Goal: Task Accomplishment & Management: Manage account settings

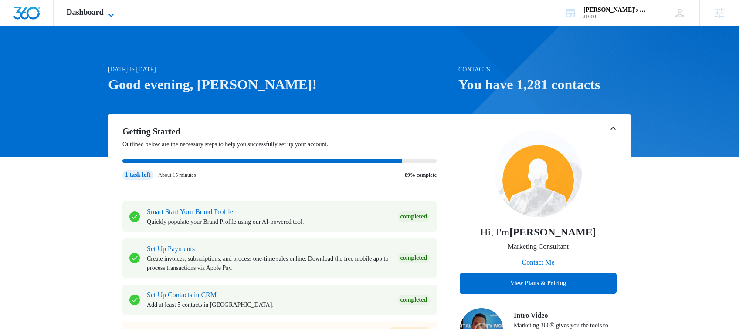
click at [89, 14] on span "Dashboard" at bounding box center [85, 12] width 37 height 9
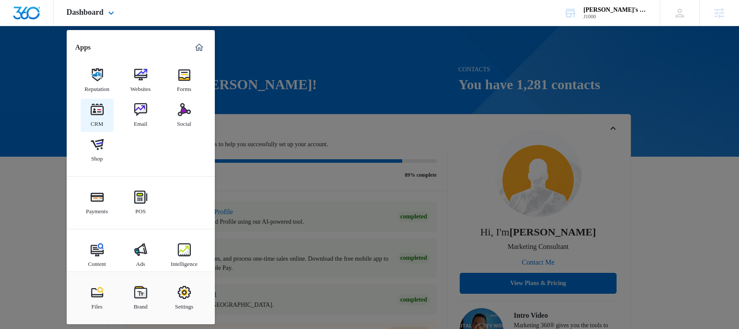
click at [97, 115] on img at bounding box center [97, 109] width 13 height 13
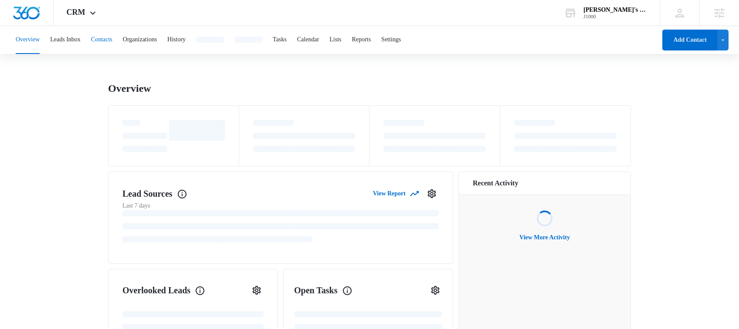
click at [111, 40] on button "Contacts" at bounding box center [101, 40] width 21 height 28
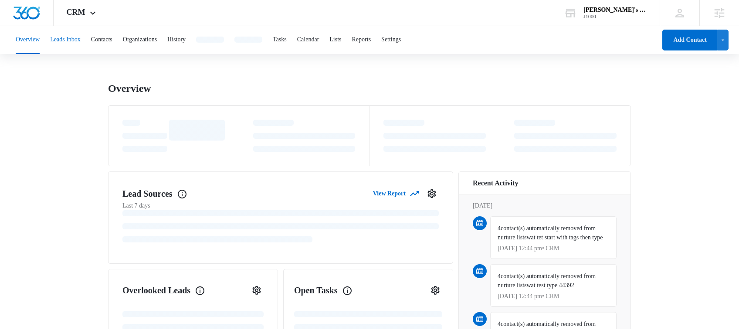
click at [70, 41] on button "Leads Inbox" at bounding box center [65, 40] width 30 height 28
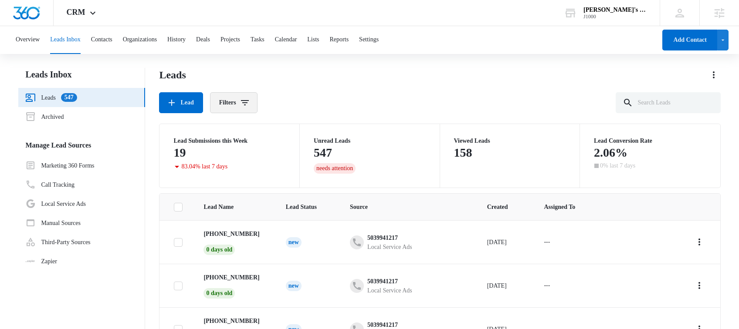
click at [253, 103] on button "Filters" at bounding box center [233, 102] width 47 height 21
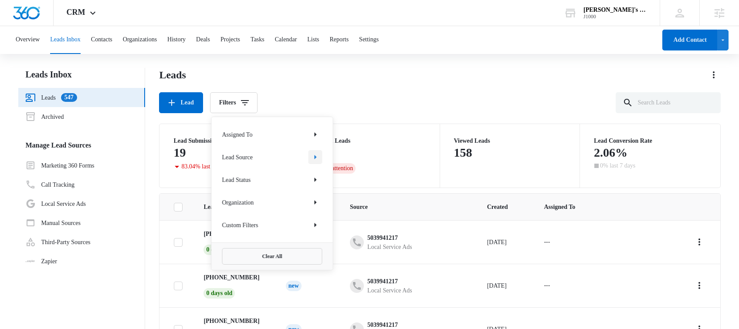
click at [315, 157] on icon "Show Lead Source filters" at bounding box center [315, 157] width 2 height 4
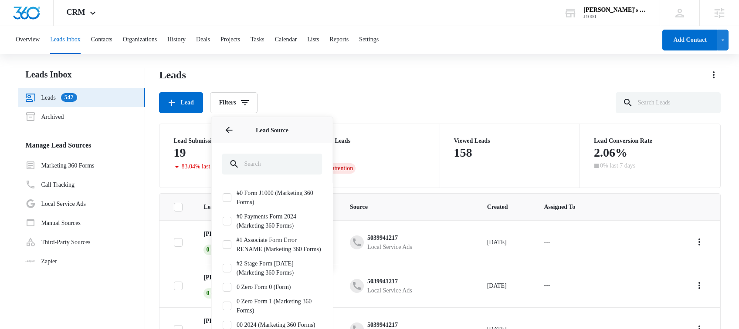
click at [269, 196] on label "#0 Form J1000 (Marketing 360 Forms)" at bounding box center [272, 198] width 100 height 18
click at [223, 198] on input "#0 Form J1000 (Marketing 360 Forms)" at bounding box center [222, 198] width 0 height 0
checkbox input "true"
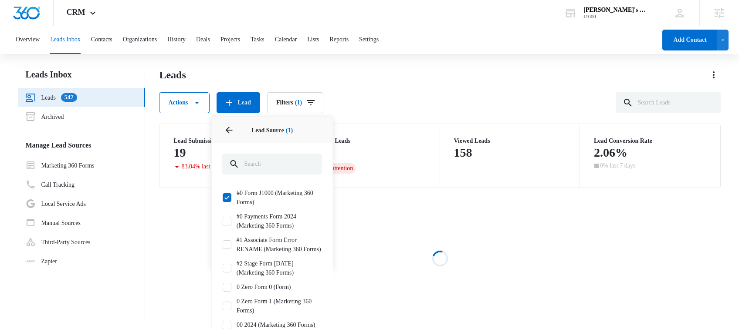
click at [257, 237] on label "#1 Associate Form Error RENAME (Marketing 360 Forms)" at bounding box center [272, 245] width 100 height 18
click at [223, 245] on input "#1 Associate Form Error RENAME (Marketing 360 Forms)" at bounding box center [222, 245] width 0 height 0
checkbox input "true"
click at [260, 224] on label "#0 Payments Form 2024 (Marketing 360 Forms)" at bounding box center [272, 221] width 100 height 18
click at [223, 222] on input "#0 Payments Form 2024 (Marketing 360 Forms)" at bounding box center [222, 221] width 0 height 0
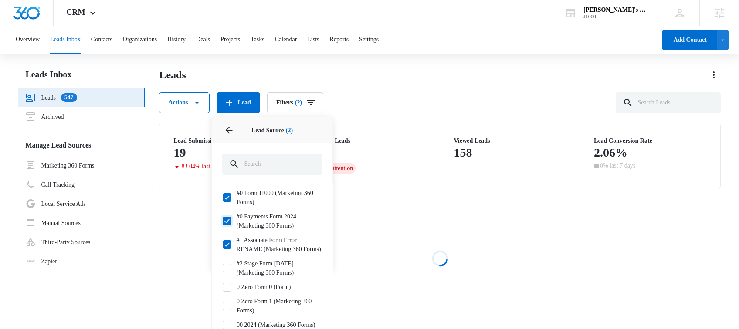
checkbox input "true"
click at [384, 110] on div "Actions Lead Filters (3) Assigned To Lead Source 3 Lead Source (3) #0 Form J100…" at bounding box center [439, 102] width 561 height 21
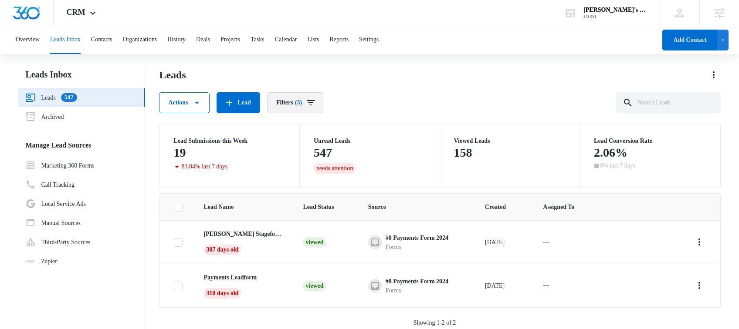
click at [293, 99] on button "Filters (3)" at bounding box center [295, 102] width 56 height 21
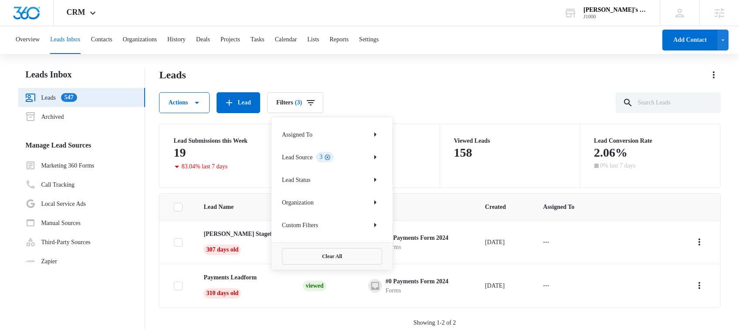
click at [331, 157] on icon "Clear" at bounding box center [328, 158] width 6 height 6
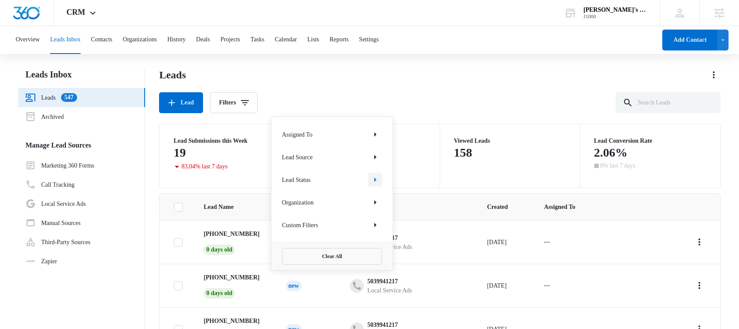
click at [376, 182] on icon "Show Lead Status filters" at bounding box center [375, 180] width 10 height 10
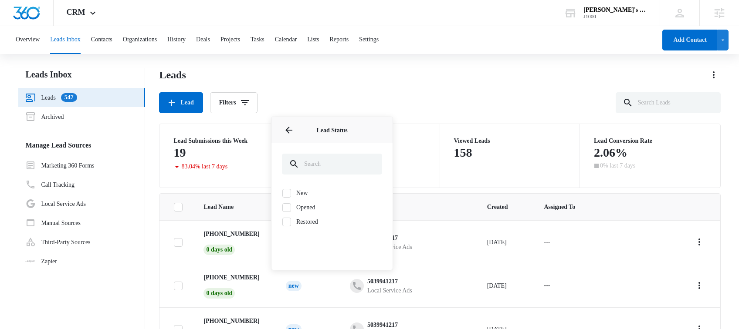
click at [314, 205] on label "Opened" at bounding box center [332, 207] width 100 height 9
click at [282, 207] on input "Opened" at bounding box center [282, 207] width 0 height 0
checkbox input "true"
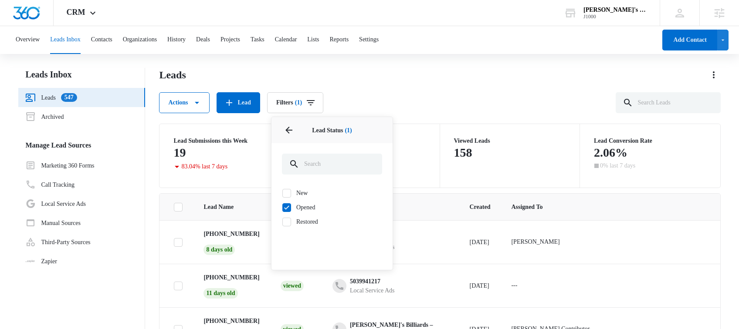
click at [304, 195] on label "New" at bounding box center [332, 193] width 100 height 9
click at [282, 193] on input "New" at bounding box center [282, 193] width 0 height 0
checkbox input "true"
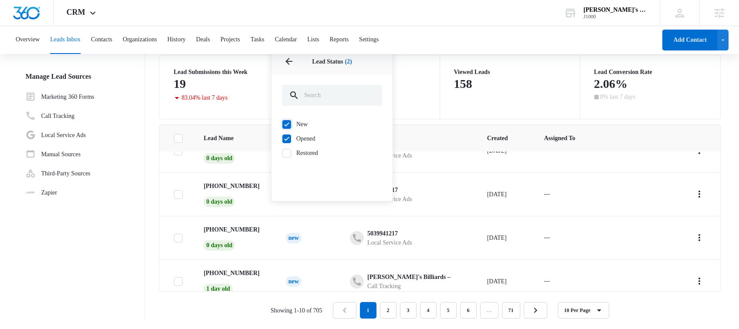
scroll to position [291, 0]
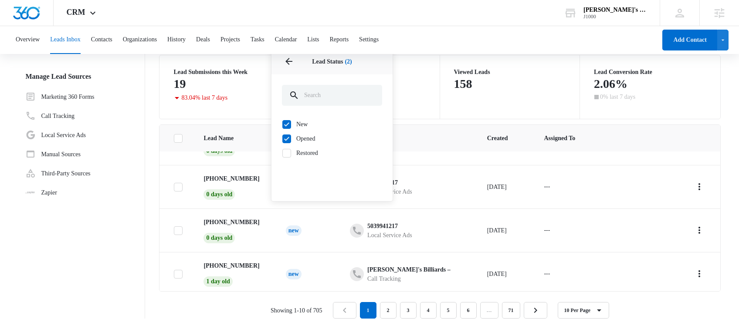
click at [305, 137] on label "Opened" at bounding box center [332, 138] width 100 height 9
click at [282, 138] on input "Opened" at bounding box center [282, 138] width 0 height 0
checkbox input "false"
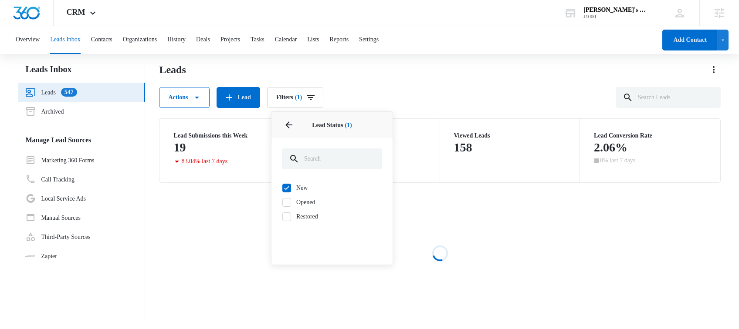
click at [302, 123] on p "Lead Status (1)" at bounding box center [332, 125] width 100 height 9
click at [305, 193] on div "New Opened Restored" at bounding box center [332, 202] width 100 height 38
click at [301, 189] on label "New" at bounding box center [332, 187] width 100 height 9
click at [282, 188] on input "New" at bounding box center [282, 188] width 0 height 0
checkbox input "false"
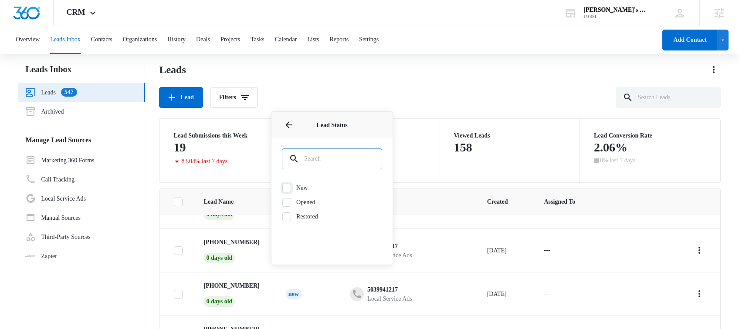
scroll to position [0, 0]
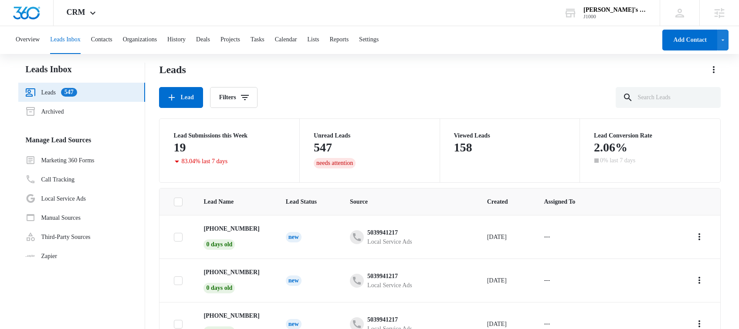
click at [423, 91] on div "Lead Filters" at bounding box center [439, 97] width 561 height 21
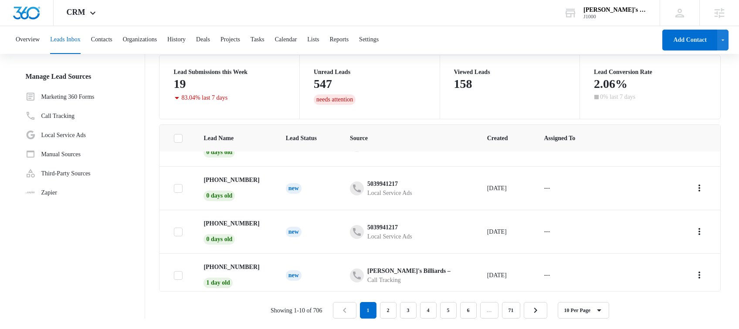
scroll to position [311, 0]
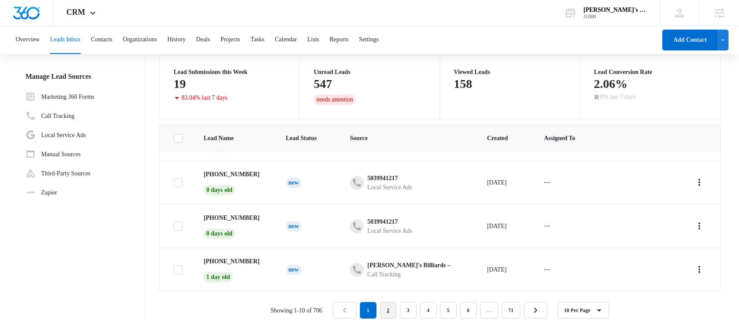
click at [389, 310] on link "2" at bounding box center [388, 310] width 17 height 17
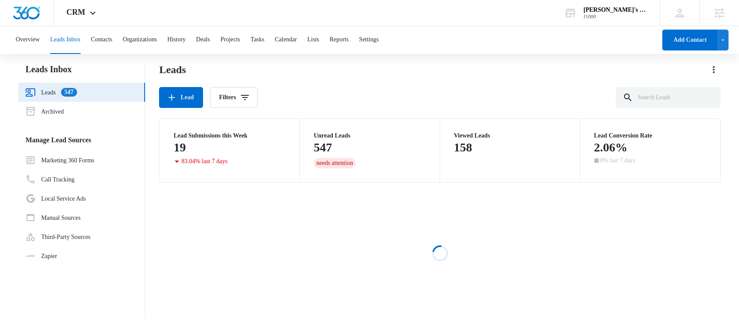
scroll to position [69, 0]
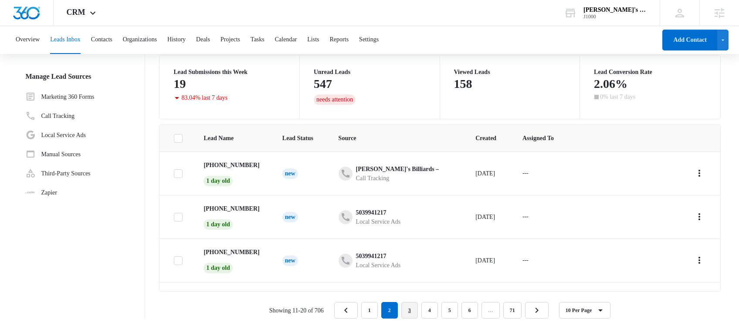
click at [415, 310] on link "3" at bounding box center [409, 310] width 17 height 17
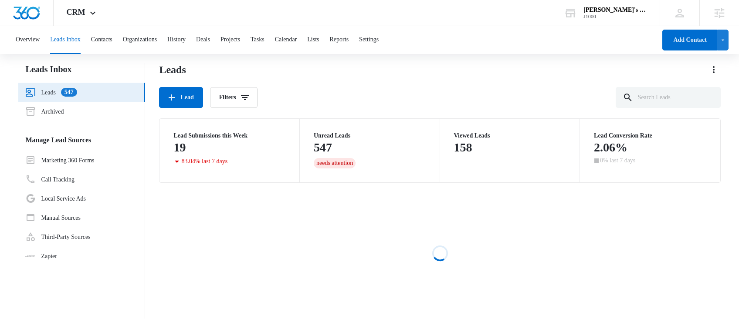
scroll to position [5, 0]
click at [249, 98] on icon "Filters" at bounding box center [245, 97] width 10 height 10
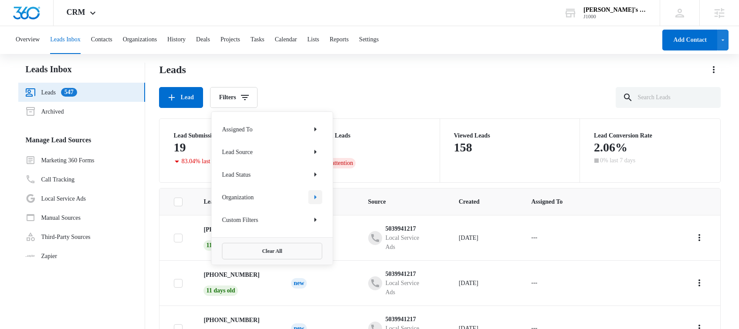
click at [311, 195] on icon "Show Organization filters" at bounding box center [315, 197] width 10 height 10
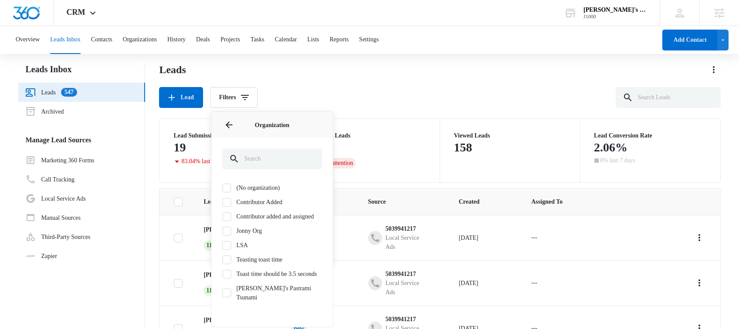
click at [250, 236] on label "Jonny Org" at bounding box center [272, 230] width 100 height 9
click at [223, 231] on input "Jonny Org" at bounding box center [222, 231] width 0 height 0
checkbox input "true"
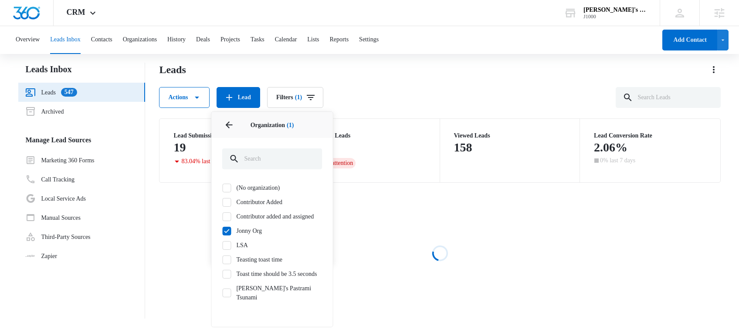
click at [241, 249] on div "(No organization) Contributor Added Contributor added and assigned Jonny Org LS…" at bounding box center [272, 242] width 100 height 119
click at [240, 260] on div "(No organization) Contributor Added Contributor added and assigned Jonny Org LS…" at bounding box center [272, 242] width 100 height 119
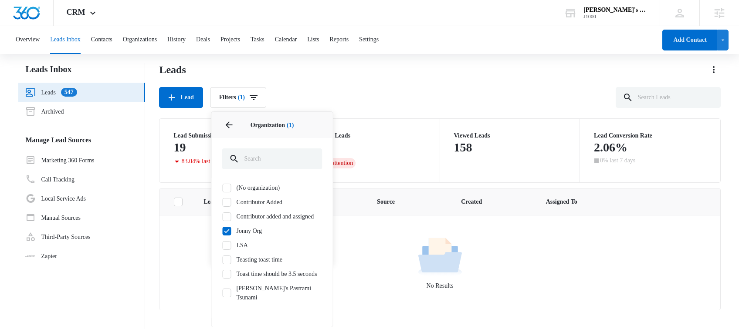
click at [240, 250] on label "LSA" at bounding box center [272, 245] width 100 height 9
click at [223, 246] on input "LSA" at bounding box center [222, 245] width 0 height 0
checkbox input "true"
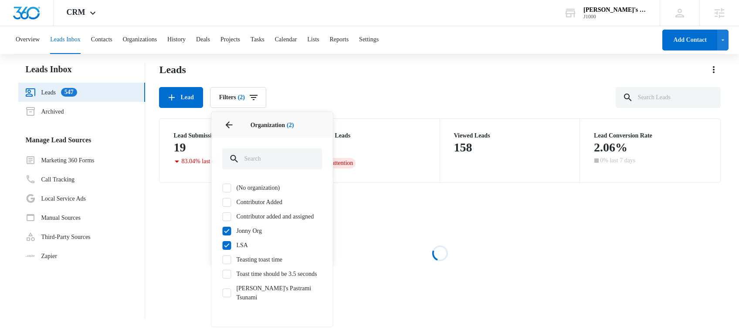
click at [245, 264] on label "Teasting toast time" at bounding box center [272, 259] width 100 height 9
click at [223, 260] on input "Teasting toast time" at bounding box center [222, 260] width 0 height 0
checkbox input "true"
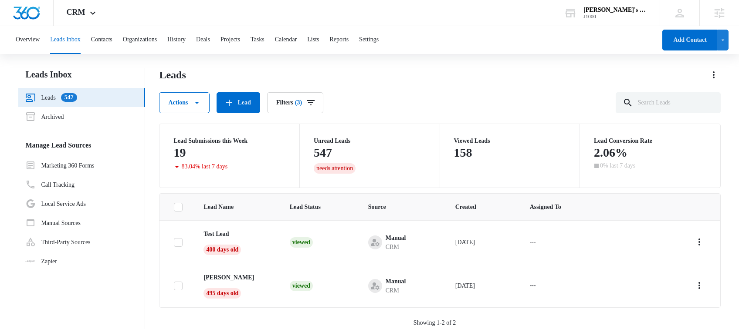
click at [424, 116] on div "Leads Actions Lead Filters (3) Lead Submissions this Week 19 83.04% last 7 days…" at bounding box center [439, 228] width 561 height 320
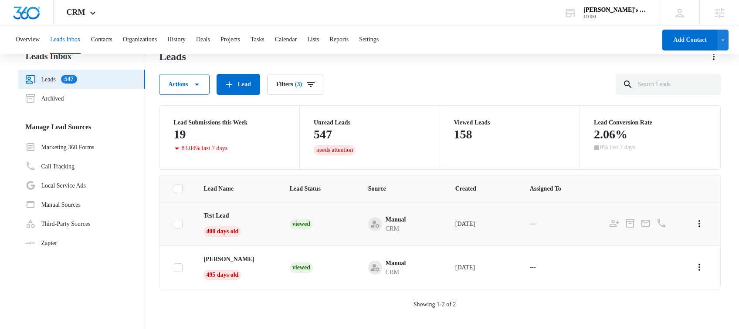
scroll to position [15, 0]
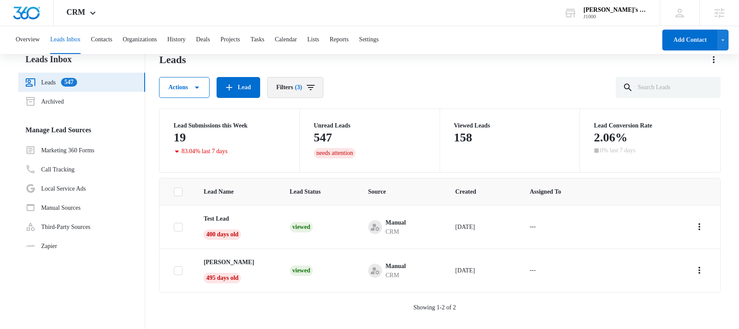
click at [322, 86] on button "Filters (3)" at bounding box center [295, 87] width 56 height 21
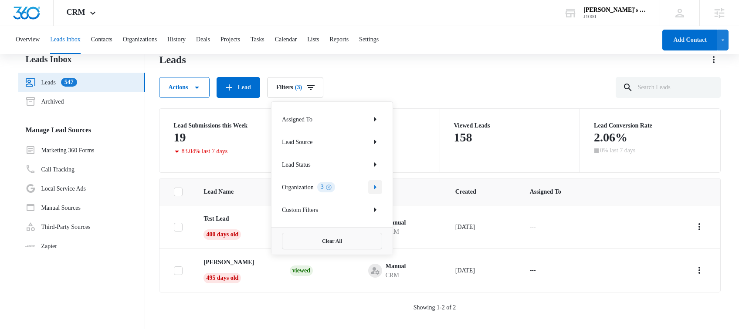
click at [373, 187] on icon "Show Organization filters" at bounding box center [375, 187] width 10 height 10
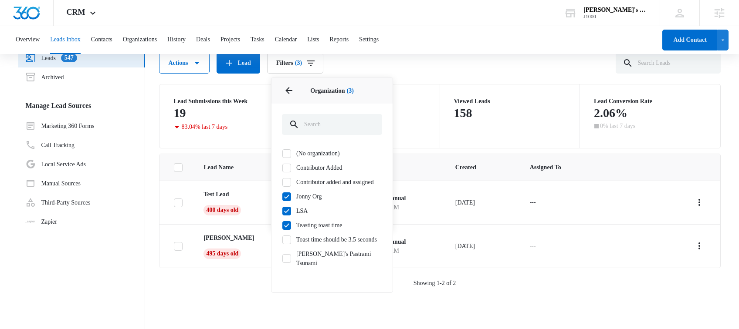
scroll to position [43, 0]
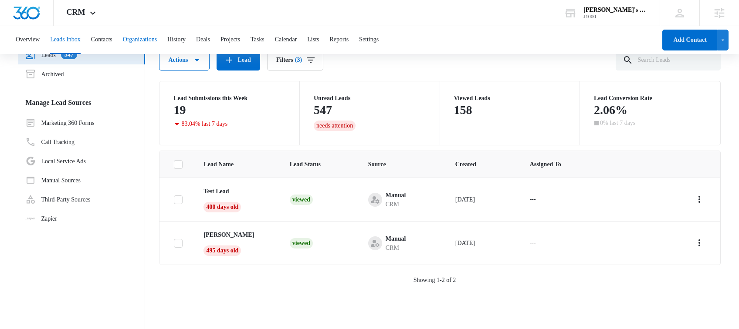
click at [153, 38] on button "Organizations" at bounding box center [140, 40] width 34 height 28
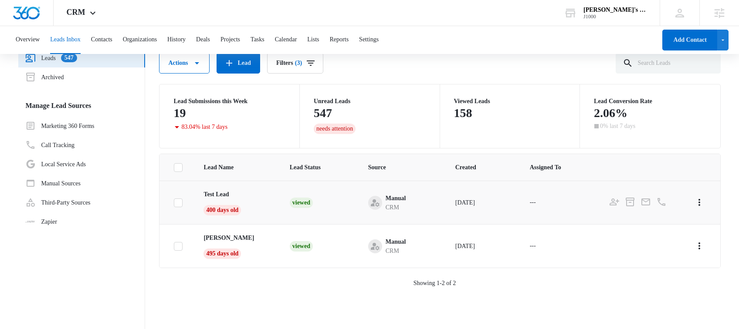
scroll to position [36, 0]
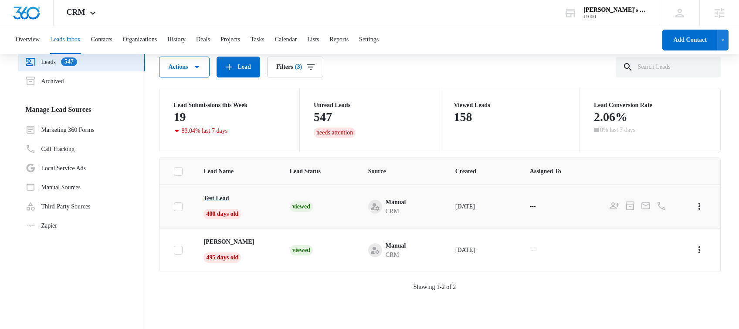
click at [227, 199] on p "Test Lead" at bounding box center [215, 198] width 25 height 9
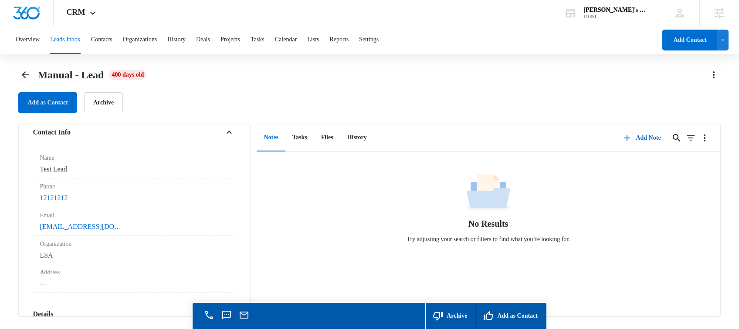
scroll to position [51, 0]
click at [24, 75] on icon "Back" at bounding box center [25, 74] width 7 height 7
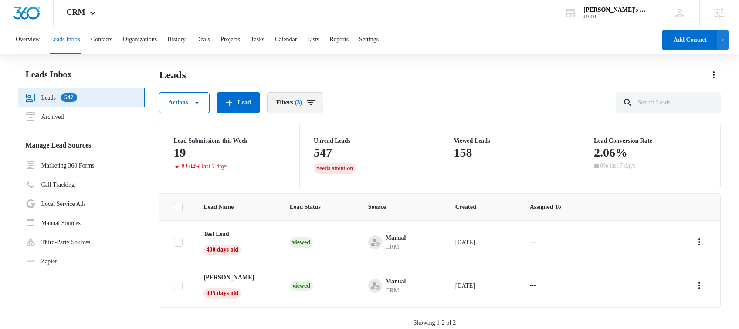
click at [302, 102] on span "(3)" at bounding box center [298, 103] width 7 height 6
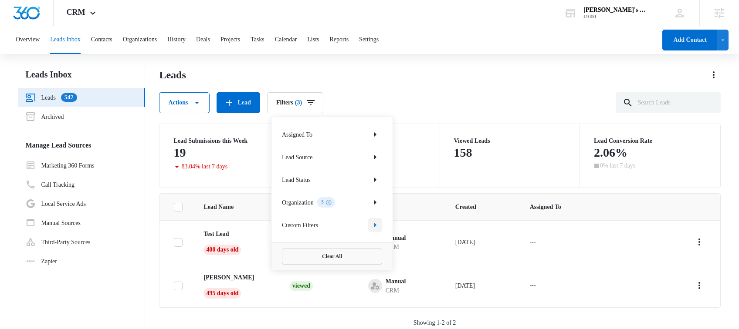
click at [376, 226] on icon "Show Custom Filters filters" at bounding box center [375, 225] width 10 height 10
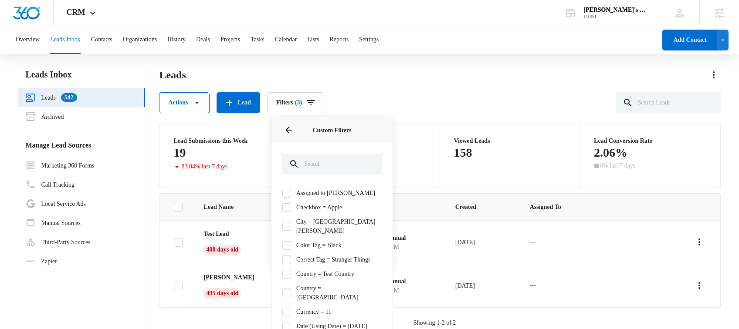
click at [321, 221] on label "City = Fort Collins" at bounding box center [332, 226] width 100 height 18
click at [282, 226] on input "City = Fort Collins" at bounding box center [282, 226] width 0 height 0
checkbox input "true"
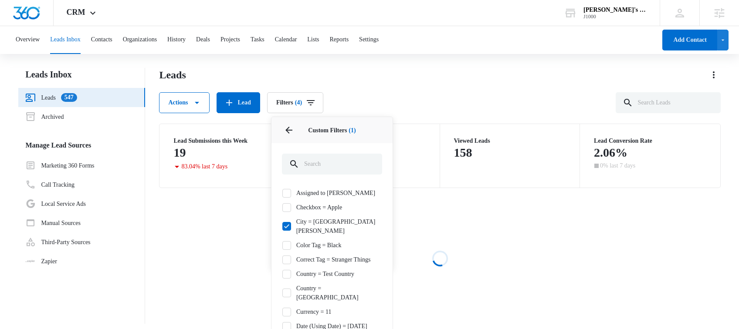
click at [317, 241] on label "Color Tag = Black" at bounding box center [332, 245] width 100 height 9
click at [282, 245] on input "Color Tag = Black" at bounding box center [282, 245] width 0 height 0
checkbox input "true"
click at [315, 255] on label "Correct Tag = Stranger Things" at bounding box center [332, 259] width 100 height 9
click at [282, 260] on input "Correct Tag = Stranger Things" at bounding box center [282, 260] width 0 height 0
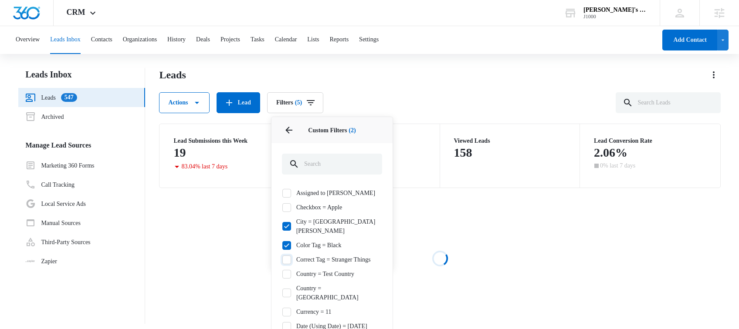
checkbox input "true"
click at [310, 270] on label "Country = Test Country" at bounding box center [332, 274] width 100 height 9
click at [282, 274] on input "Country = Test Country" at bounding box center [282, 274] width 0 height 0
checkbox input "true"
click at [306, 286] on label "Country = United States" at bounding box center [332, 293] width 100 height 18
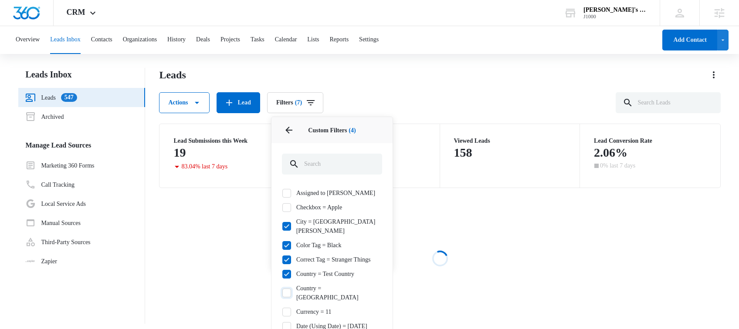
click at [282, 293] on input "Country = United States" at bounding box center [282, 293] width 0 height 0
checkbox input "true"
click at [306, 307] on label "Currency = 11" at bounding box center [332, 311] width 100 height 9
click at [282, 312] on input "Currency = 11" at bounding box center [282, 312] width 0 height 0
checkbox input "true"
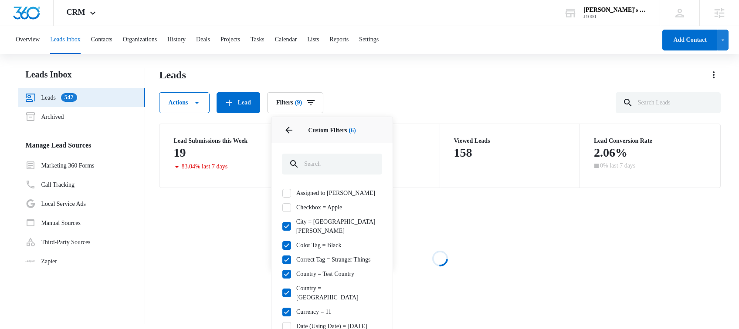
click at [311, 205] on label "Checkbox = Apple" at bounding box center [332, 207] width 100 height 9
click at [282, 207] on input "Checkbox = Apple" at bounding box center [282, 207] width 0 height 0
checkbox input "true"
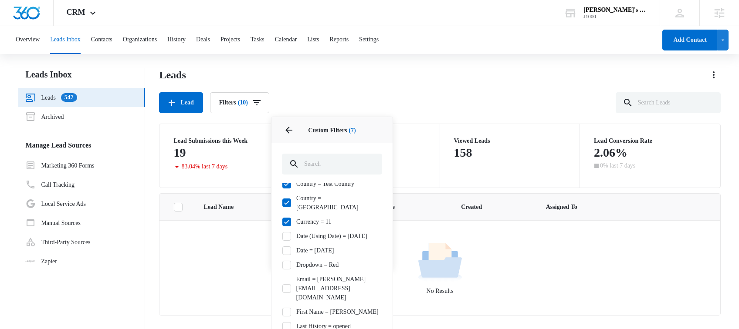
scroll to position [99, 0]
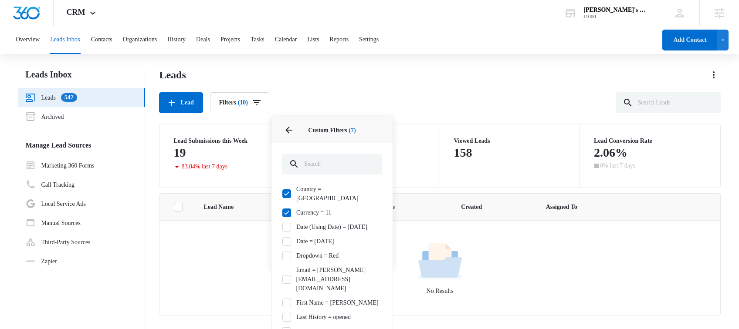
click at [321, 259] on label "Dropdown = Red" at bounding box center [332, 255] width 100 height 9
click at [282, 256] on input "Dropdown = Red" at bounding box center [282, 256] width 0 height 0
checkbox input "true"
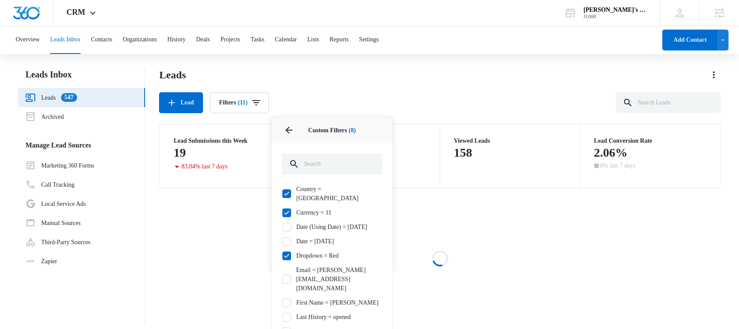
click at [315, 272] on label "Email = dustin@test.com" at bounding box center [332, 279] width 100 height 27
click at [282, 279] on input "Email = dustin@test.com" at bounding box center [282, 279] width 0 height 0
checkbox input "true"
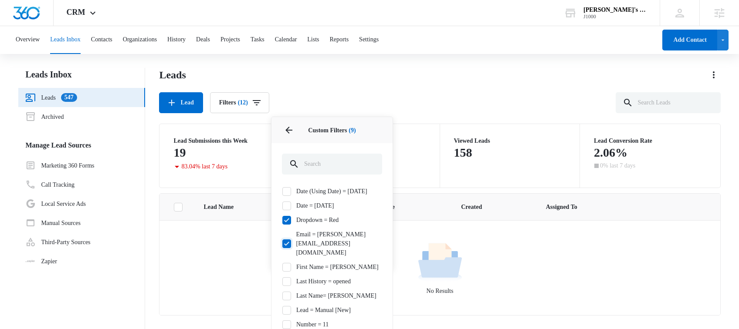
scroll to position [145, 0]
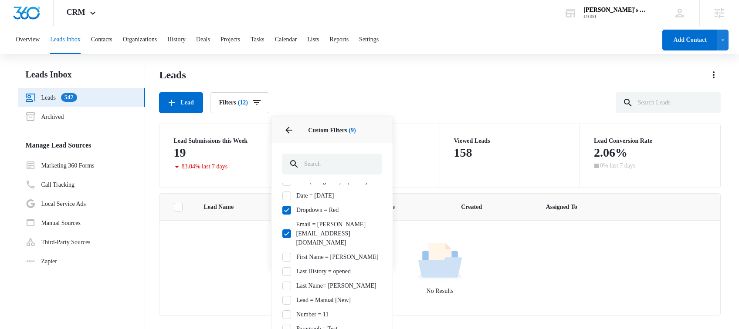
click at [314, 296] on label "Lead = Manual [New]" at bounding box center [332, 300] width 100 height 9
click at [282, 300] on input "Lead = Manual [New]" at bounding box center [282, 300] width 0 height 0
checkbox input "true"
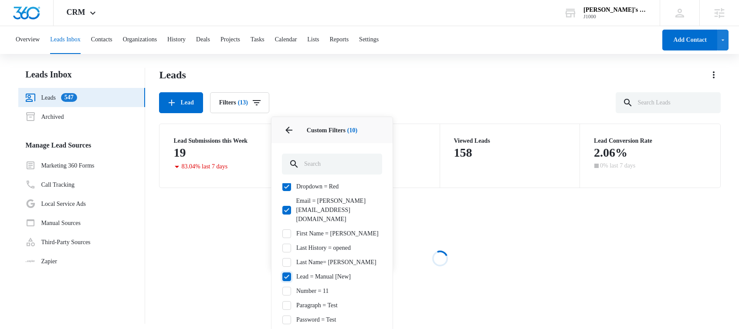
scroll to position [170, 0]
click at [314, 285] on label "Number = 11" at bounding box center [332, 289] width 100 height 9
click at [282, 290] on input "Number = 11" at bounding box center [282, 290] width 0 height 0
checkbox input "true"
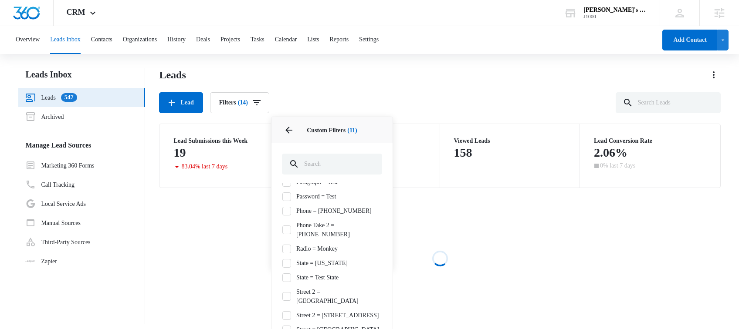
scroll to position [297, 0]
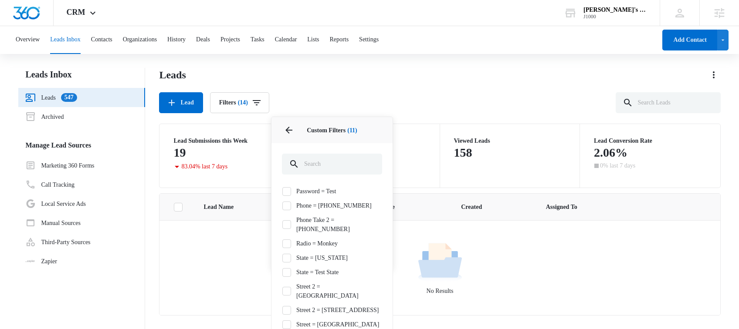
click at [310, 268] on label "State = Test State" at bounding box center [332, 272] width 100 height 9
click at [282, 272] on input "State = Test State" at bounding box center [282, 272] width 0 height 0
checkbox input "true"
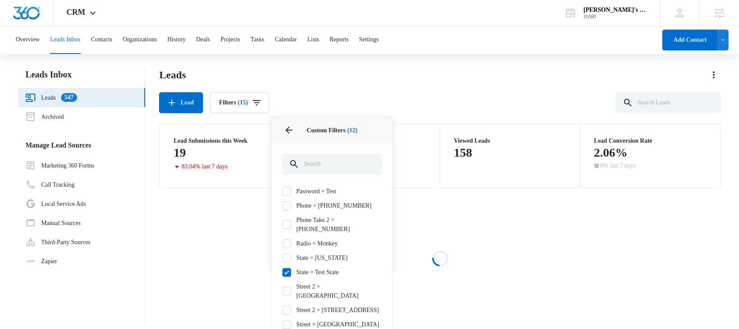
click at [308, 253] on label "State = CO" at bounding box center [332, 257] width 100 height 9
click at [282, 258] on input "State = CO" at bounding box center [282, 258] width 0 height 0
checkbox input "true"
click at [308, 239] on label "Radio = Monkey" at bounding box center [332, 243] width 100 height 9
click at [282, 243] on input "Radio = Monkey" at bounding box center [282, 243] width 0 height 0
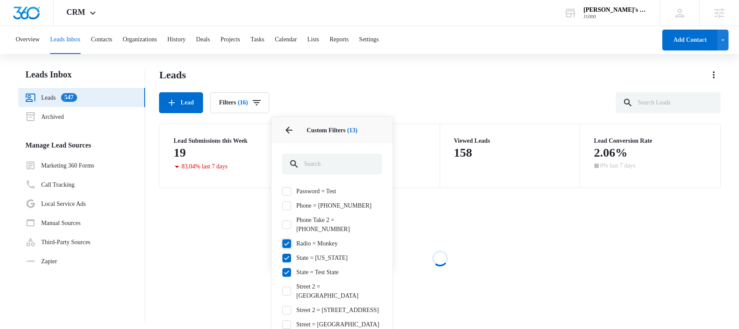
checkbox input "true"
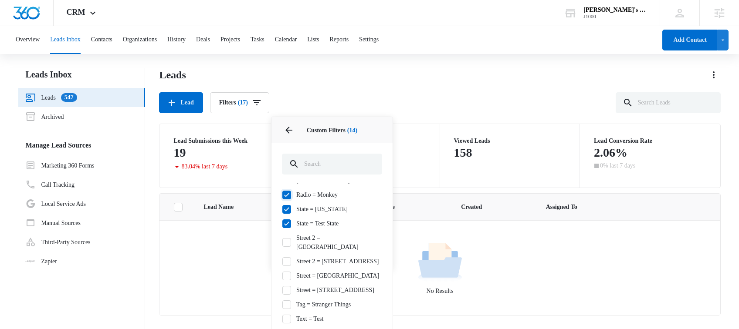
scroll to position [403, 0]
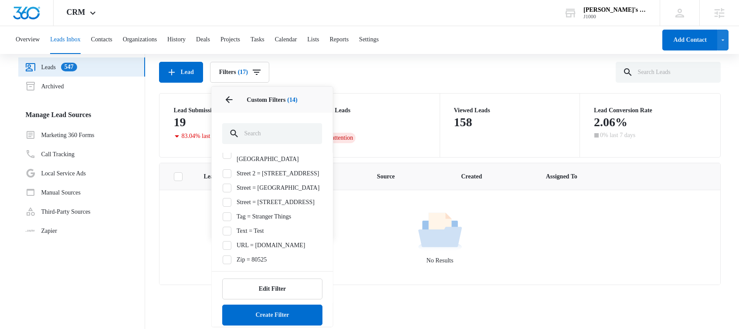
click at [257, 255] on label "Zip = 80525" at bounding box center [272, 259] width 100 height 9
click at [223, 260] on input "Zip = 80525" at bounding box center [222, 260] width 0 height 0
checkbox input "true"
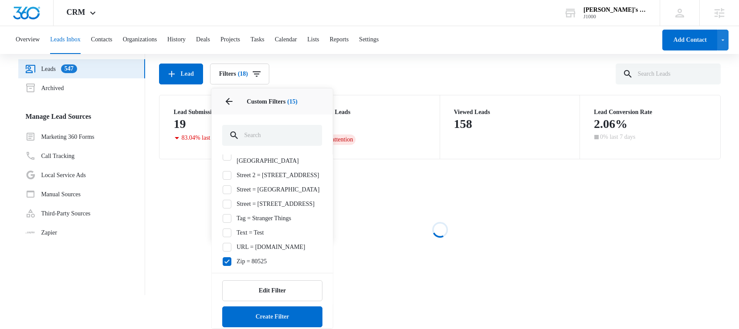
click at [253, 243] on label "URL = madwire.com" at bounding box center [272, 247] width 100 height 9
click at [223, 247] on input "URL = madwire.com" at bounding box center [222, 247] width 0 height 0
checkbox input "true"
click at [252, 228] on label "Text = Test" at bounding box center [272, 232] width 100 height 9
click at [223, 233] on input "Text = Test" at bounding box center [222, 233] width 0 height 0
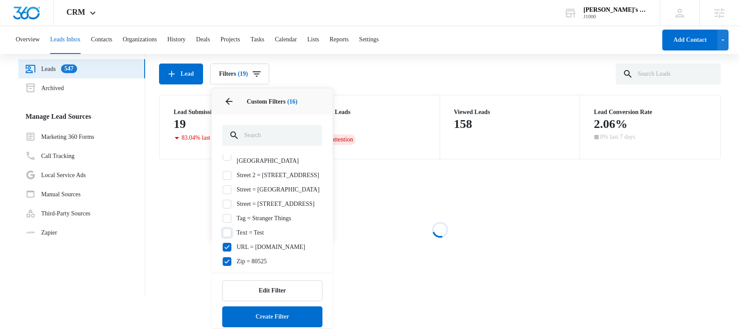
checkbox input "true"
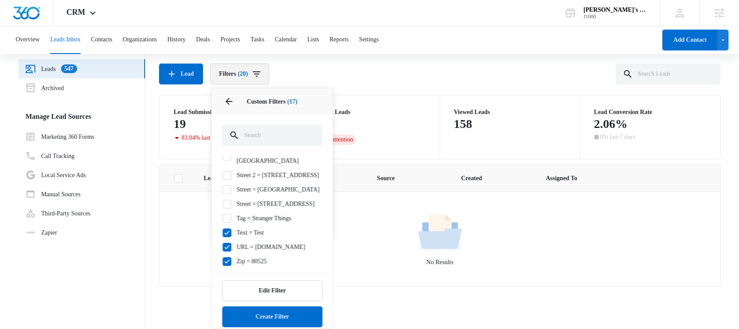
click at [262, 74] on icon "Filters" at bounding box center [256, 74] width 10 height 10
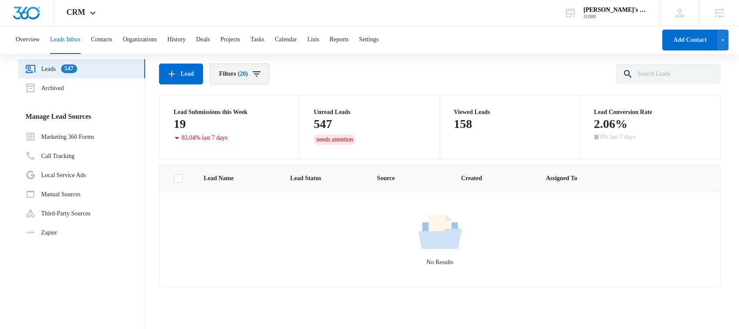
click at [248, 72] on span "(20)" at bounding box center [243, 74] width 10 height 6
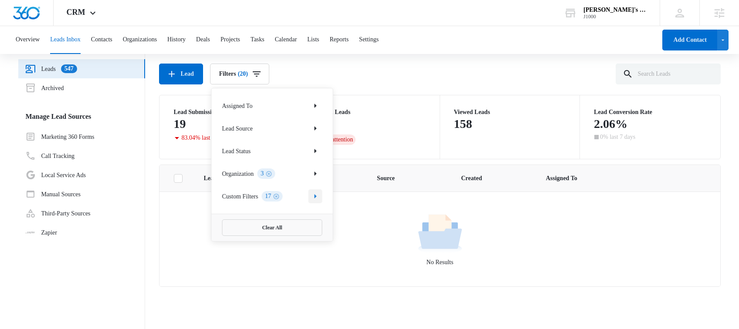
click at [312, 196] on icon "Show Custom Filters filters" at bounding box center [315, 196] width 10 height 10
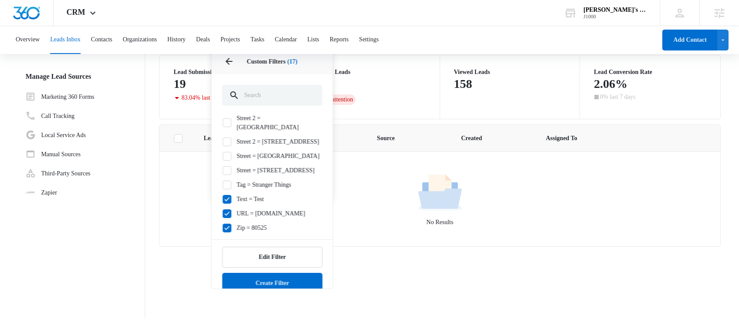
scroll to position [403, 0]
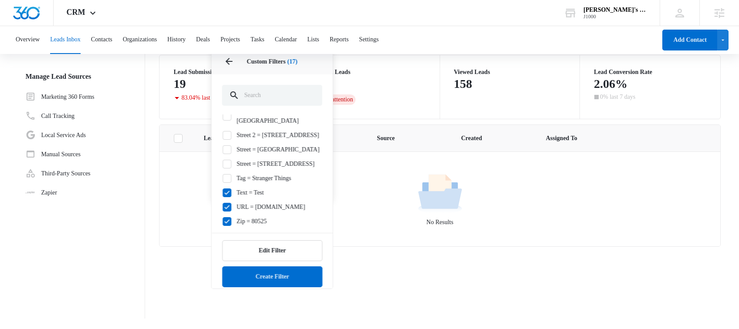
click at [230, 146] on icon at bounding box center [227, 150] width 8 height 8
click at [223, 149] on input "Street = 11 Test Street" at bounding box center [222, 149] width 0 height 0
checkbox input "true"
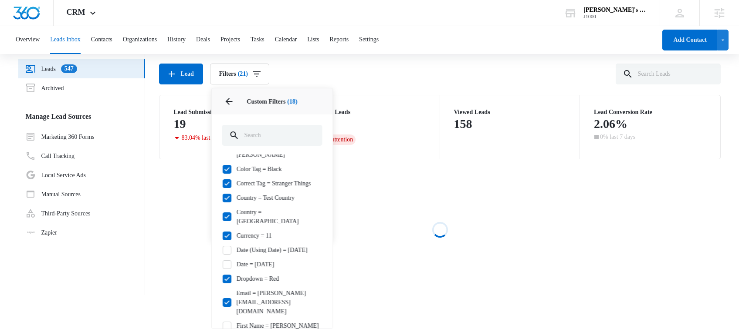
scroll to position [0, 0]
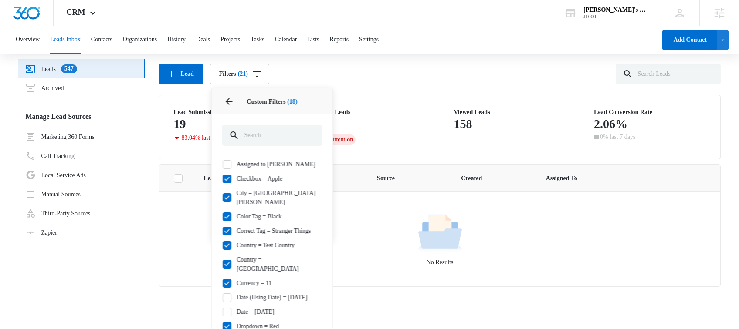
click at [224, 164] on icon at bounding box center [227, 165] width 8 height 8
click at [223, 164] on input "Assigned to Tommy Owner" at bounding box center [222, 164] width 0 height 0
checkbox input "true"
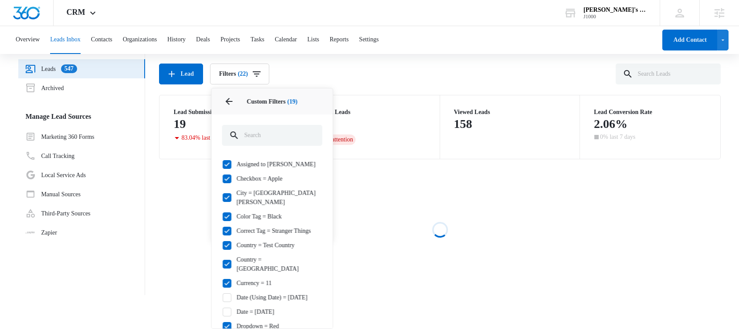
click at [226, 294] on icon at bounding box center [227, 298] width 8 height 8
click at [223, 297] on input "Date (Using Date) = 11/22/2022" at bounding box center [222, 297] width 0 height 0
checkbox input "true"
click at [226, 310] on icon at bounding box center [227, 312] width 8 height 8
click at [223, 312] on input "Date = 11/11/2022" at bounding box center [222, 312] width 0 height 0
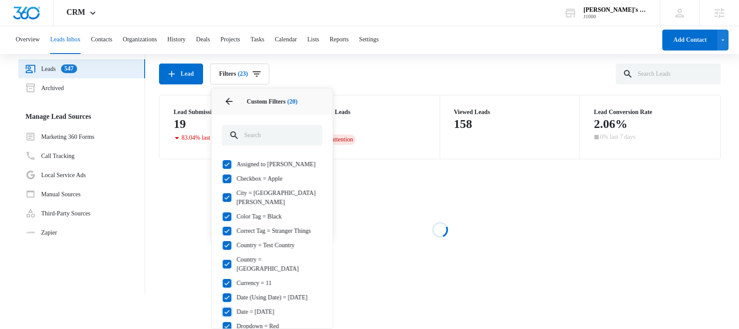
checkbox input "true"
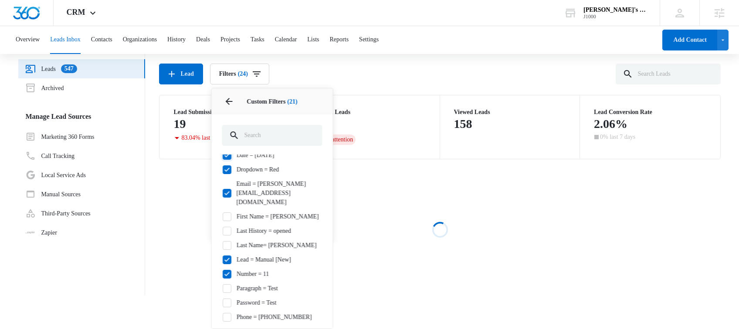
scroll to position [159, 0]
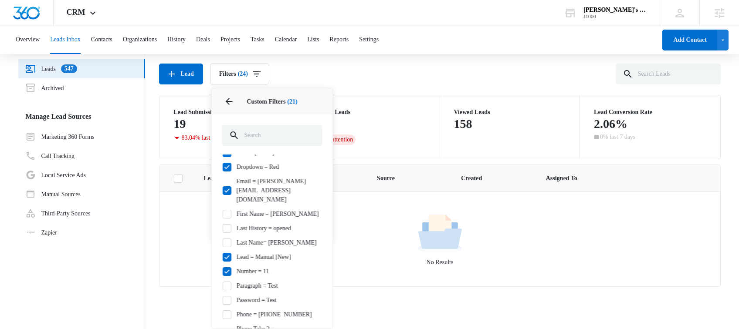
click at [229, 210] on icon at bounding box center [227, 214] width 8 height 8
click at [223, 214] on input "First Name = Dustin" at bounding box center [222, 214] width 0 height 0
checkbox input "true"
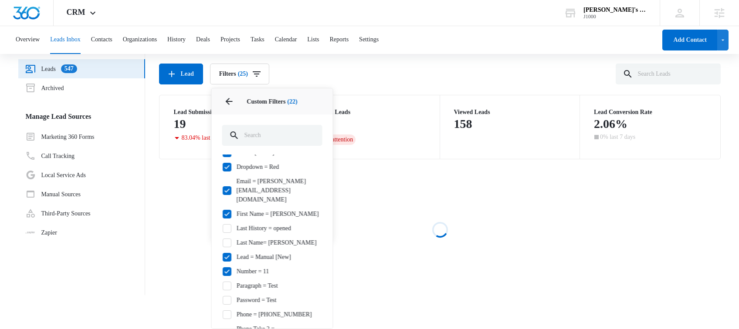
click at [229, 204] on div "Assigned to Tommy Owner Checkbox = Apple City = Fort Collins Color Tag = Black …" at bounding box center [272, 258] width 100 height 517
click at [227, 216] on div "Assigned to Tommy Owner Checkbox = Apple City = Fort Collins Color Tag = Black …" at bounding box center [272, 258] width 100 height 517
click at [227, 239] on icon at bounding box center [227, 243] width 8 height 8
click at [223, 243] on input "Last Name= Henderson" at bounding box center [222, 243] width 0 height 0
checkbox input "true"
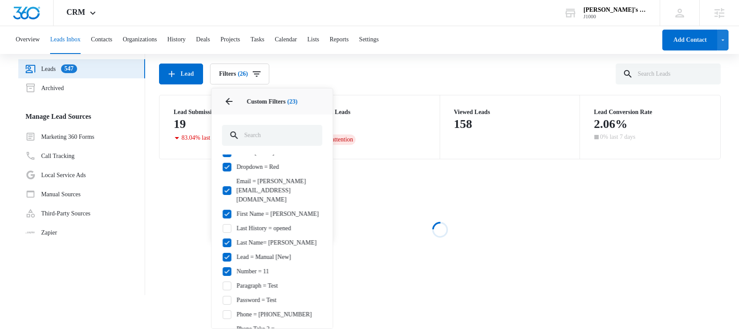
click at [227, 225] on icon at bounding box center [227, 229] width 8 height 8
click at [223, 228] on input "Last History = opened" at bounding box center [222, 228] width 0 height 0
checkbox input "true"
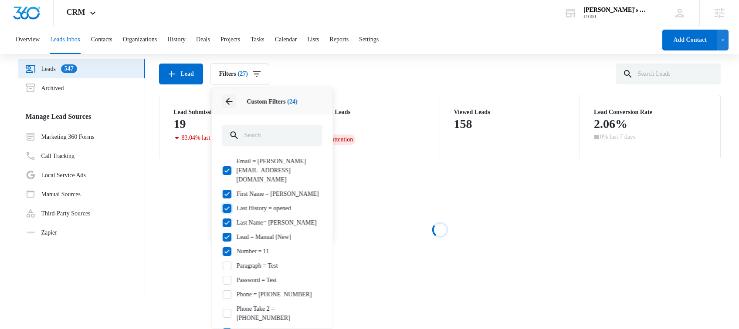
scroll to position [186, 0]
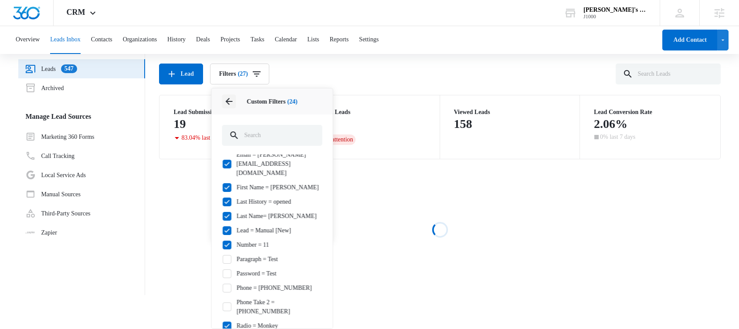
click at [227, 102] on icon "Back" at bounding box center [229, 101] width 10 height 10
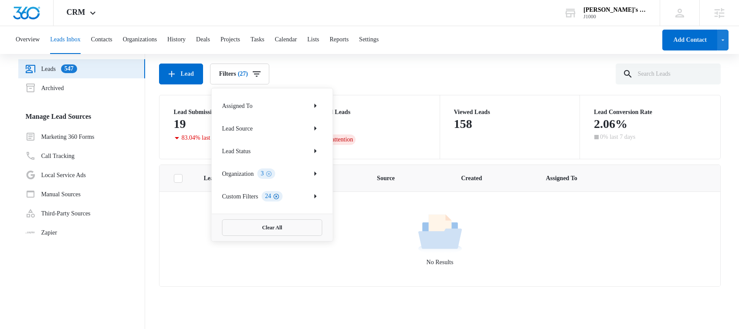
click at [279, 197] on icon "Clear" at bounding box center [276, 196] width 7 height 7
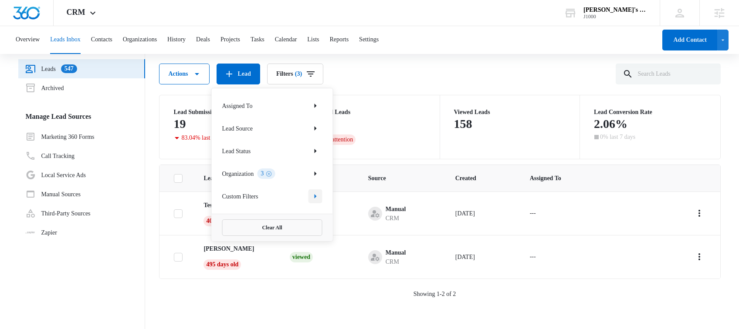
click at [315, 198] on icon "Show Custom Filters filters" at bounding box center [315, 196] width 10 height 10
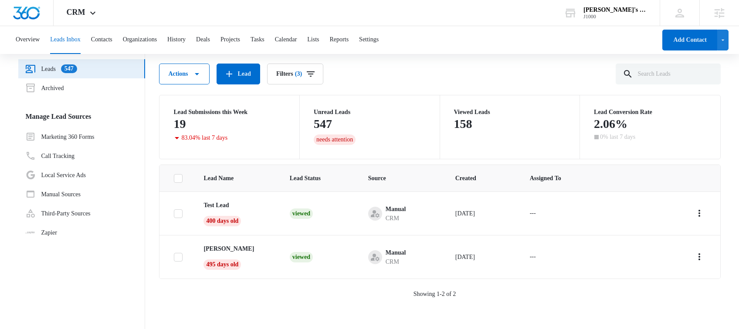
click at [379, 135] on div "Unread Leads 547 needs attention" at bounding box center [370, 127] width 112 height 36
click at [316, 73] on icon "Filters" at bounding box center [310, 74] width 10 height 10
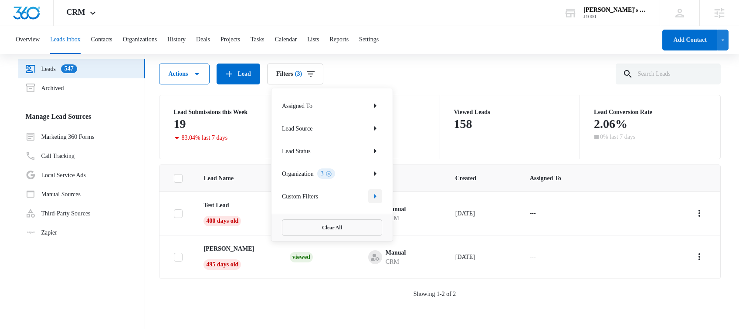
click at [379, 195] on icon "Show Custom Filters filters" at bounding box center [375, 196] width 10 height 10
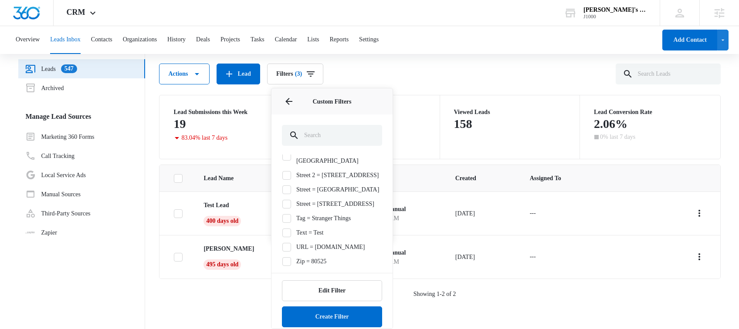
scroll to position [69, 0]
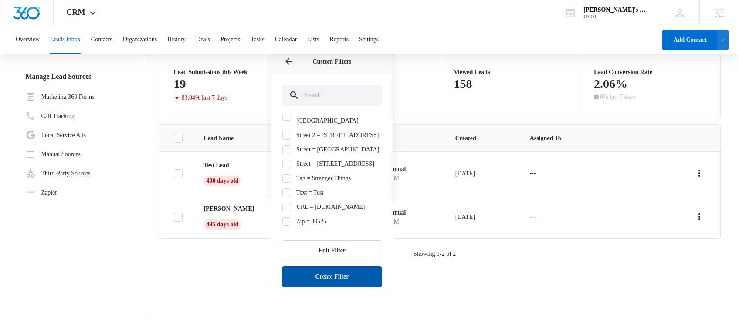
click at [327, 267] on button "Create Filter" at bounding box center [332, 277] width 100 height 21
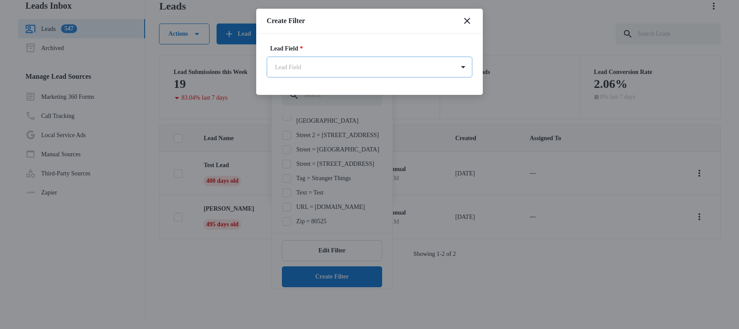
click at [329, 63] on body "CRM Apps Reputation Websites Forms CRM Email Social Shop Payments POS Content A…" at bounding box center [369, 130] width 739 height 398
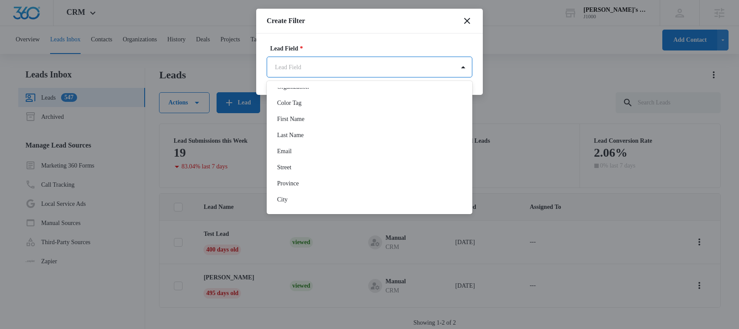
scroll to position [125, 0]
click at [314, 119] on div "First Name" at bounding box center [368, 117] width 183 height 9
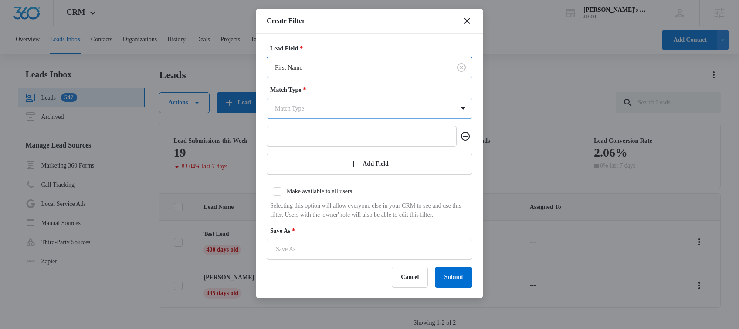
click at [317, 109] on body "CRM Apps Reputation Websites Forms CRM Email Social Shop Payments POS Content A…" at bounding box center [369, 199] width 739 height 398
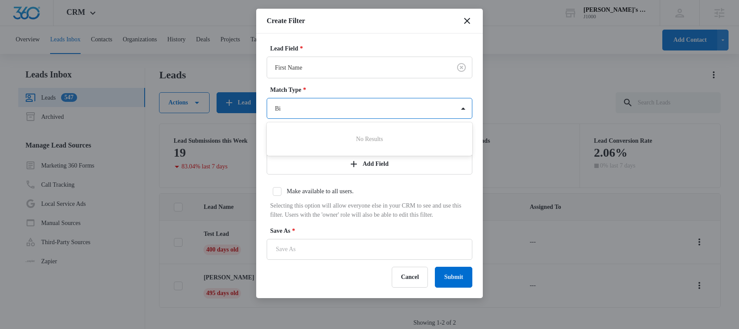
type input "B"
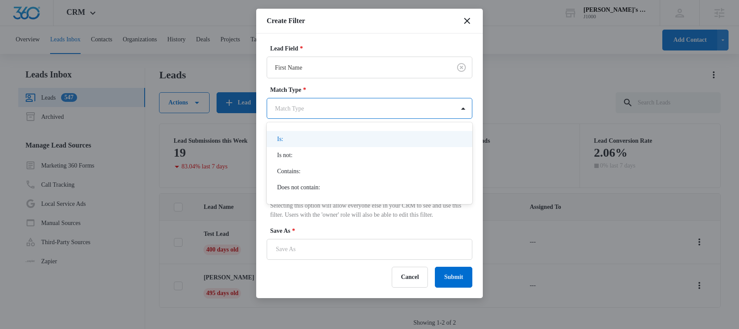
click at [307, 136] on div "Is:" at bounding box center [368, 139] width 183 height 9
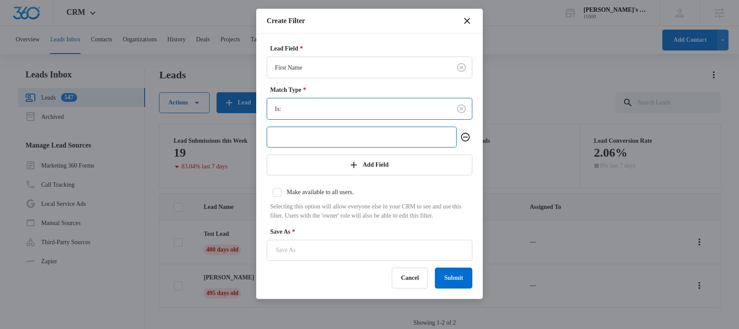
click at [301, 141] on input "text" at bounding box center [362, 137] width 190 height 21
type input "BillyBob"
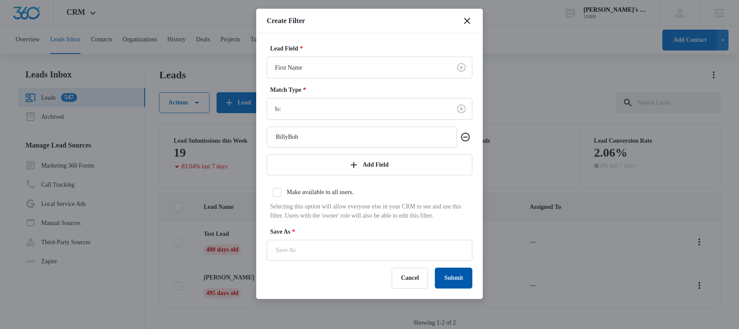
click at [453, 284] on button "Submit" at bounding box center [453, 278] width 37 height 21
click at [394, 261] on input "Save As *" at bounding box center [370, 250] width 206 height 21
click at [293, 289] on div "Cancel Submit" at bounding box center [370, 278] width 206 height 21
click at [303, 261] on input "Save As *" at bounding box center [370, 250] width 206 height 21
type input "You must be BillyBob"
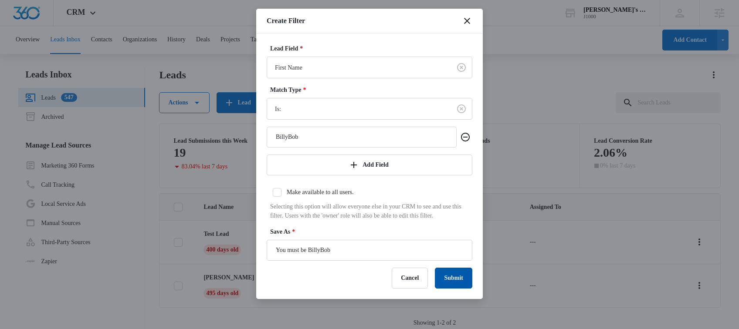
click at [440, 285] on button "Submit" at bounding box center [453, 278] width 37 height 21
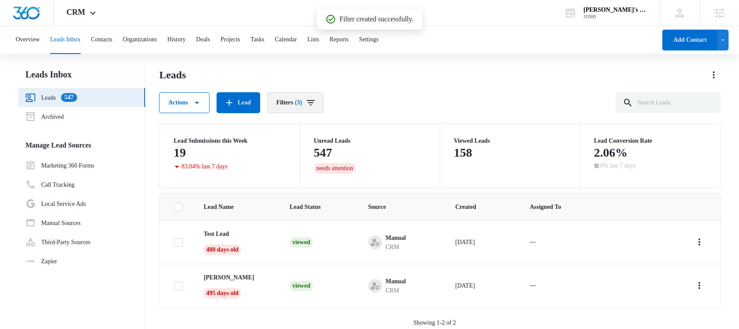
click at [314, 105] on icon "Filters" at bounding box center [310, 103] width 10 height 10
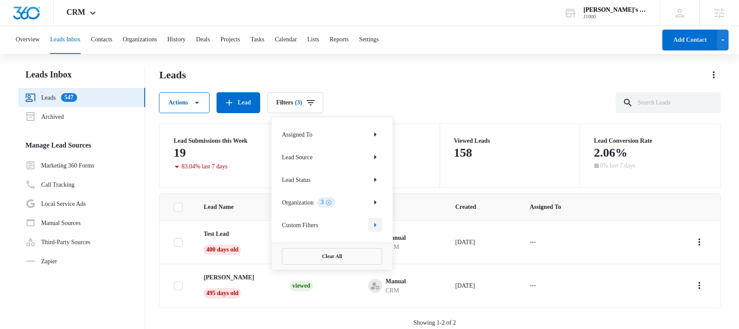
click at [382, 227] on button "Show Custom Filters filters" at bounding box center [375, 225] width 14 height 14
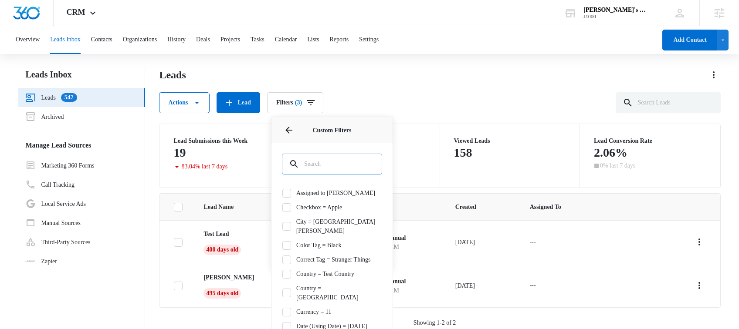
click at [333, 165] on input "text" at bounding box center [332, 164] width 100 height 21
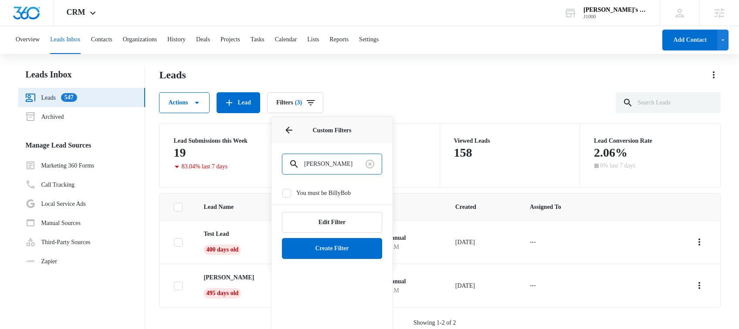
type input "billy"
click at [317, 192] on label "You must be BillyBob" at bounding box center [332, 193] width 100 height 9
click at [282, 193] on input "You must be BillyBob" at bounding box center [282, 193] width 0 height 0
checkbox input "true"
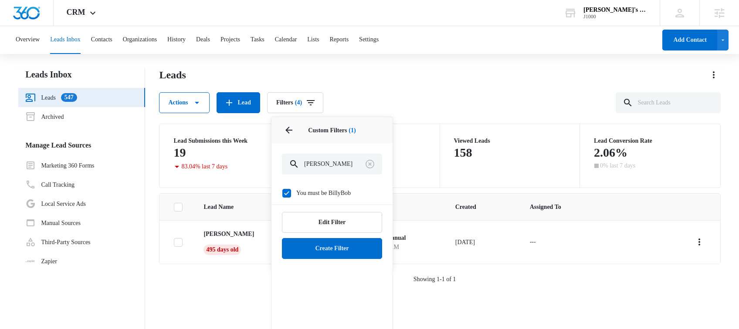
click at [304, 278] on div "Custom Filters (1) billy You must be BillyBob Edit Filter Create Filter" at bounding box center [332, 237] width 122 height 241
click at [371, 166] on icon "Clear" at bounding box center [370, 164] width 10 height 10
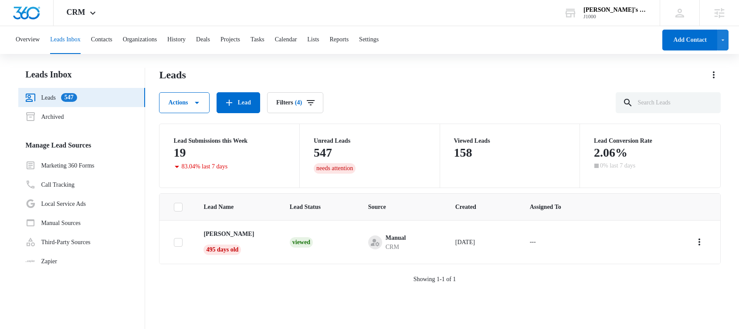
click at [382, 93] on div "Actions Lead Filters (4)" at bounding box center [439, 102] width 561 height 21
click at [656, 96] on input "text" at bounding box center [667, 102] width 105 height 21
click at [312, 99] on icon "Filters" at bounding box center [310, 103] width 10 height 10
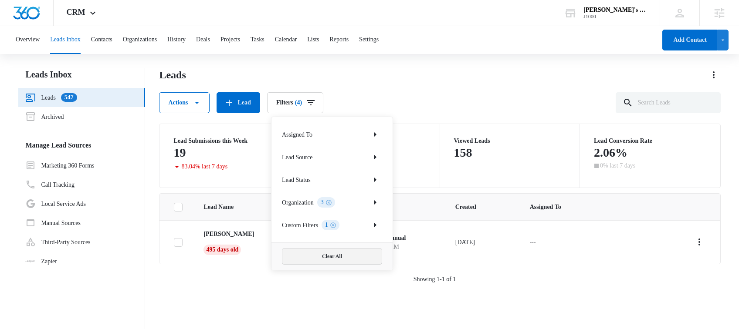
click at [318, 253] on button "Clear All" at bounding box center [332, 256] width 100 height 17
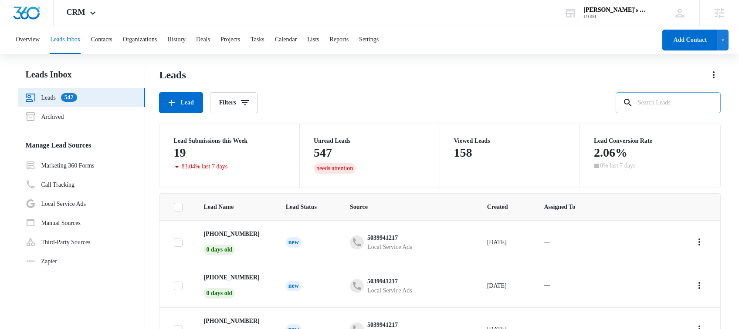
click at [665, 111] on input "text" at bounding box center [667, 102] width 105 height 21
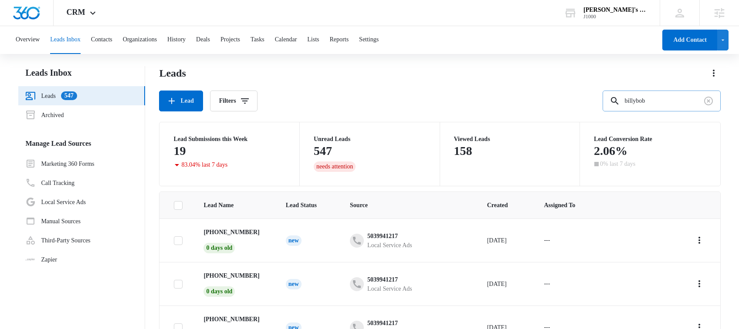
click at [671, 98] on input "billybob" at bounding box center [661, 101] width 118 height 21
type input "billybob"
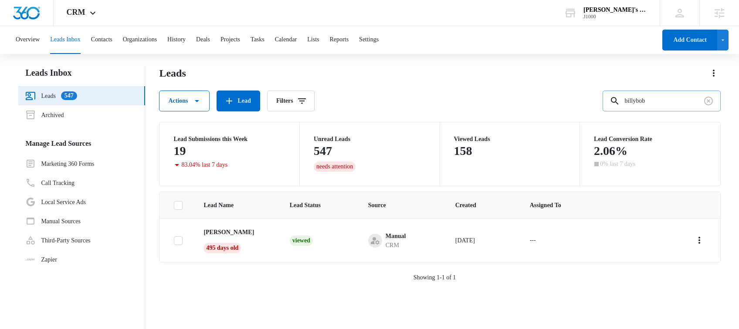
click at [654, 100] on input "billybob" at bounding box center [661, 101] width 118 height 21
click at [482, 97] on div "Actions Lead Filters" at bounding box center [439, 101] width 561 height 21
click at [658, 110] on input "text" at bounding box center [667, 101] width 105 height 21
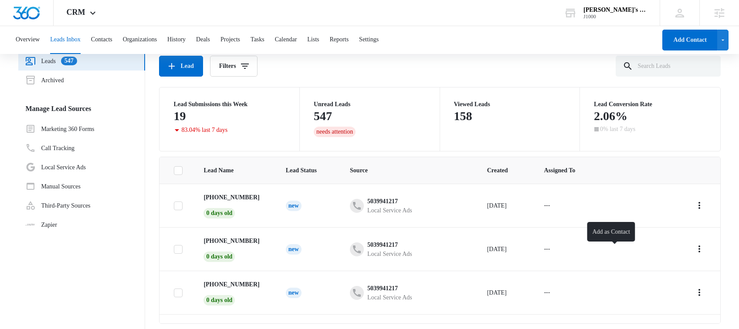
scroll to position [0, 0]
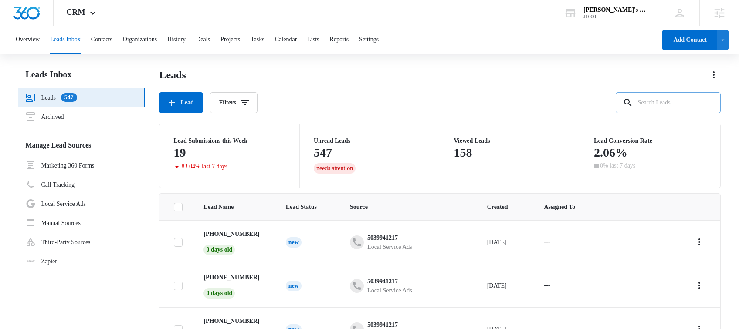
click at [653, 109] on input "text" at bounding box center [667, 102] width 105 height 21
type input "920"
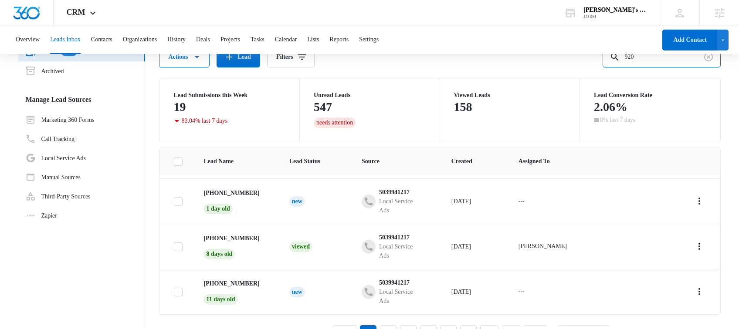
scroll to position [69, 0]
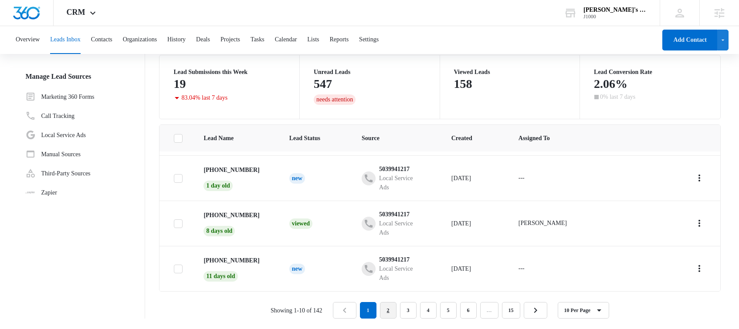
click at [388, 311] on link "2" at bounding box center [388, 310] width 17 height 17
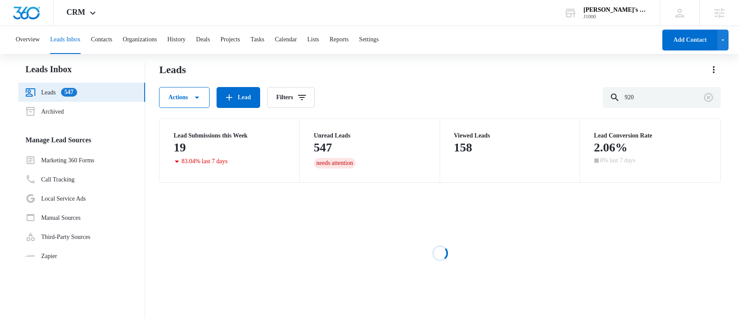
scroll to position [0, 0]
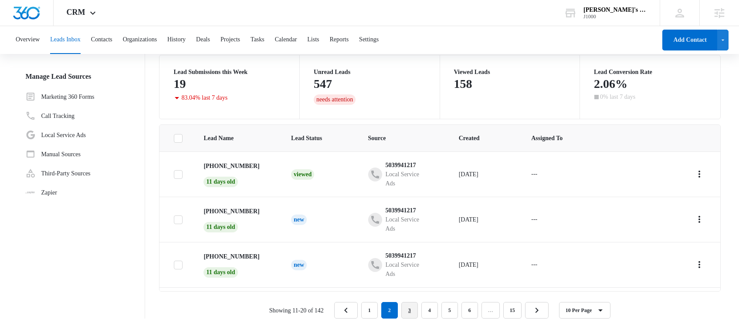
click at [411, 310] on link "3" at bounding box center [409, 310] width 17 height 17
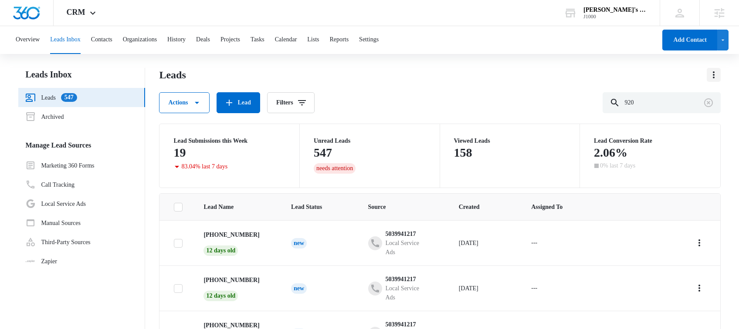
click at [713, 77] on icon "Actions" at bounding box center [714, 74] width 2 height 7
click at [695, 100] on div "Export" at bounding box center [690, 99] width 17 height 6
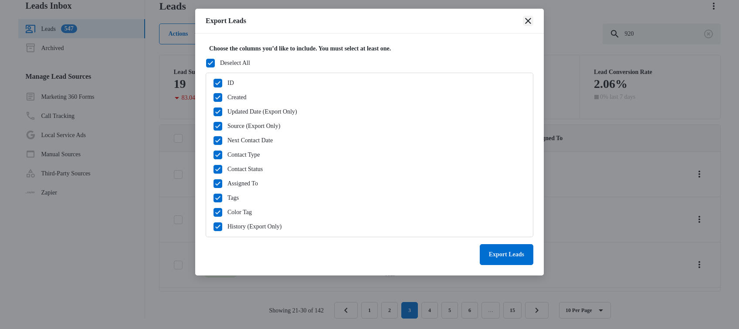
click at [524, 22] on icon "close" at bounding box center [528, 21] width 10 height 10
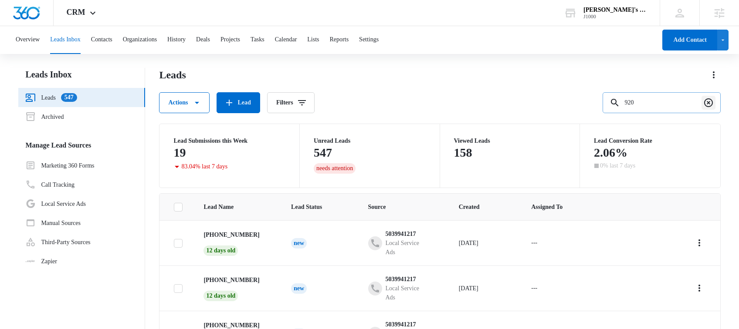
click at [709, 100] on icon "Clear" at bounding box center [708, 103] width 10 height 10
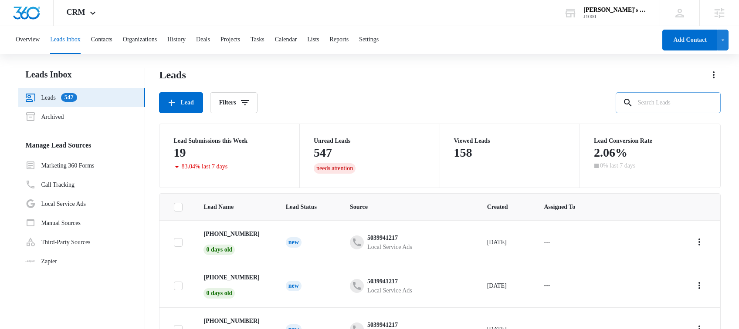
click at [693, 105] on input "text" at bounding box center [667, 102] width 105 height 21
click at [240, 104] on button "Filters" at bounding box center [233, 102] width 47 height 21
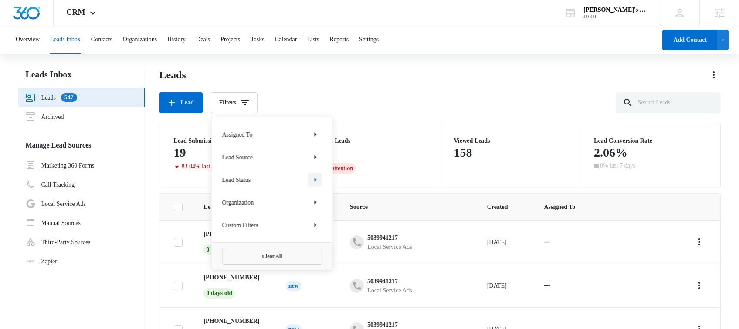
click at [315, 179] on icon "Show Lead Status filters" at bounding box center [315, 180] width 2 height 4
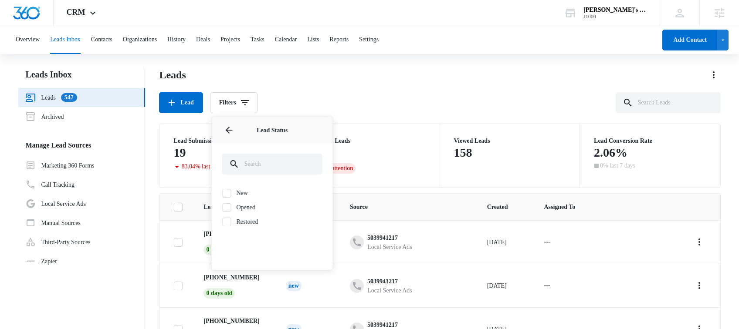
click at [249, 191] on label "New" at bounding box center [272, 193] width 100 height 9
click at [223, 193] on input "New" at bounding box center [222, 193] width 0 height 0
checkbox input "true"
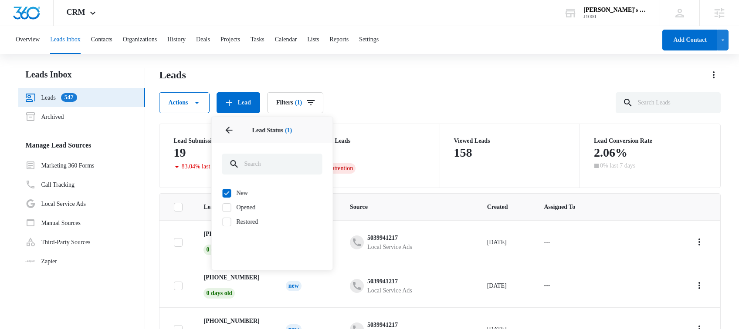
click at [253, 206] on label "Opened" at bounding box center [272, 207] width 100 height 9
click at [223, 207] on input "Opened" at bounding box center [222, 207] width 0 height 0
checkbox input "true"
click at [244, 192] on label "New" at bounding box center [272, 193] width 100 height 9
click at [223, 193] on input "New" at bounding box center [222, 193] width 0 height 0
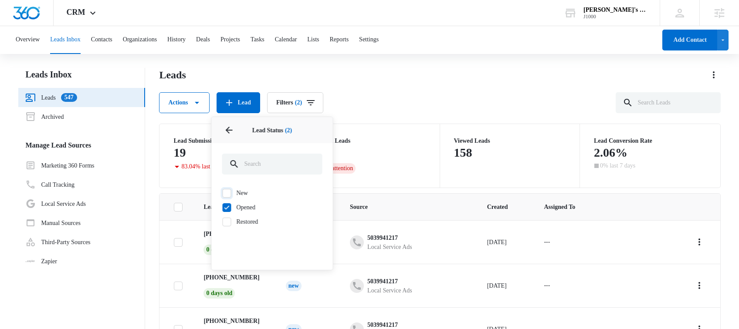
checkbox input "false"
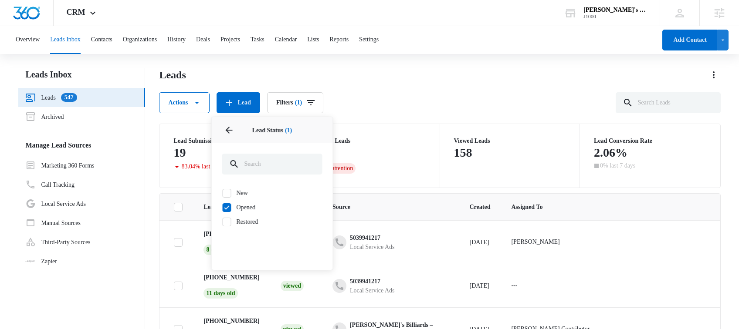
click at [251, 208] on label "Opened" at bounding box center [272, 207] width 100 height 9
click at [223, 208] on input "Opened" at bounding box center [222, 207] width 0 height 0
checkbox input "false"
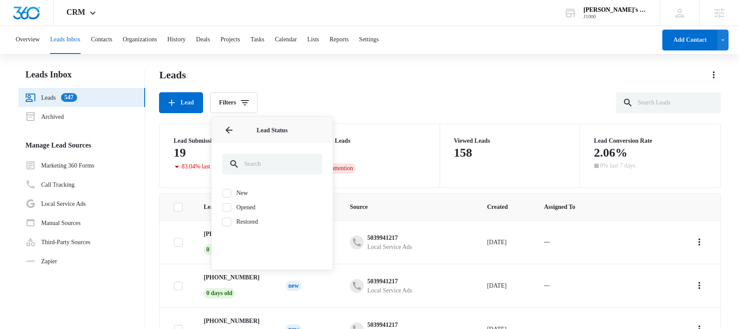
click at [413, 106] on div "Lead Filters Assigned To Lead Source Lead Status Lead Status New Opened Restore…" at bounding box center [439, 102] width 561 height 21
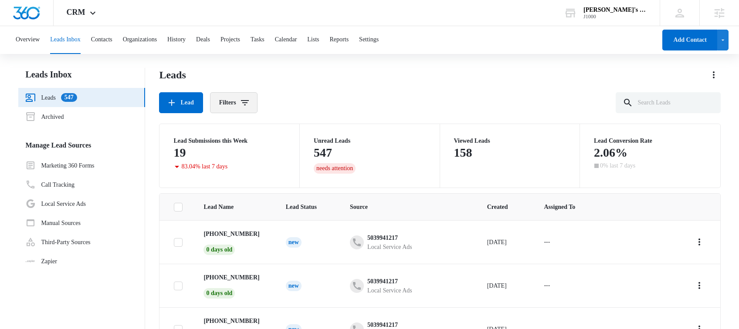
click at [241, 100] on button "Filters" at bounding box center [233, 102] width 47 height 21
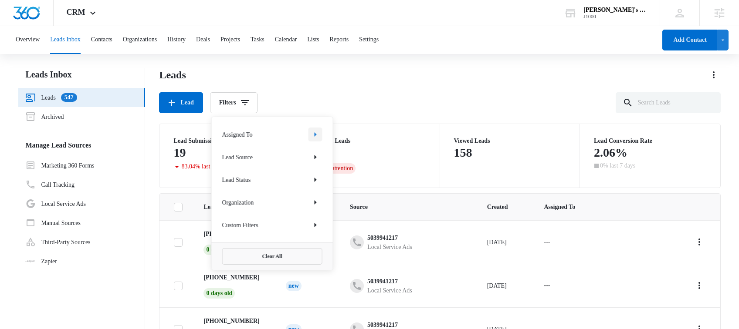
click at [321, 137] on button "Show Assigned To filters" at bounding box center [315, 135] width 14 height 14
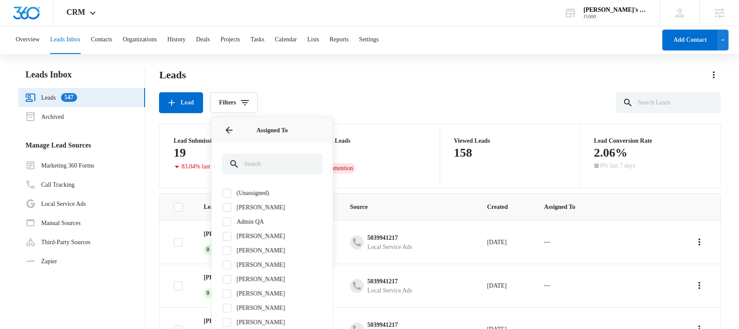
click at [246, 268] on label "[PERSON_NAME]" at bounding box center [272, 264] width 100 height 9
click at [223, 265] on input "[PERSON_NAME]" at bounding box center [222, 265] width 0 height 0
checkbox input "true"
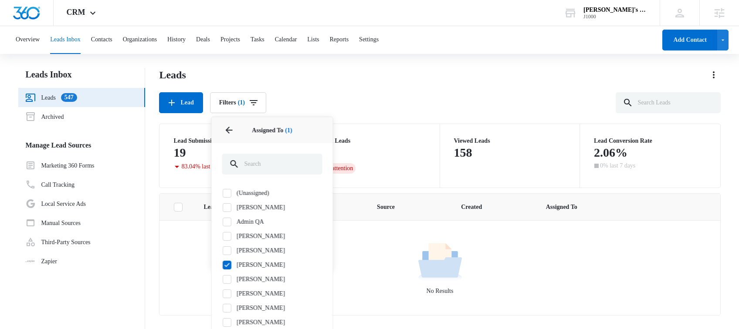
click at [258, 277] on label "[PERSON_NAME]" at bounding box center [272, 279] width 100 height 9
click at [223, 279] on input "[PERSON_NAME]" at bounding box center [222, 279] width 0 height 0
checkbox input "true"
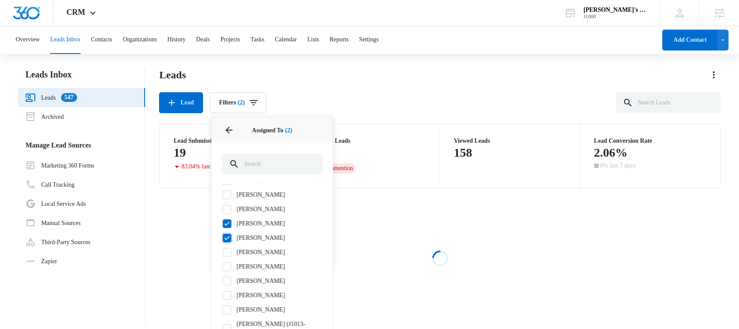
scroll to position [42, 0]
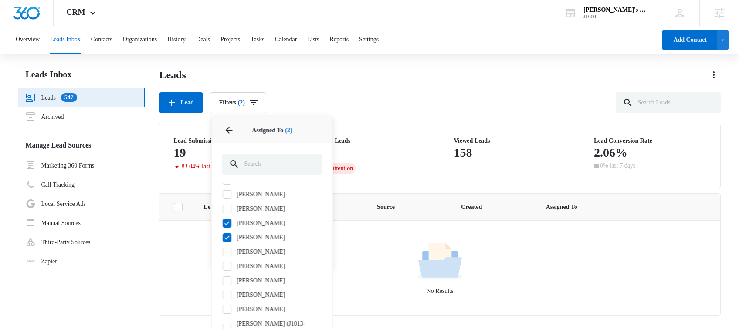
click at [251, 267] on label "[PERSON_NAME]" at bounding box center [272, 266] width 100 height 9
click at [223, 267] on input "[PERSON_NAME]" at bounding box center [222, 266] width 0 height 0
checkbox input "true"
click at [246, 281] on label "[PERSON_NAME]" at bounding box center [272, 280] width 100 height 9
click at [223, 281] on input "[PERSON_NAME]" at bounding box center [222, 280] width 0 height 0
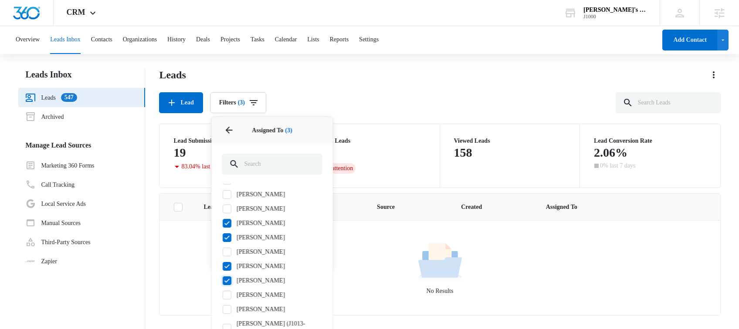
checkbox input "true"
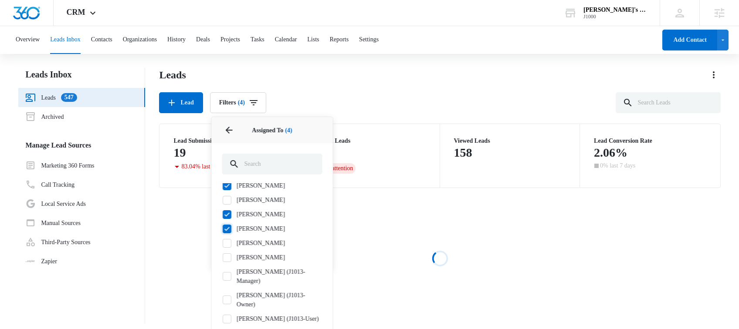
scroll to position [114, 0]
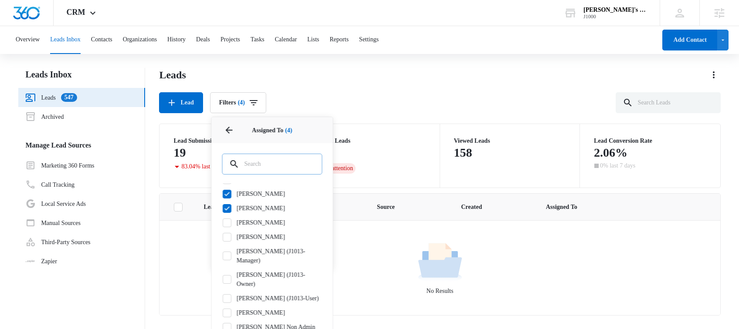
click at [263, 173] on input "text" at bounding box center [272, 164] width 100 height 21
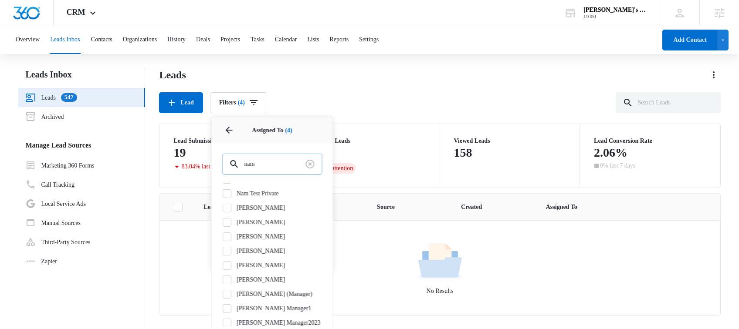
scroll to position [0, 0]
type input "nam"
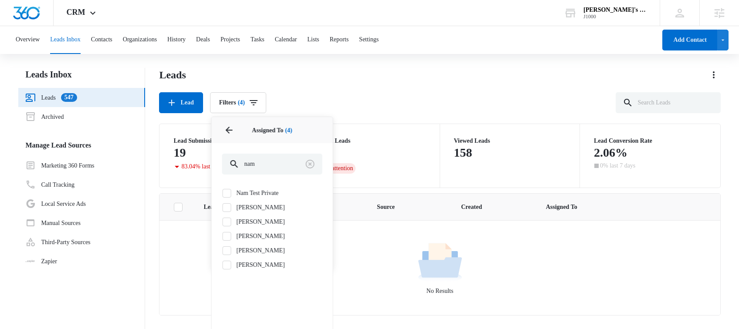
click at [257, 216] on div "Nam Test Private Nam Truong Nam Truong Nam Truong Nam Truong Nam Truong" at bounding box center [272, 229] width 100 height 81
click at [253, 225] on label "[PERSON_NAME]" at bounding box center [272, 221] width 100 height 9
click at [223, 222] on input "[PERSON_NAME]" at bounding box center [222, 222] width 0 height 0
checkbox input "true"
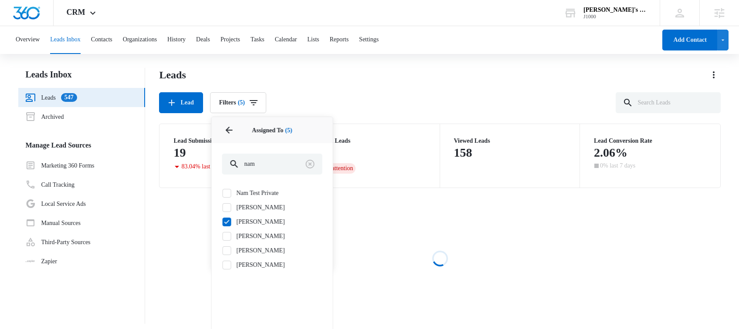
click at [250, 236] on label "[PERSON_NAME]" at bounding box center [272, 236] width 100 height 9
click at [223, 236] on input "[PERSON_NAME]" at bounding box center [222, 236] width 0 height 0
checkbox input "true"
click at [250, 245] on div "Nam Test Private Nam Truong Nam Truong Nam Truong Nam Truong Nam Truong" at bounding box center [272, 229] width 100 height 81
click at [247, 253] on label "[PERSON_NAME]" at bounding box center [272, 250] width 100 height 9
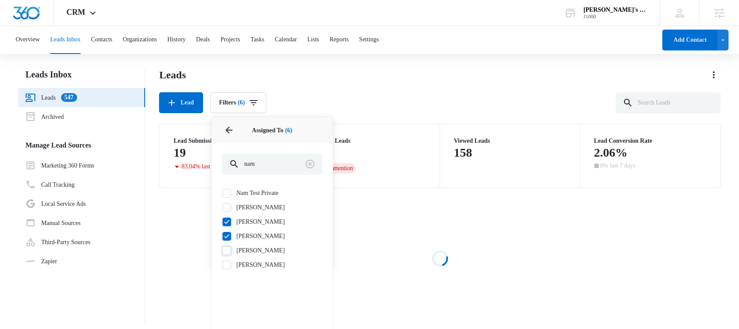
click at [223, 251] on input "[PERSON_NAME]" at bounding box center [222, 250] width 0 height 0
checkbox input "true"
click at [247, 267] on label "[PERSON_NAME]" at bounding box center [272, 264] width 100 height 9
click at [223, 265] on input "[PERSON_NAME]" at bounding box center [222, 265] width 0 height 0
checkbox input "true"
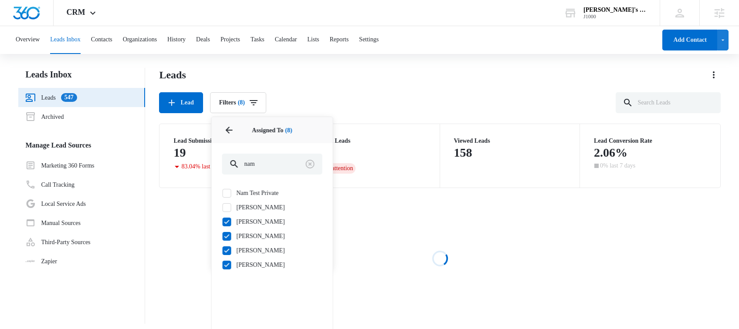
click at [249, 209] on label "[PERSON_NAME]" at bounding box center [272, 207] width 100 height 9
click at [223, 208] on input "[PERSON_NAME]" at bounding box center [222, 207] width 0 height 0
checkbox input "true"
click at [248, 196] on label "Nam Test Private" at bounding box center [272, 193] width 100 height 9
click at [223, 193] on input "Nam Test Private" at bounding box center [222, 193] width 0 height 0
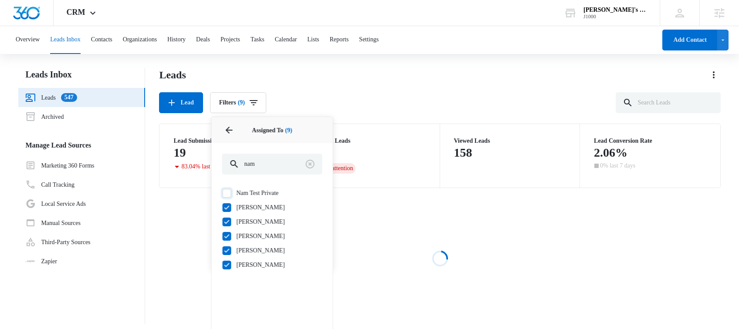
checkbox input "true"
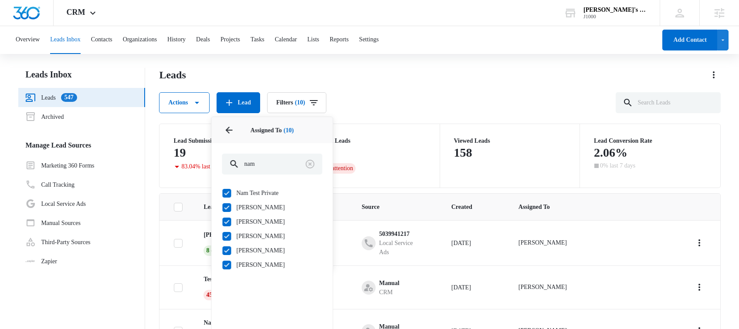
click at [436, 121] on div "Leads Actions Lead Filters (10) Assigned To 10 Assigned To (10) nam Nam Test Pr…" at bounding box center [439, 228] width 561 height 320
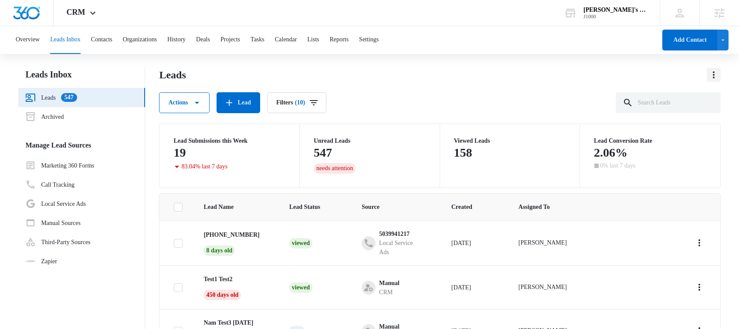
click at [708, 79] on icon "Actions" at bounding box center [713, 75] width 10 height 10
click at [688, 98] on div "Export" at bounding box center [690, 99] width 17 height 6
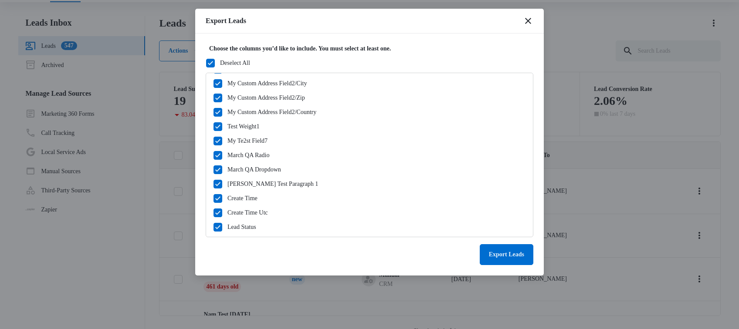
scroll to position [69, 0]
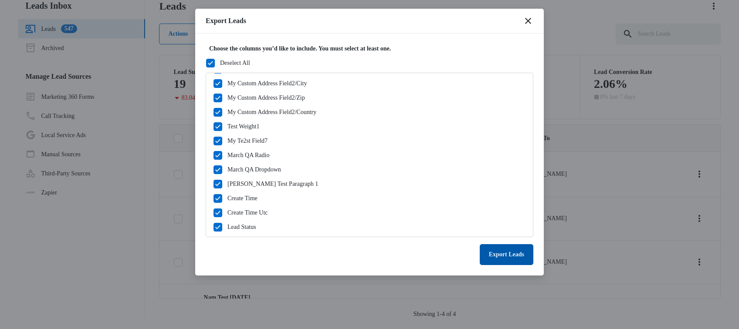
click at [496, 257] on button "Export Leads" at bounding box center [507, 254] width 54 height 21
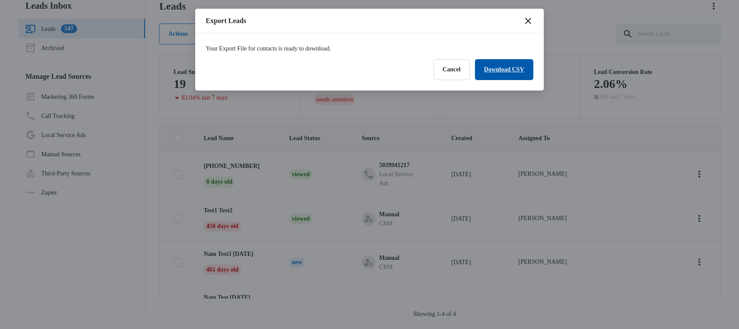
click at [496, 68] on link "Download CSV" at bounding box center [504, 69] width 58 height 21
click at [510, 70] on button "Finish" at bounding box center [516, 69] width 34 height 21
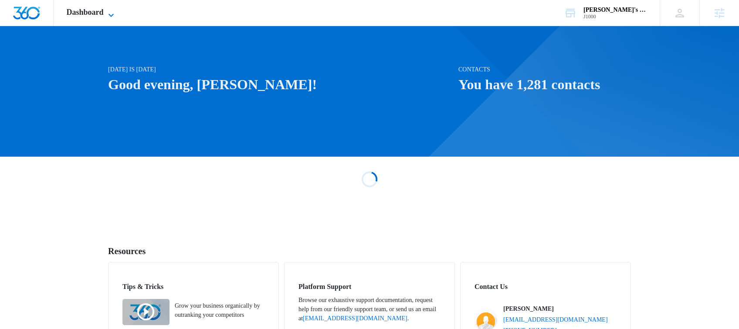
click at [112, 11] on icon at bounding box center [111, 15] width 10 height 10
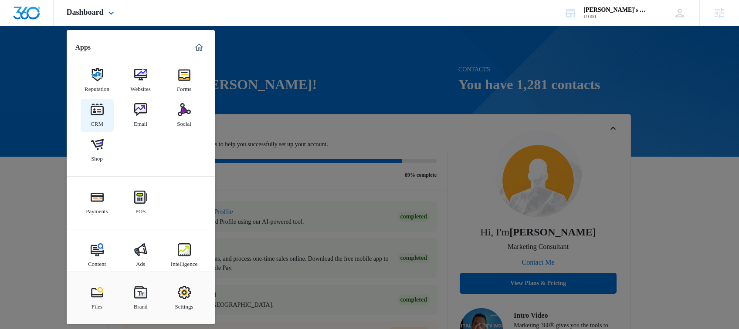
click at [94, 105] on img at bounding box center [97, 109] width 13 height 13
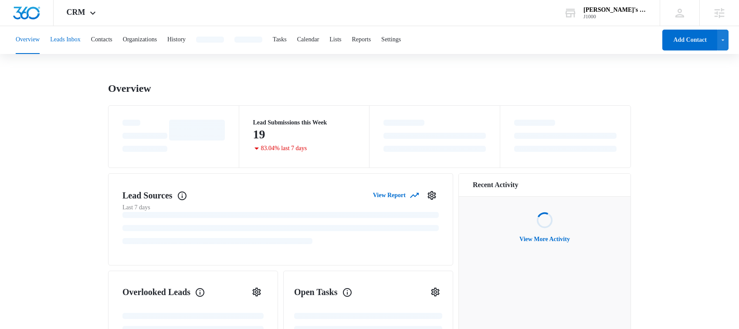
click at [81, 42] on button "Leads Inbox" at bounding box center [65, 40] width 30 height 28
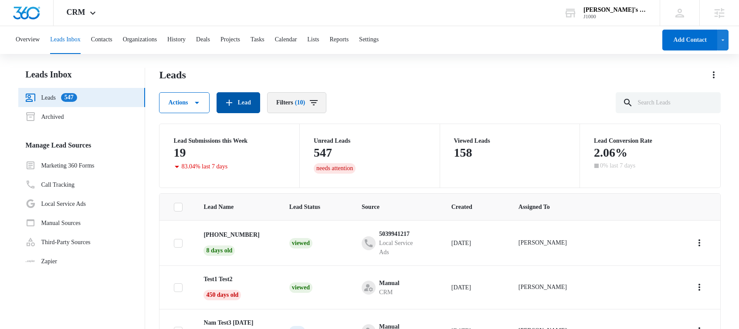
click at [245, 106] on button "Lead" at bounding box center [238, 102] width 44 height 21
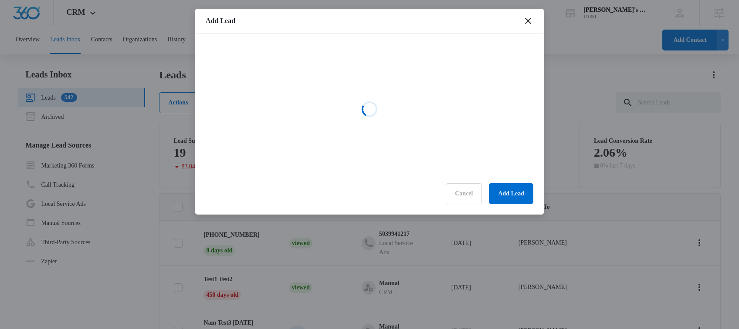
click at [455, 192] on div "Cancel Add Lead" at bounding box center [370, 193] width 328 height 21
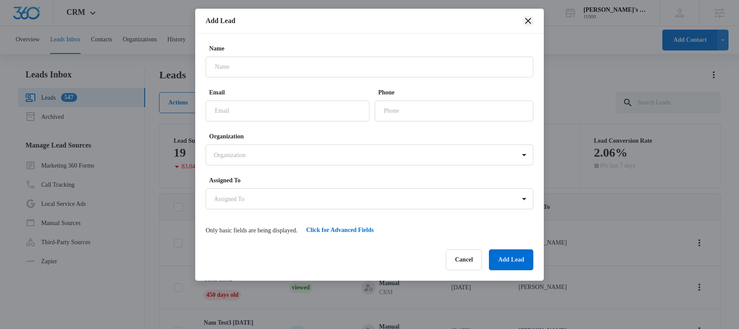
click at [529, 24] on icon "close" at bounding box center [528, 21] width 10 height 10
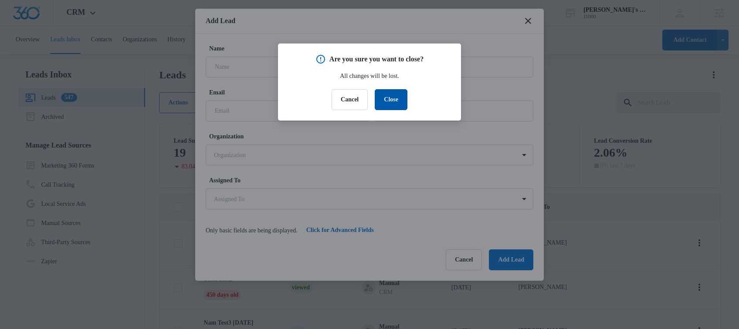
click at [388, 98] on button "Close" at bounding box center [391, 99] width 33 height 21
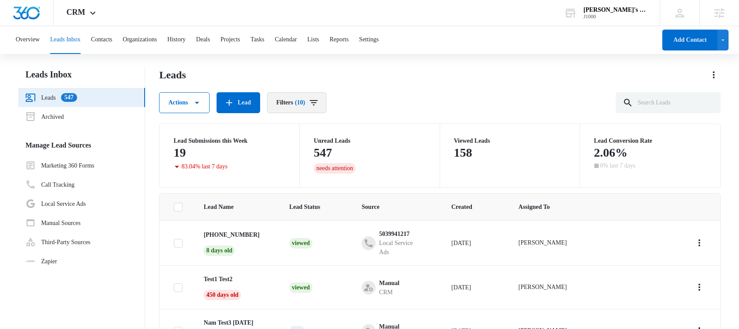
click at [294, 101] on button "Filters (10)" at bounding box center [296, 102] width 59 height 21
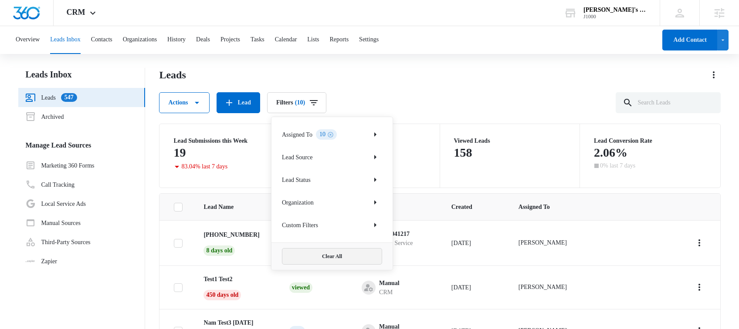
click at [340, 263] on button "Clear All" at bounding box center [332, 256] width 100 height 17
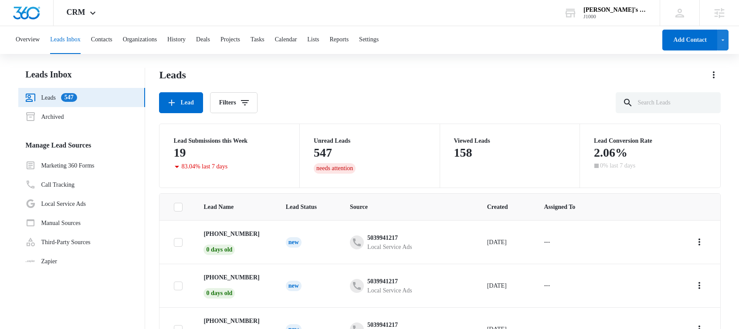
click at [354, 91] on div "Leads Lead Filters" at bounding box center [439, 90] width 561 height 45
click at [377, 203] on span "Source" at bounding box center [408, 207] width 116 height 9
click at [396, 211] on span "Source" at bounding box center [408, 207] width 116 height 9
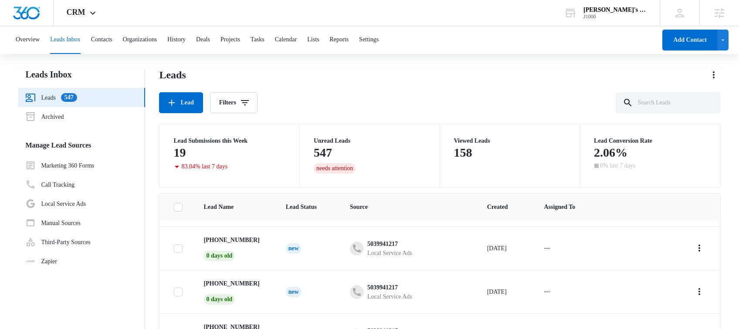
scroll to position [7, 0]
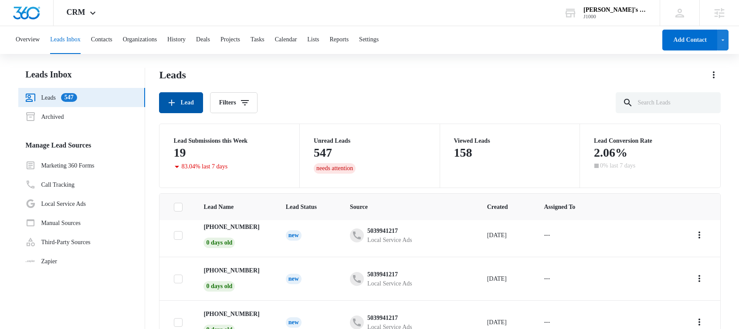
click at [185, 102] on button "Lead" at bounding box center [181, 102] width 44 height 21
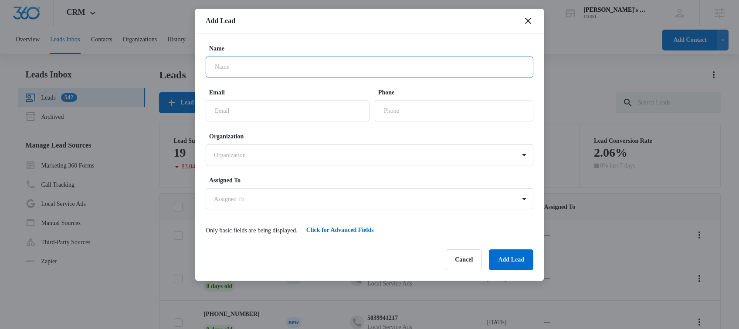
click at [254, 72] on input "Name" at bounding box center [370, 67] width 328 height 21
click at [287, 68] on input "Name" at bounding box center [370, 67] width 328 height 21
type input "[PERSON_NAME] Boyfriend"
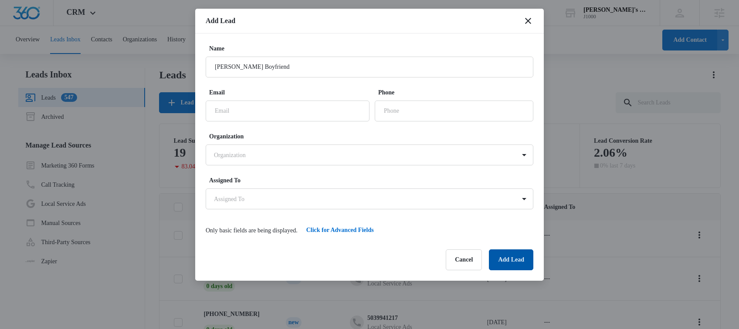
click at [503, 259] on button "Add Lead" at bounding box center [511, 260] width 44 height 21
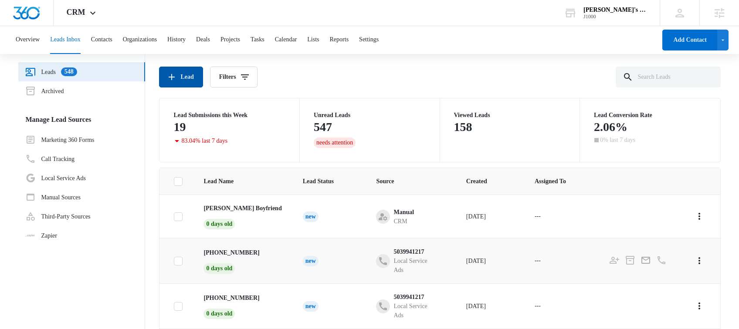
scroll to position [0, 0]
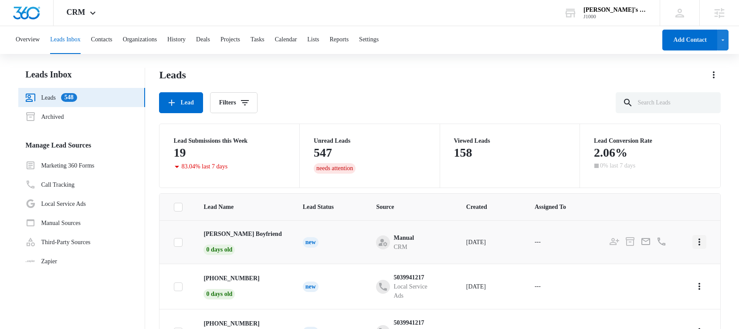
click at [699, 240] on icon "Actions" at bounding box center [699, 242] width 10 height 10
click at [664, 283] on button "Archive" at bounding box center [670, 279] width 69 height 13
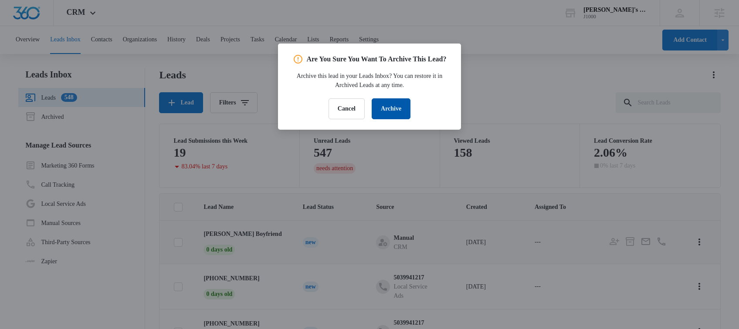
click at [393, 119] on button "Archive" at bounding box center [390, 108] width 39 height 21
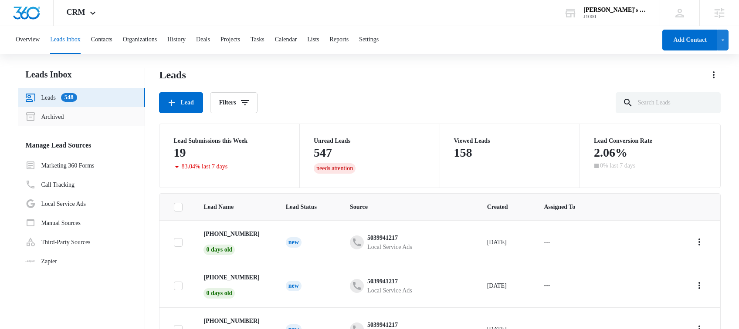
click at [64, 117] on link "Archived" at bounding box center [44, 116] width 38 height 10
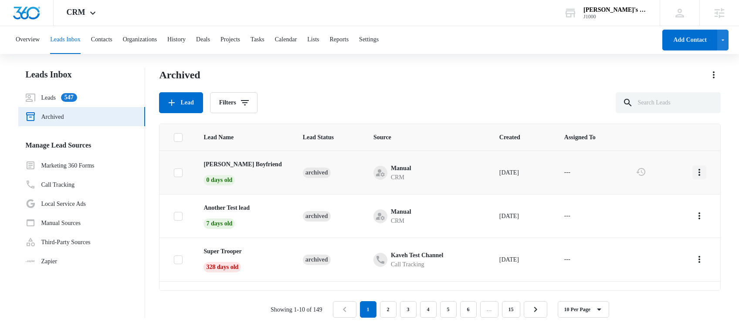
click at [698, 172] on icon "actions.actions" at bounding box center [699, 172] width 2 height 7
click at [680, 194] on div "Restore" at bounding box center [675, 197] width 19 height 6
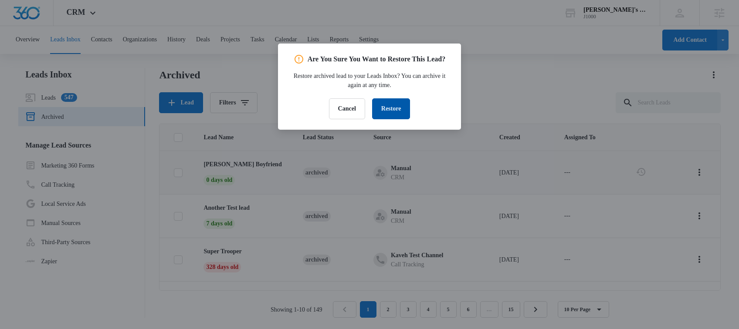
click at [387, 113] on button "Restore" at bounding box center [391, 108] width 38 height 21
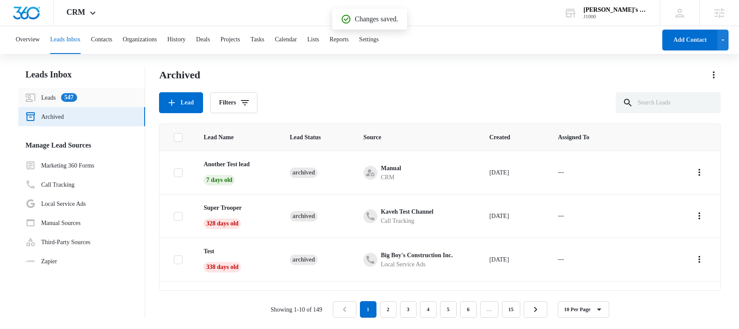
click at [77, 97] on link "Leads 547" at bounding box center [50, 97] width 51 height 10
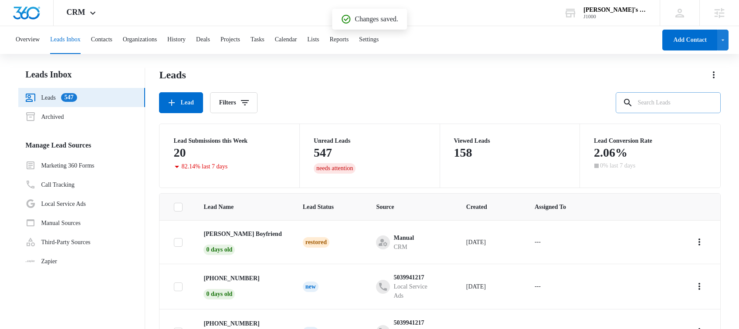
click at [658, 99] on input "text" at bounding box center [667, 102] width 105 height 21
click at [428, 192] on div "Leads Lead Filters Lead Submissions this Week 20 82.14% last 7 days Unread Lead…" at bounding box center [439, 228] width 561 height 320
click at [112, 42] on button "Contacts" at bounding box center [101, 40] width 21 height 28
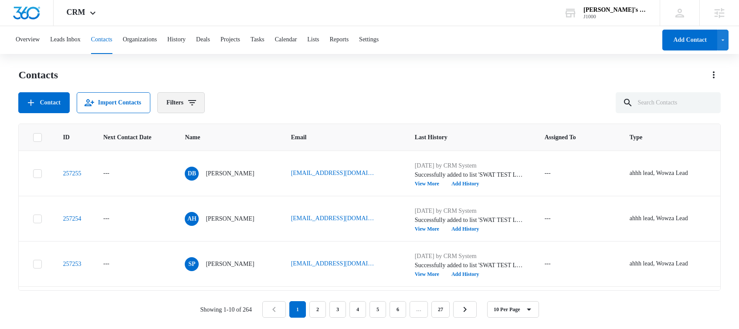
click at [196, 101] on icon "Filters" at bounding box center [192, 103] width 10 height 10
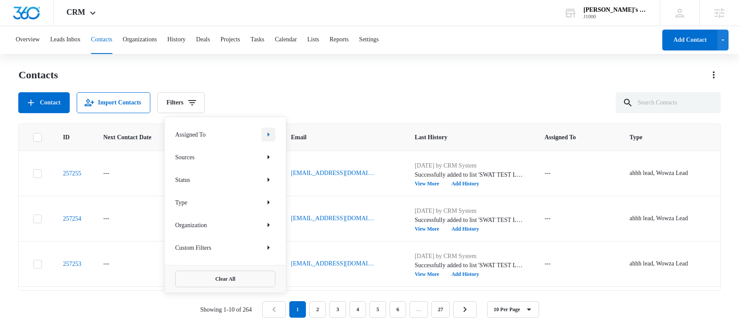
click at [273, 132] on icon "Show Assigned To filters" at bounding box center [268, 134] width 10 height 10
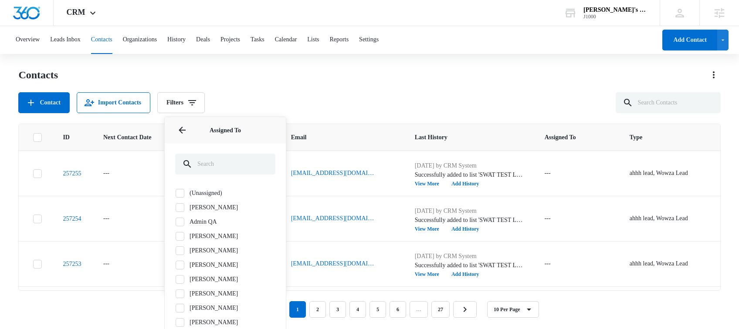
click at [213, 207] on label "[PERSON_NAME]" at bounding box center [225, 207] width 100 height 9
click at [176, 207] on input "[PERSON_NAME]" at bounding box center [175, 207] width 0 height 0
checkbox input "true"
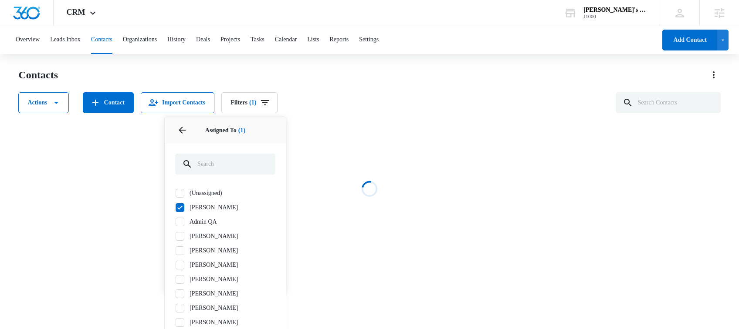
click at [207, 235] on label "[PERSON_NAME]" at bounding box center [225, 236] width 100 height 9
click at [176, 236] on input "[PERSON_NAME]" at bounding box center [175, 236] width 0 height 0
checkbox input "true"
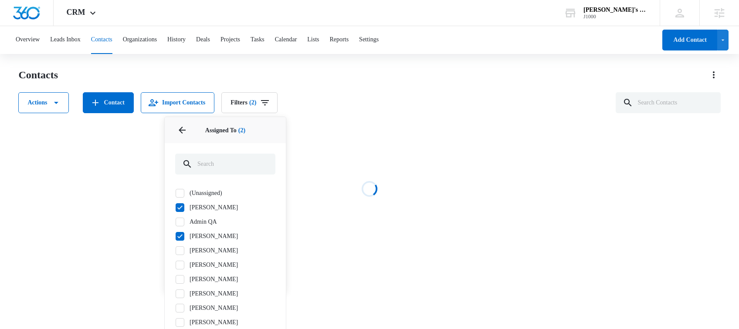
click at [204, 263] on label "[PERSON_NAME]" at bounding box center [225, 264] width 100 height 9
click at [176, 265] on input "[PERSON_NAME]" at bounding box center [175, 265] width 0 height 0
checkbox input "true"
click at [203, 279] on label "[PERSON_NAME]" at bounding box center [225, 279] width 100 height 9
click at [176, 279] on input "[PERSON_NAME]" at bounding box center [175, 279] width 0 height 0
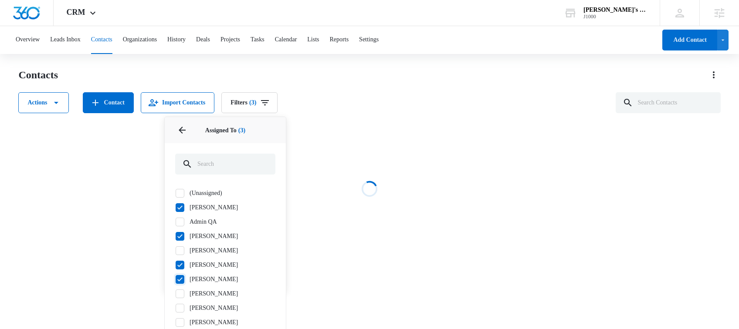
checkbox input "true"
click at [203, 292] on label "[PERSON_NAME]" at bounding box center [225, 293] width 100 height 9
click at [176, 294] on input "[PERSON_NAME]" at bounding box center [175, 294] width 0 height 0
checkbox input "true"
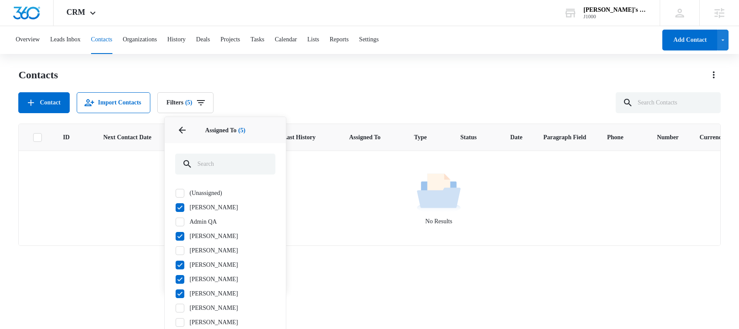
click at [209, 250] on label "[PERSON_NAME]" at bounding box center [225, 250] width 100 height 9
click at [176, 250] on input "[PERSON_NAME]" at bounding box center [175, 250] width 0 height 0
checkbox input "true"
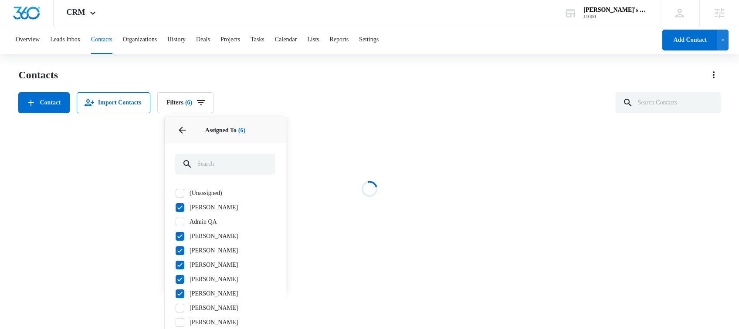
click at [209, 221] on label "Admin QA" at bounding box center [225, 221] width 100 height 9
click at [176, 222] on input "Admin QA" at bounding box center [175, 222] width 0 height 0
checkbox input "true"
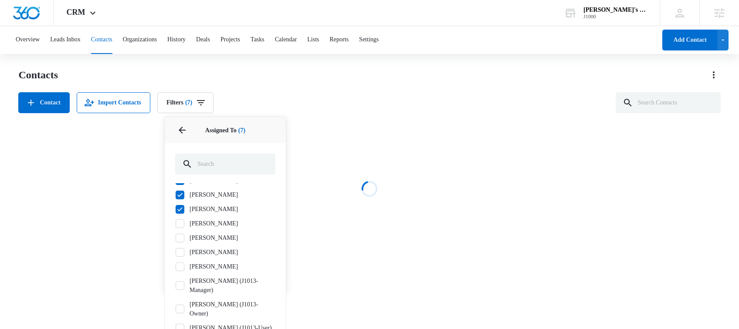
scroll to position [124, 0]
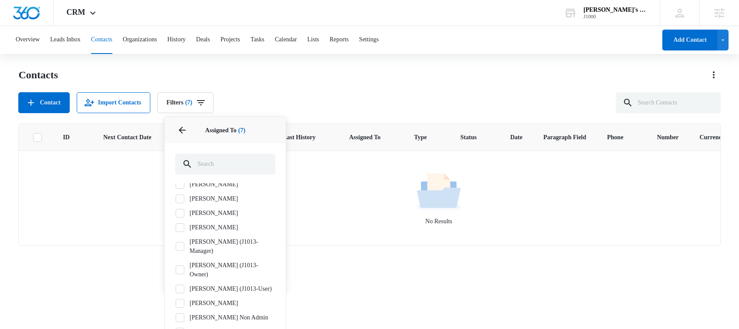
click at [209, 226] on label "[PERSON_NAME]" at bounding box center [225, 227] width 100 height 9
click at [176, 227] on input "[PERSON_NAME]" at bounding box center [175, 227] width 0 height 0
checkbox input "true"
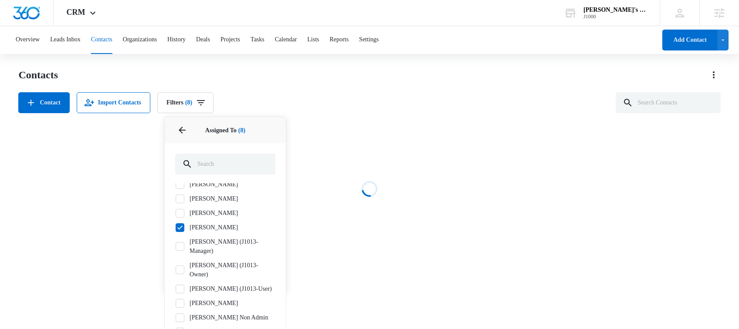
click at [209, 213] on label "[PERSON_NAME]" at bounding box center [225, 213] width 100 height 9
click at [176, 213] on input "[PERSON_NAME]" at bounding box center [175, 213] width 0 height 0
checkbox input "true"
click at [205, 198] on label "[PERSON_NAME]" at bounding box center [225, 198] width 100 height 9
click at [176, 199] on input "[PERSON_NAME]" at bounding box center [175, 199] width 0 height 0
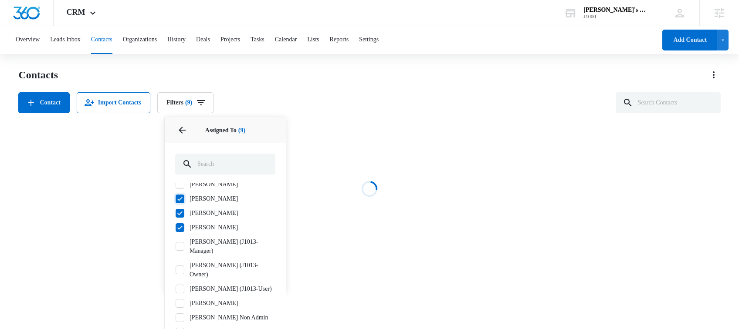
checkbox input "true"
click at [201, 279] on label "[PERSON_NAME] (J1013-Owner)" at bounding box center [225, 270] width 100 height 18
click at [176, 270] on input "[PERSON_NAME] (J1013-Owner)" at bounding box center [175, 270] width 0 height 0
checkbox input "true"
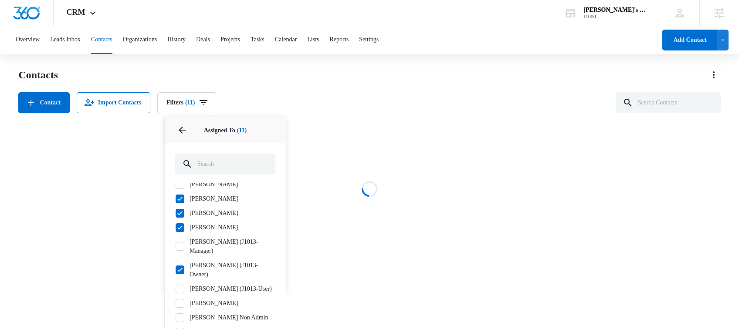
click at [200, 246] on label "[PERSON_NAME] (J1013-Manager)" at bounding box center [225, 246] width 100 height 18
click at [176, 247] on input "[PERSON_NAME] (J1013-Manager)" at bounding box center [175, 247] width 0 height 0
checkbox input "true"
click at [195, 303] on label "[PERSON_NAME]" at bounding box center [225, 303] width 100 height 9
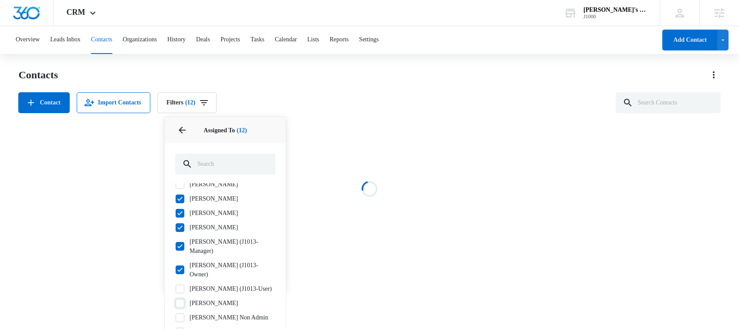
click at [176, 303] on input "[PERSON_NAME]" at bounding box center [175, 303] width 0 height 0
checkbox input "true"
click at [195, 316] on label "[PERSON_NAME] Non Admin" at bounding box center [225, 317] width 100 height 9
click at [176, 317] on input "[PERSON_NAME] Non Admin" at bounding box center [175, 317] width 0 height 0
checkbox input "true"
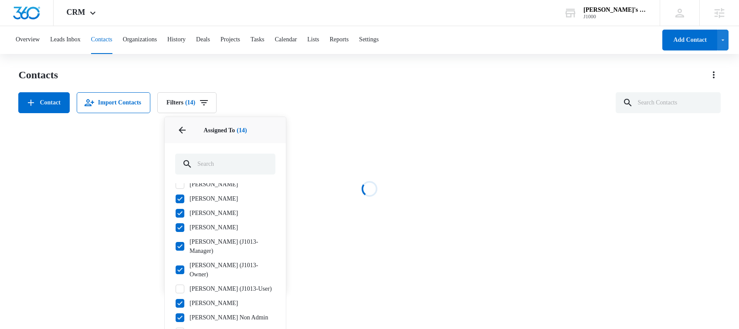
click at [195, 287] on label "[PERSON_NAME] (J1013-User)" at bounding box center [225, 288] width 100 height 9
click at [176, 289] on input "[PERSON_NAME] (J1013-User)" at bounding box center [175, 289] width 0 height 0
checkbox input "true"
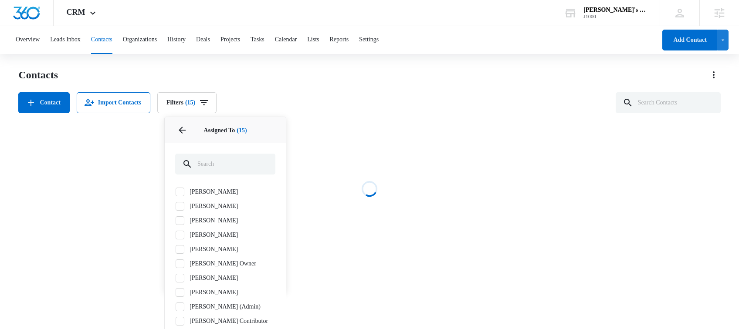
scroll to position [319, 0]
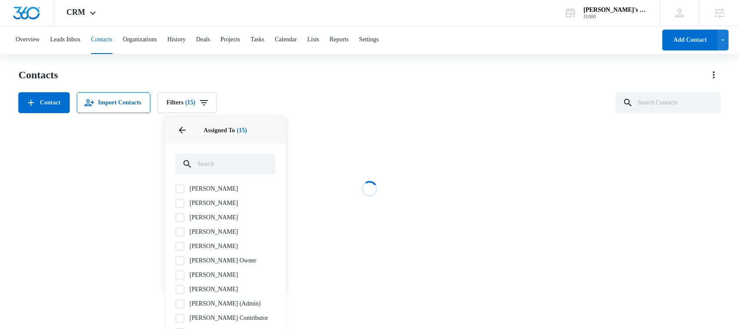
click at [195, 270] on label "[PERSON_NAME]" at bounding box center [225, 274] width 100 height 9
click at [176, 275] on input "[PERSON_NAME]" at bounding box center [175, 275] width 0 height 0
checkbox input "true"
click at [196, 242] on label "[PERSON_NAME]" at bounding box center [225, 246] width 100 height 9
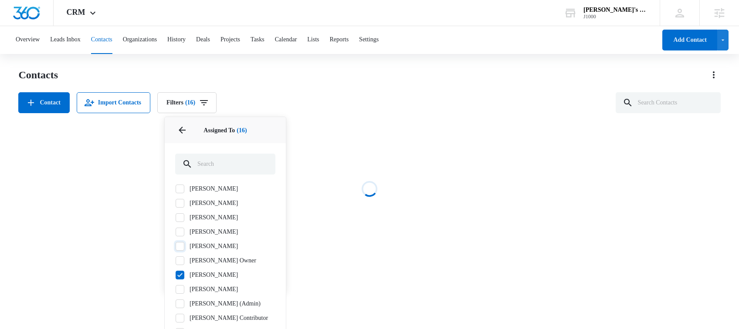
click at [176, 246] on input "[PERSON_NAME]" at bounding box center [175, 246] width 0 height 0
checkbox input "true"
click at [196, 227] on label "[PERSON_NAME]" at bounding box center [225, 231] width 100 height 9
click at [176, 232] on input "[PERSON_NAME]" at bounding box center [175, 232] width 0 height 0
checkbox input "true"
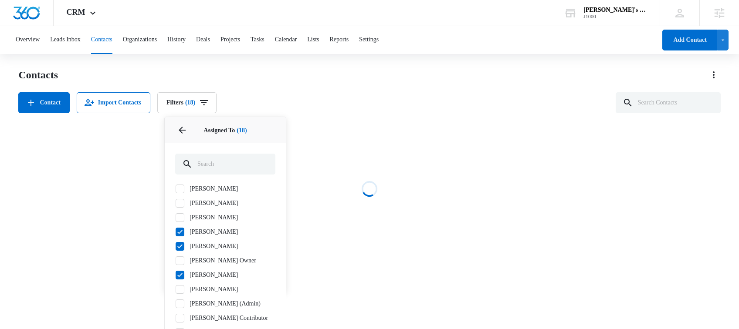
click at [196, 199] on label "[PERSON_NAME]" at bounding box center [225, 203] width 100 height 9
click at [176, 203] on input "[PERSON_NAME]" at bounding box center [175, 203] width 0 height 0
checkbox input "true"
click at [195, 213] on label "[PERSON_NAME]" at bounding box center [225, 217] width 100 height 9
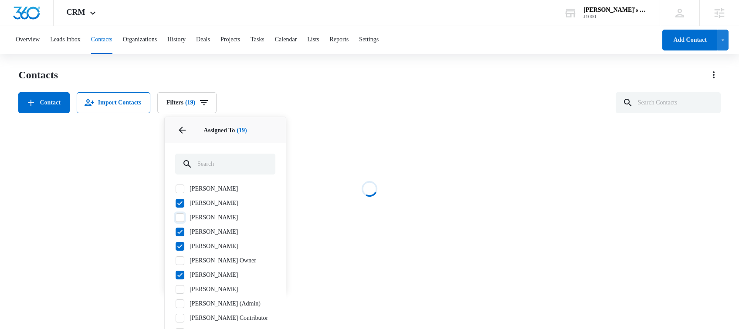
click at [176, 217] on input "[PERSON_NAME]" at bounding box center [175, 217] width 0 height 0
checkbox input "true"
click at [199, 256] on label "[PERSON_NAME] Owner" at bounding box center [225, 260] width 100 height 9
click at [176, 260] on input "[PERSON_NAME] Owner" at bounding box center [175, 260] width 0 height 0
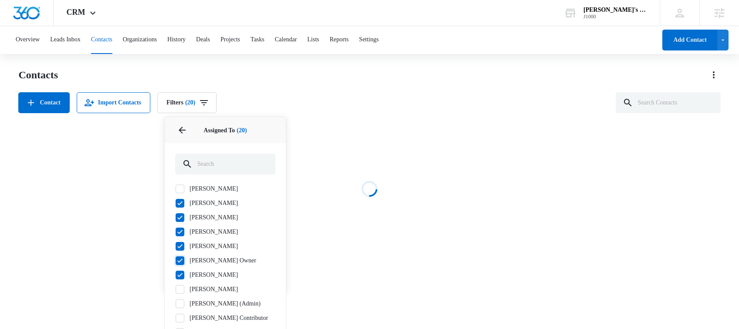
checkbox input "true"
click at [199, 285] on label "[PERSON_NAME]" at bounding box center [225, 289] width 100 height 9
click at [176, 289] on input "[PERSON_NAME]" at bounding box center [175, 289] width 0 height 0
checkbox input "true"
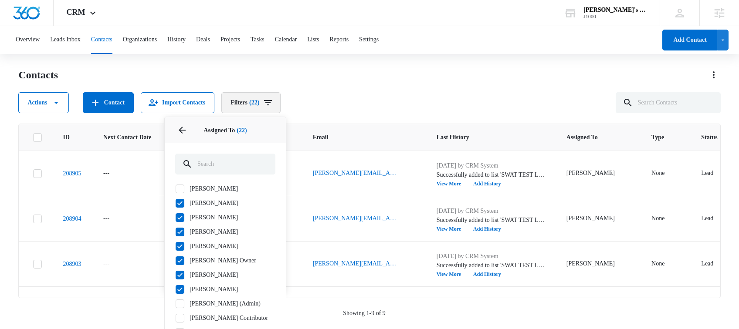
click at [259, 101] on span "(22)" at bounding box center [254, 103] width 10 height 6
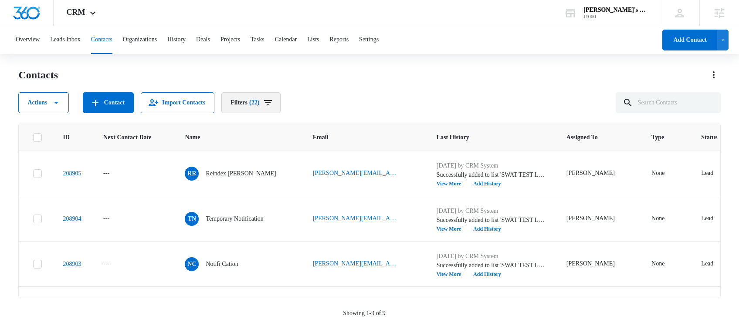
click at [259, 105] on span "(22)" at bounding box center [254, 103] width 10 height 6
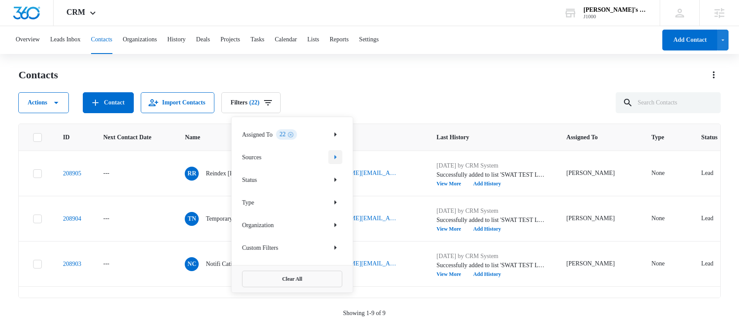
click at [336, 159] on icon "Show Sources filters" at bounding box center [335, 157] width 10 height 10
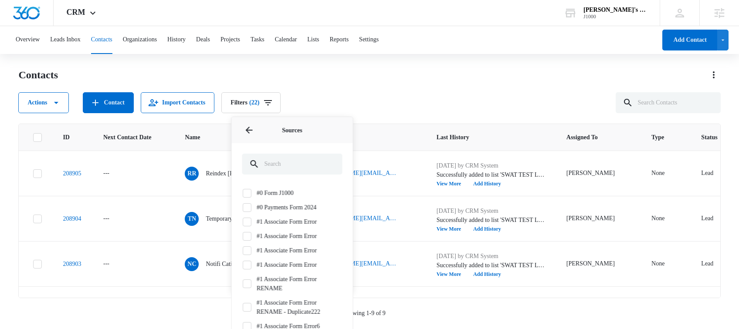
click at [295, 223] on label "#1 Associate Form Error" at bounding box center [292, 221] width 100 height 9
click at [243, 222] on input "#1 Associate Form Error" at bounding box center [242, 222] width 0 height 0
checkbox input "true"
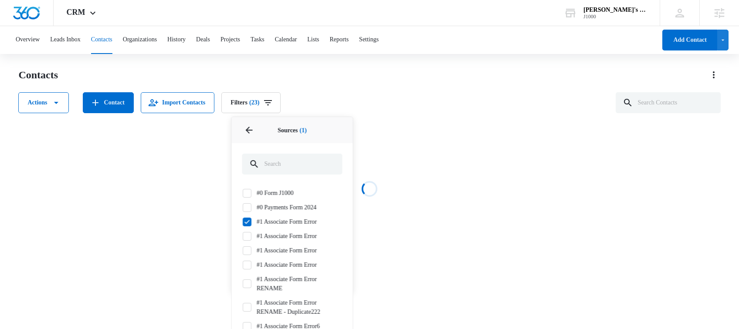
click at [287, 235] on label "#1 Associate Form Error" at bounding box center [292, 236] width 100 height 9
click at [243, 236] on input "#1 Associate Form Error" at bounding box center [242, 236] width 0 height 0
checkbox input "true"
click at [281, 250] on label "#1 Associate Form Error" at bounding box center [292, 250] width 100 height 9
click at [243, 250] on input "#1 Associate Form Error" at bounding box center [242, 250] width 0 height 0
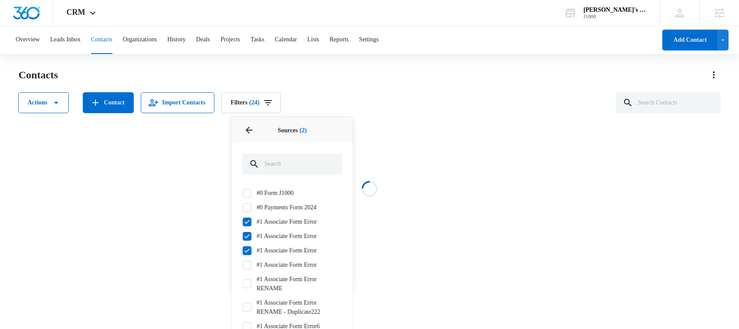
checkbox input "true"
click at [278, 260] on label "#1 Associate Form Error" at bounding box center [292, 264] width 100 height 9
click at [243, 265] on input "#1 Associate Form Error" at bounding box center [242, 265] width 0 height 0
checkbox input "true"
click at [272, 280] on label "#1 Associate Form Error RENAME" at bounding box center [292, 284] width 100 height 18
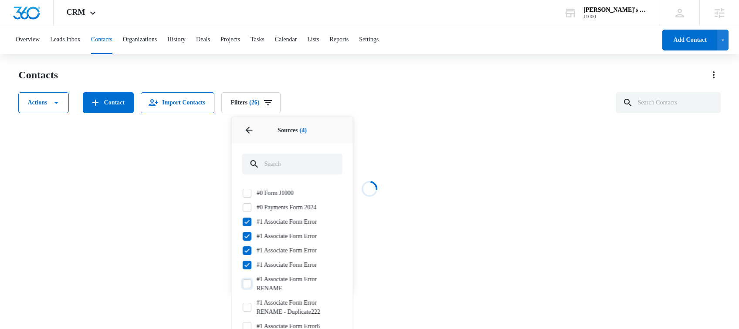
click at [243, 284] on input "#1 Associate Form Error RENAME" at bounding box center [242, 284] width 0 height 0
checkbox input "true"
click at [270, 298] on label "#1 Associate Form Error RENAME - Duplicate222" at bounding box center [292, 307] width 100 height 18
click at [243, 307] on input "#1 Associate Form Error RENAME - Duplicate222" at bounding box center [242, 307] width 0 height 0
checkbox input "true"
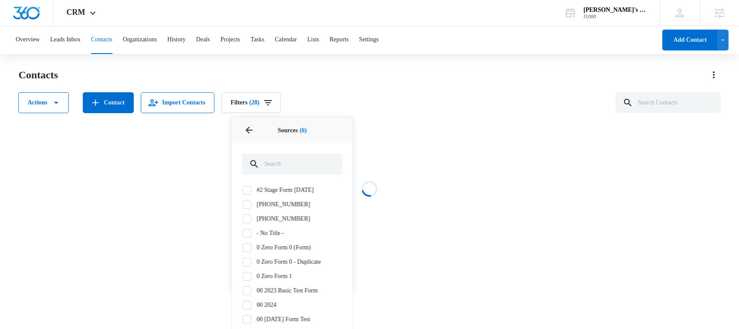
scroll to position [215, 0]
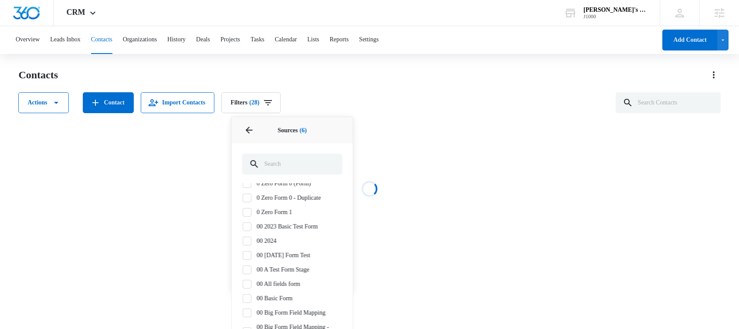
click at [278, 270] on label "00 A Test Form Stage" at bounding box center [292, 269] width 100 height 9
click at [243, 270] on input "00 A Test Form Stage" at bounding box center [242, 270] width 0 height 0
checkbox input "true"
click at [278, 253] on label "00 [DATE] Form Test" at bounding box center [292, 255] width 100 height 9
click at [243, 255] on input "00 [DATE] Form Test" at bounding box center [242, 255] width 0 height 0
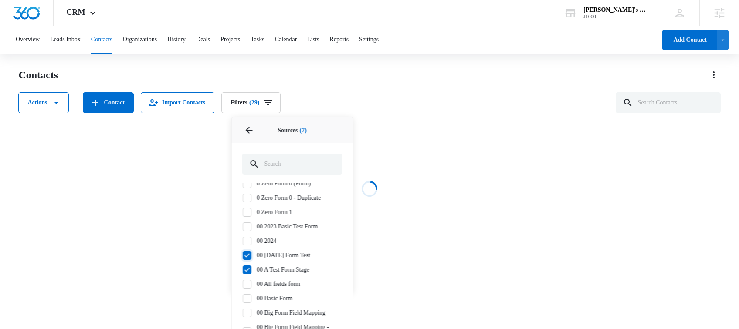
checkbox input "true"
click at [269, 209] on label "0 Zero Form 1" at bounding box center [292, 212] width 100 height 9
click at [243, 212] on input "0 Zero Form 1" at bounding box center [242, 212] width 0 height 0
checkbox input "true"
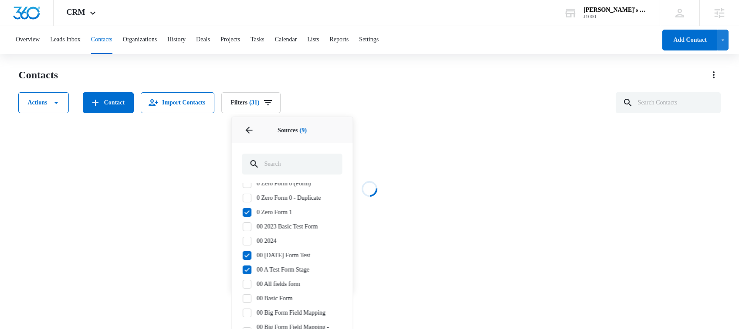
click at [269, 198] on label "0 Zero Form 0 - Duplicate" at bounding box center [292, 197] width 100 height 9
click at [243, 198] on input "0 Zero Form 0 - Duplicate" at bounding box center [242, 198] width 0 height 0
checkbox input "true"
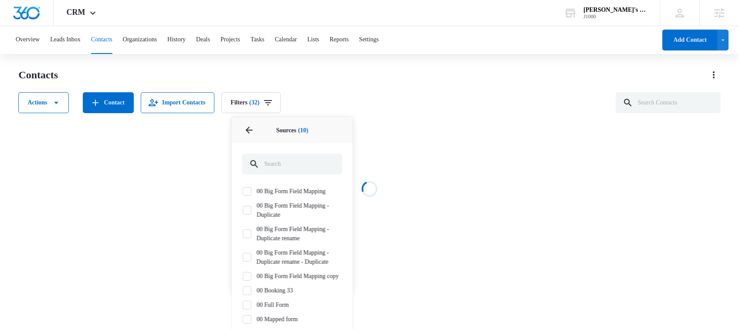
scroll to position [350, 0]
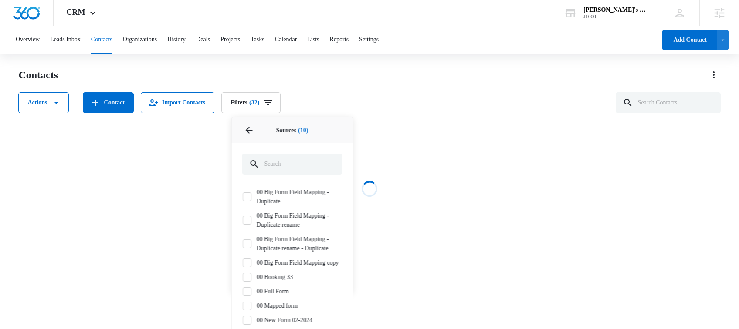
click at [270, 240] on label "00 Big Form Field Mapping - Duplicate rename - Duplicate" at bounding box center [292, 244] width 100 height 18
click at [243, 244] on input "00 Big Form Field Mapping - Duplicate rename - Duplicate" at bounding box center [242, 244] width 0 height 0
checkbox input "true"
click at [267, 267] on label "00 Big Form Field Mapping copy" at bounding box center [292, 262] width 100 height 9
click at [243, 263] on input "00 Big Form Field Mapping copy" at bounding box center [242, 263] width 0 height 0
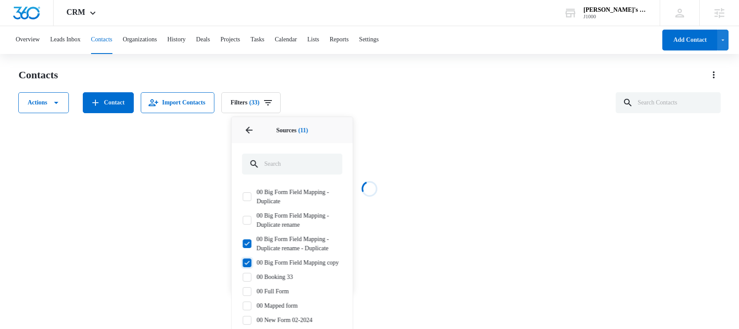
checkbox input "true"
click at [264, 282] on label "00 Booking 33" at bounding box center [292, 277] width 100 height 9
click at [243, 277] on input "00 Booking 33" at bounding box center [242, 277] width 0 height 0
checkbox input "true"
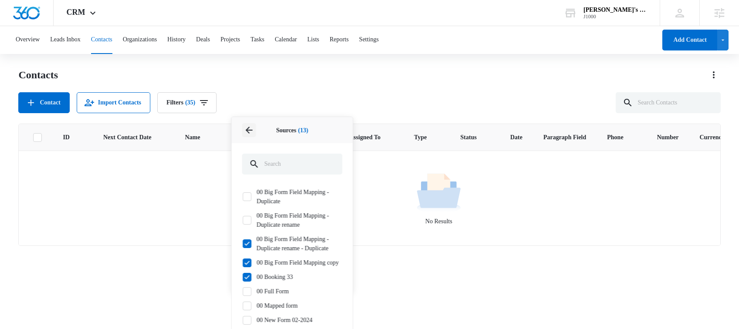
click at [248, 129] on icon "Back" at bounding box center [249, 130] width 10 height 10
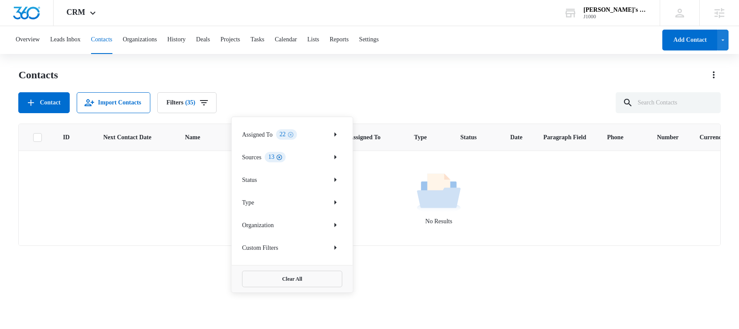
click at [283, 159] on icon "Clear" at bounding box center [279, 157] width 7 height 7
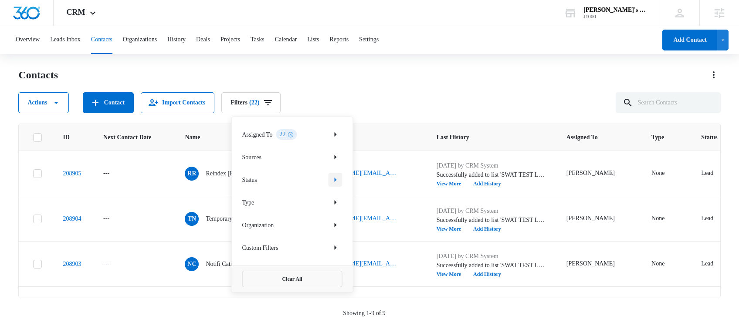
click at [338, 177] on icon "Show Status filters" at bounding box center [335, 180] width 10 height 10
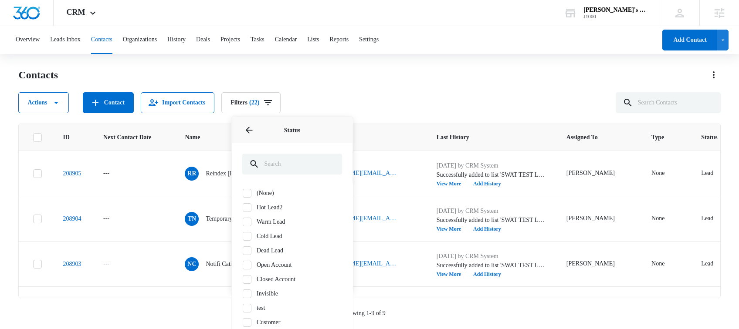
click at [269, 239] on label "Cold Lead" at bounding box center [292, 236] width 100 height 9
click at [243, 236] on input "Cold Lead" at bounding box center [242, 236] width 0 height 0
checkbox input "true"
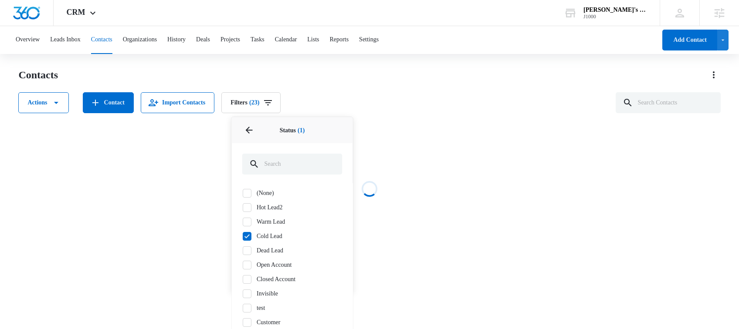
click at [267, 251] on label "Dead Lead" at bounding box center [292, 250] width 100 height 9
click at [243, 251] on input "Dead Lead" at bounding box center [242, 250] width 0 height 0
checkbox input "true"
click at [267, 234] on label "Cold Lead" at bounding box center [292, 236] width 100 height 9
click at [243, 236] on input "Cold Lead" at bounding box center [242, 236] width 0 height 0
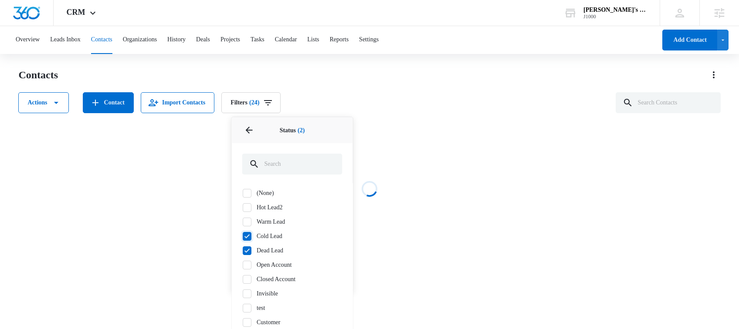
checkbox input "false"
click at [267, 223] on label "Warm Lead" at bounding box center [292, 221] width 100 height 9
click at [243, 222] on input "Warm Lead" at bounding box center [242, 222] width 0 height 0
checkbox input "true"
click at [266, 235] on label "Cold Lead" at bounding box center [292, 236] width 100 height 9
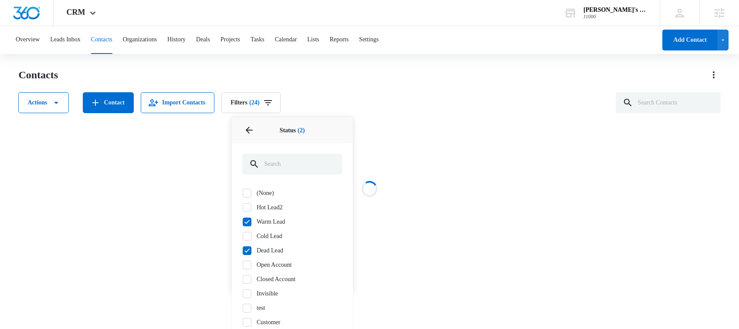
click at [243, 236] on input "Cold Lead" at bounding box center [242, 236] width 0 height 0
checkbox input "true"
click at [266, 207] on label "Hot Lead2" at bounding box center [292, 207] width 100 height 9
click at [243, 207] on input "Hot Lead2" at bounding box center [242, 207] width 0 height 0
checkbox input "true"
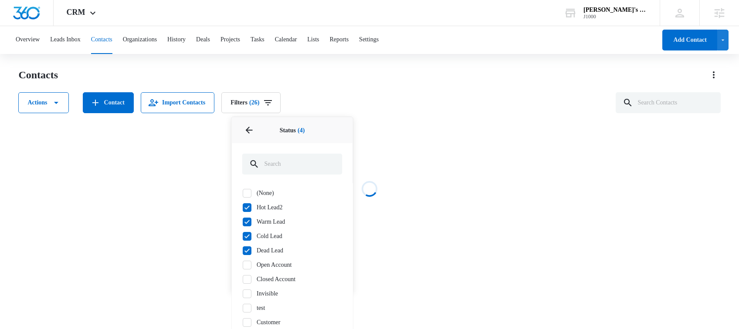
click at [266, 249] on label "Dead Lead" at bounding box center [292, 250] width 100 height 9
click at [243, 250] on input "Dead Lead" at bounding box center [242, 250] width 0 height 0
checkbox input "false"
click at [264, 265] on label "Open Account" at bounding box center [292, 264] width 100 height 9
click at [243, 265] on input "Open Account" at bounding box center [242, 265] width 0 height 0
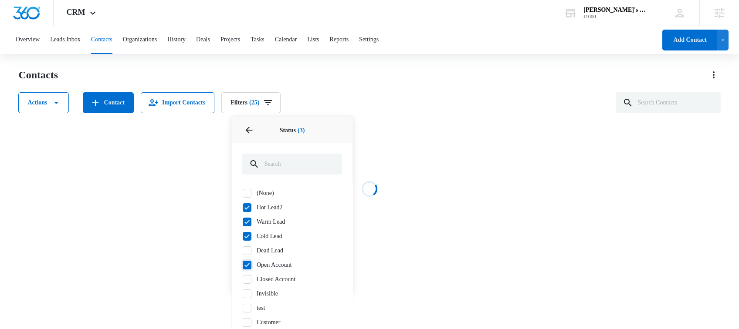
checkbox input "true"
click at [264, 253] on label "Dead Lead" at bounding box center [292, 250] width 100 height 9
click at [243, 251] on input "Dead Lead" at bounding box center [242, 250] width 0 height 0
checkbox input "true"
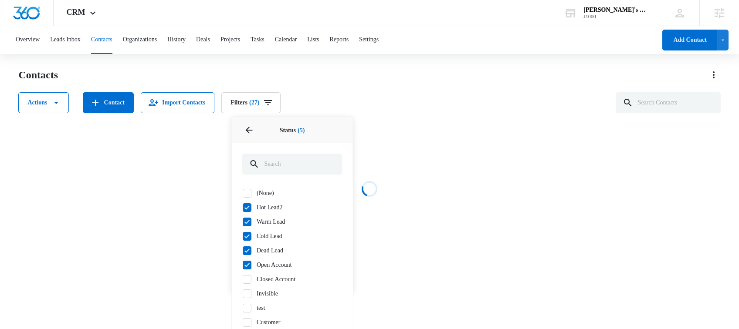
click at [263, 294] on label "Invisible" at bounding box center [292, 293] width 100 height 9
click at [243, 294] on input "Invisible" at bounding box center [242, 294] width 0 height 0
checkbox input "true"
click at [263, 281] on label "Closed Account" at bounding box center [292, 279] width 100 height 9
click at [243, 280] on input "Closed Account" at bounding box center [242, 279] width 0 height 0
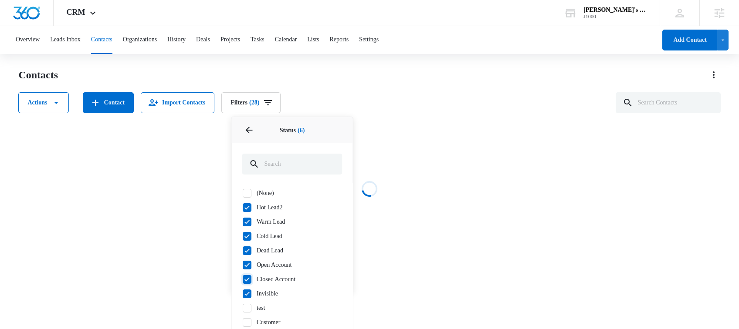
checkbox input "true"
click at [263, 311] on label "test" at bounding box center [292, 308] width 100 height 9
click at [243, 308] on input "test" at bounding box center [242, 308] width 0 height 0
checkbox input "true"
click at [272, 319] on label "Customer" at bounding box center [292, 322] width 100 height 9
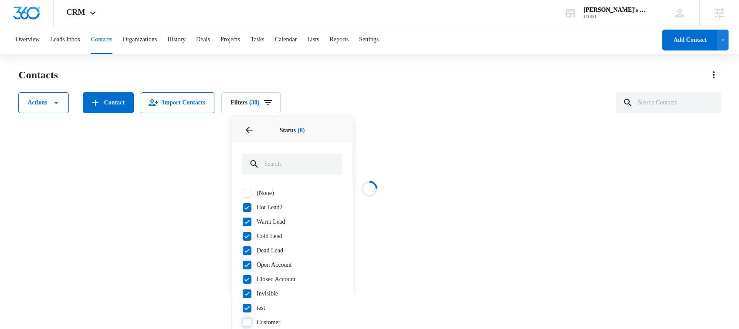
click at [243, 322] on input "Customer" at bounding box center [242, 322] width 0 height 0
checkbox input "true"
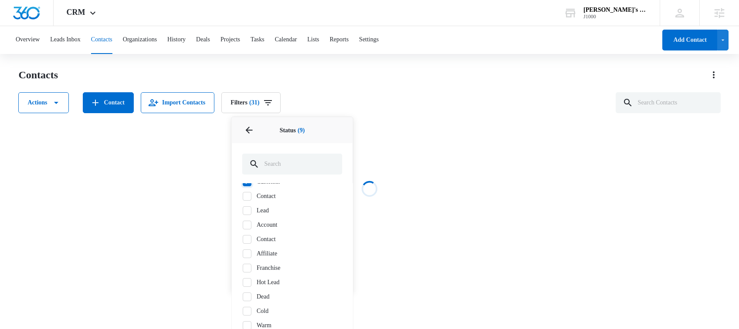
scroll to position [143, 0]
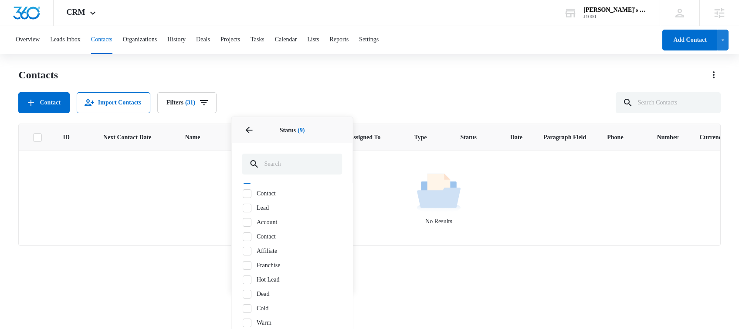
click at [276, 243] on div "(None) Hot Lead2 Warm Lead Cold Lead Dead Lead Open Account Closed Account Invi…" at bounding box center [292, 193] width 100 height 297
click at [268, 237] on label "Contact" at bounding box center [292, 236] width 100 height 9
click at [243, 237] on input "Contact" at bounding box center [242, 236] width 0 height 0
checkbox input "true"
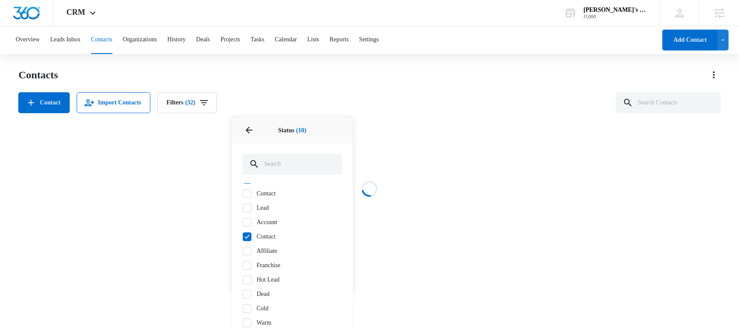
click at [265, 254] on label "Affiliate" at bounding box center [292, 251] width 100 height 9
click at [243, 251] on input "Affiliate" at bounding box center [242, 251] width 0 height 0
checkbox input "true"
click at [265, 219] on label "Account" at bounding box center [292, 222] width 100 height 9
click at [243, 222] on input "Account" at bounding box center [242, 222] width 0 height 0
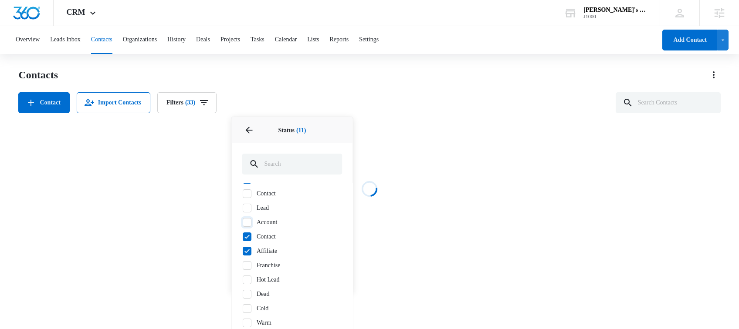
checkbox input "true"
click at [263, 209] on label "Lead" at bounding box center [292, 207] width 100 height 9
click at [243, 208] on input "Lead" at bounding box center [242, 208] width 0 height 0
checkbox input "true"
click at [264, 193] on label "Contact" at bounding box center [292, 193] width 100 height 9
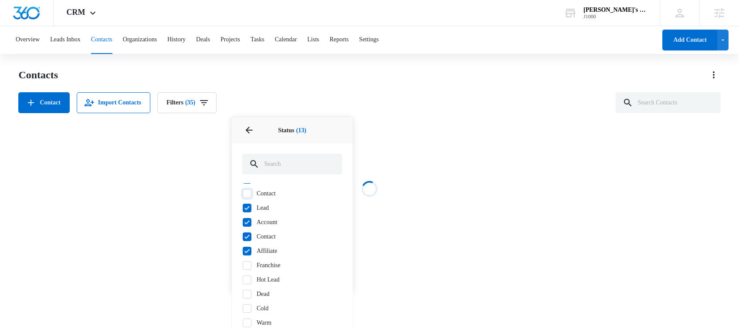
click at [243, 193] on input "Contact" at bounding box center [242, 193] width 0 height 0
checkbox input "true"
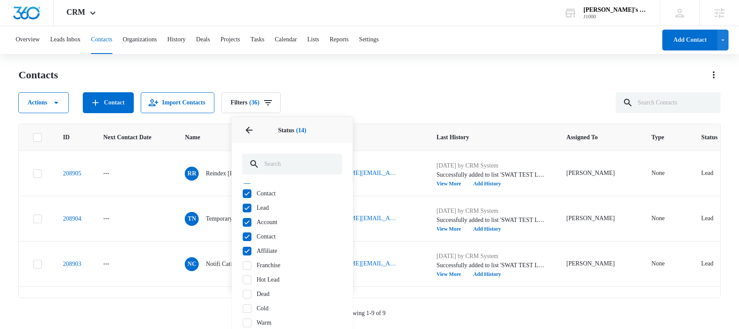
click at [263, 267] on label "Franchise" at bounding box center [292, 265] width 100 height 9
click at [243, 266] on input "Franchise" at bounding box center [242, 265] width 0 height 0
checkbox input "true"
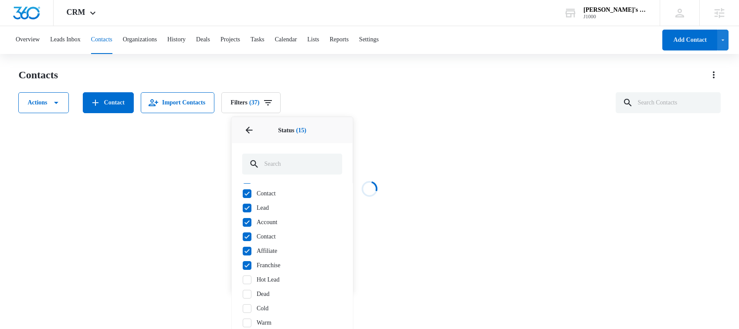
click at [265, 283] on label "Hot Lead" at bounding box center [292, 279] width 100 height 9
click at [243, 280] on input "Hot Lead" at bounding box center [242, 280] width 0 height 0
checkbox input "true"
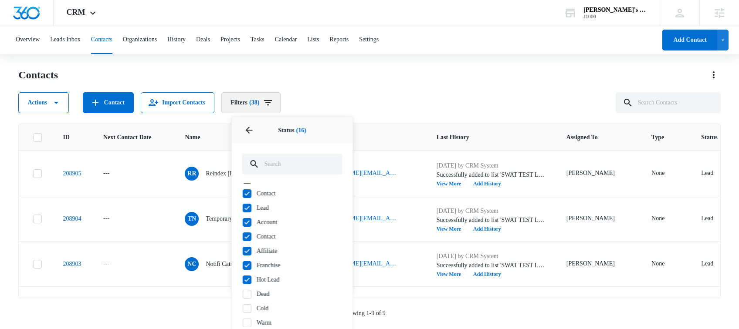
click at [272, 101] on icon "Filters" at bounding box center [268, 102] width 8 height 5
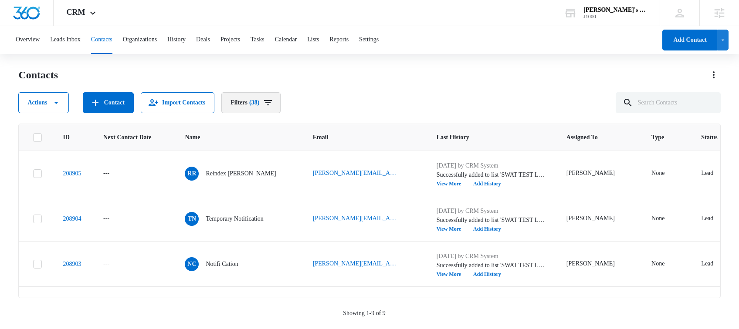
click at [272, 101] on icon "Filters" at bounding box center [268, 102] width 8 height 5
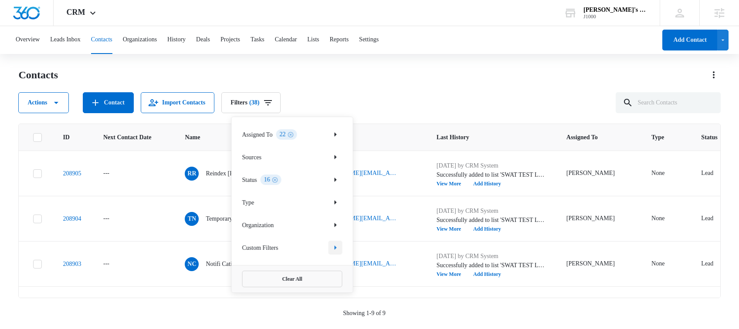
click at [331, 247] on icon "Show Custom Filters filters" at bounding box center [335, 248] width 10 height 10
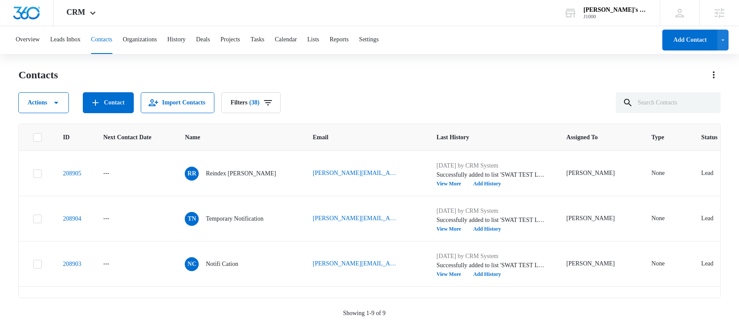
click at [359, 84] on div "Contacts Actions Contact Import Contacts Filters (38)" at bounding box center [369, 90] width 702 height 45
click at [273, 105] on icon "Filters" at bounding box center [268, 103] width 10 height 10
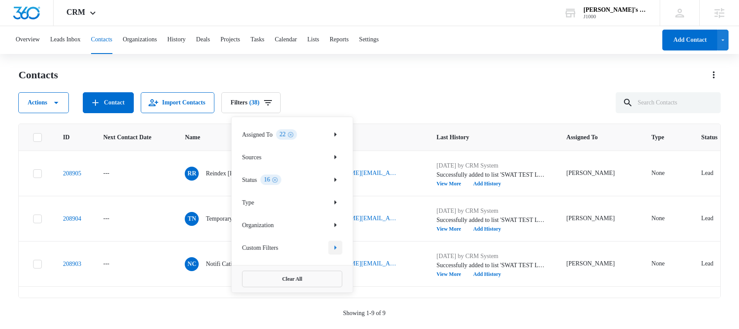
click at [336, 248] on icon "Show Custom Filters filters" at bounding box center [335, 248] width 10 height 10
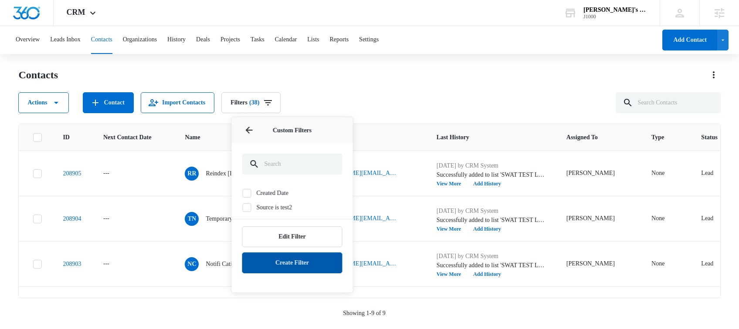
click at [301, 260] on button "Create Filter" at bounding box center [292, 263] width 100 height 21
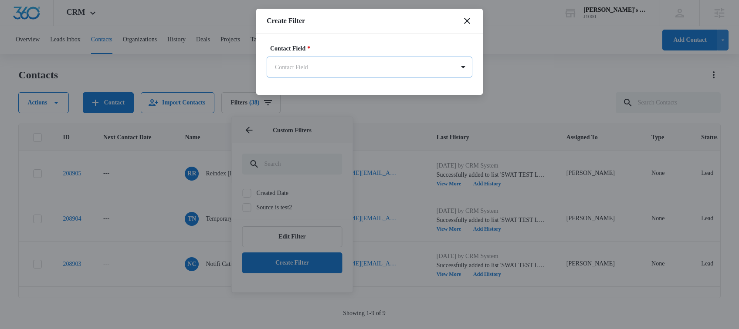
click at [330, 66] on body "CRM Apps Reputation Websites Forms CRM Email Social Shop Payments POS Content A…" at bounding box center [369, 164] width 739 height 328
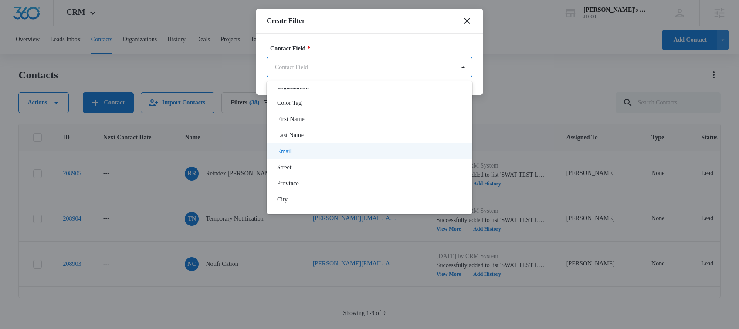
scroll to position [118, 0]
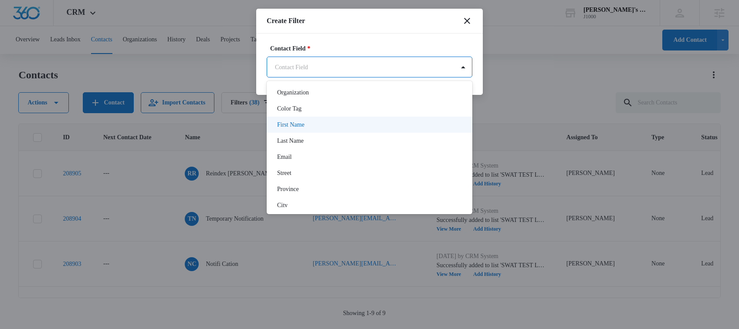
click at [301, 124] on p "First Name" at bounding box center [290, 124] width 27 height 9
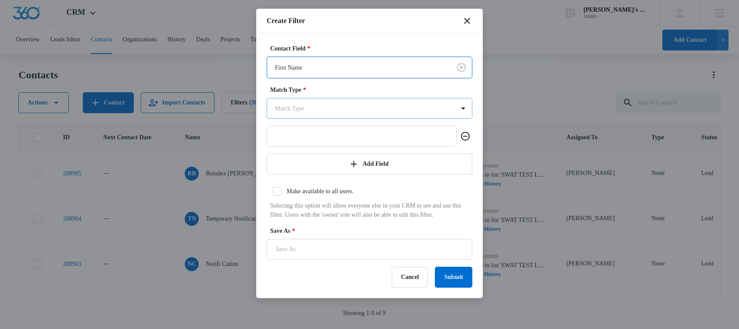
click at [314, 113] on body "CRM Apps Reputation Websites Forms CRM Email Social Shop Payments POS Content A…" at bounding box center [369, 164] width 739 height 328
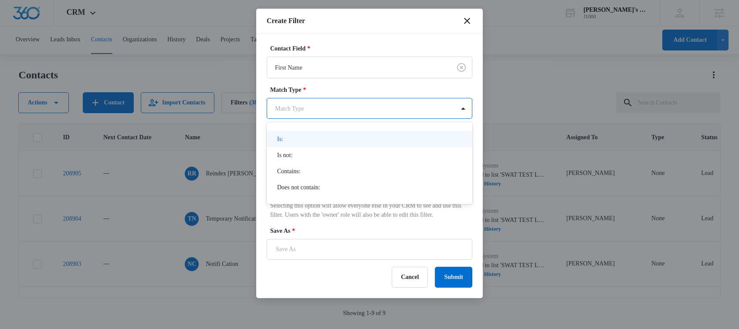
click at [304, 140] on div "Is:" at bounding box center [368, 139] width 183 height 9
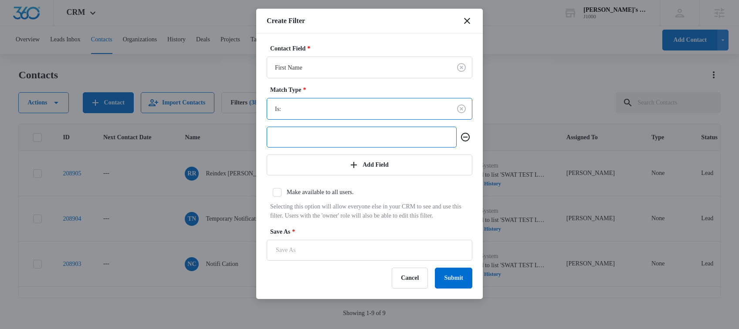
click at [308, 141] on input "text" at bounding box center [362, 137] width 190 height 21
click at [300, 135] on input "ReindexRe" at bounding box center [362, 137] width 190 height 21
click at [321, 135] on input "Reindex Re" at bounding box center [362, 137] width 190 height 21
type input "Reindex [PERSON_NAME]"
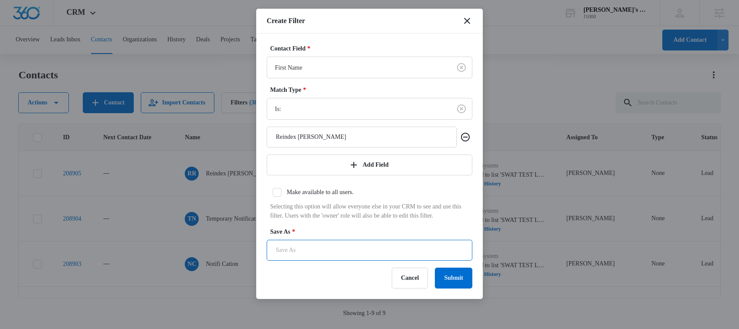
click at [315, 261] on input "Save As *" at bounding box center [370, 250] width 206 height 21
type input "I am Reindex [PERSON_NAME]"
click at [463, 287] on button "Submit" at bounding box center [453, 278] width 37 height 21
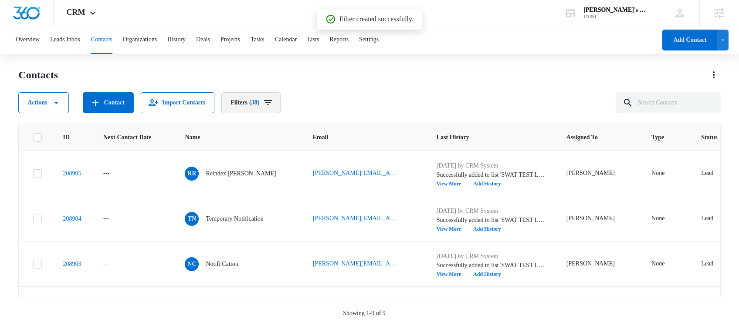
click at [259, 103] on span "(38)" at bounding box center [254, 103] width 10 height 6
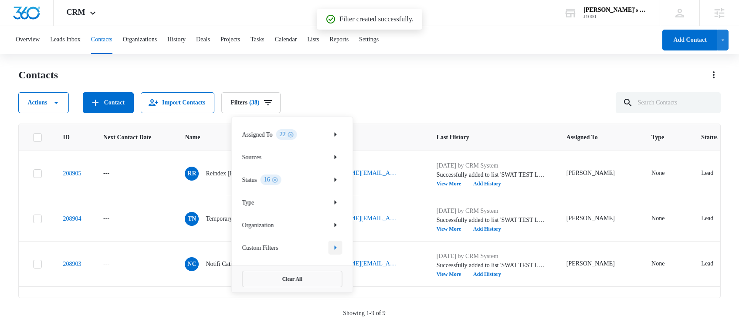
click at [338, 247] on icon "Show Custom Filters filters" at bounding box center [335, 248] width 10 height 10
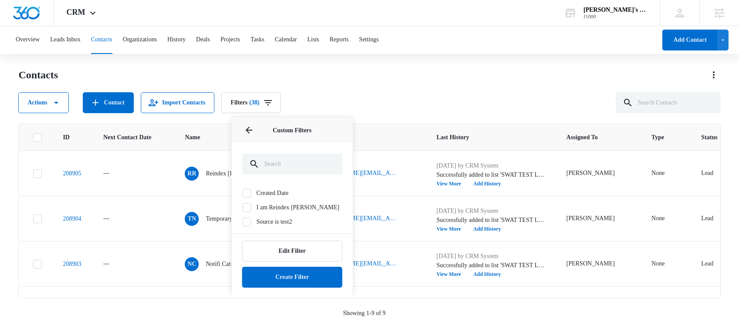
click at [287, 207] on label "I am Reindex [PERSON_NAME]" at bounding box center [292, 207] width 100 height 9
click at [243, 207] on input "I am Reindex [PERSON_NAME]" at bounding box center [242, 207] width 0 height 0
checkbox input "true"
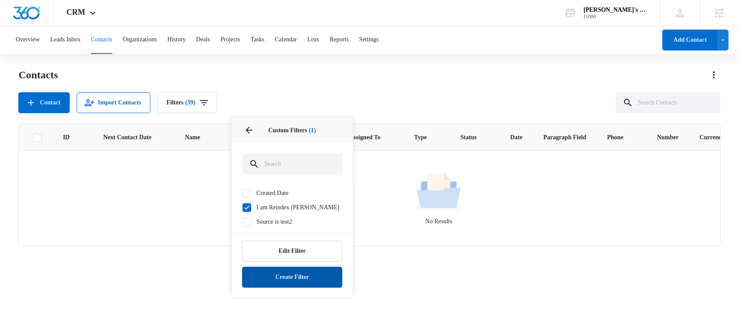
click at [287, 278] on button "Create Filter" at bounding box center [292, 277] width 100 height 21
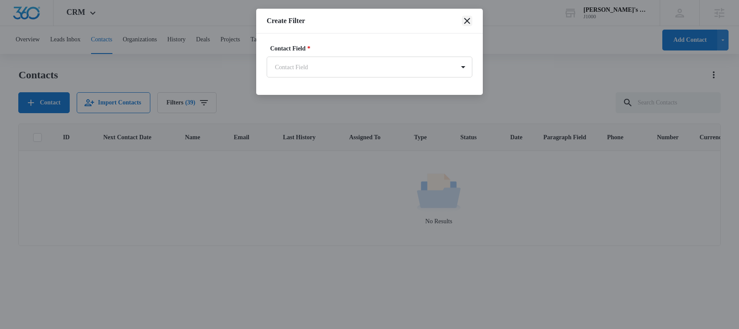
click at [469, 21] on icon "close" at bounding box center [467, 21] width 10 height 10
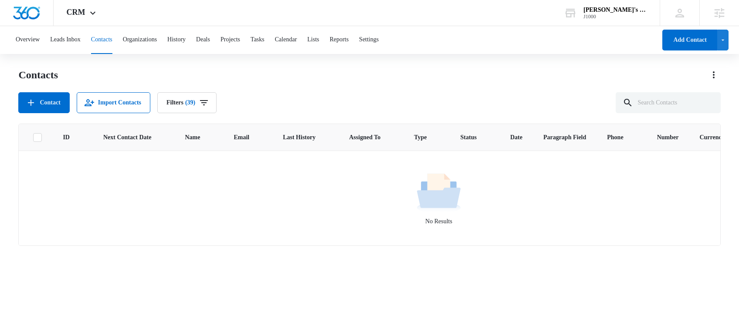
click at [326, 222] on p "No Results" at bounding box center [438, 221] width 838 height 9
click at [207, 102] on button "Filters (39)" at bounding box center [186, 102] width 59 height 21
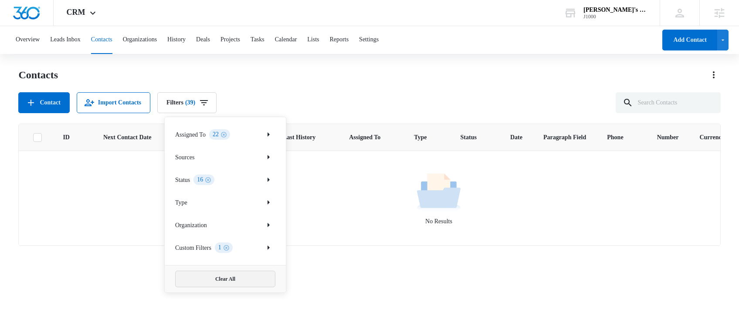
click at [232, 279] on button "Clear All" at bounding box center [225, 279] width 100 height 17
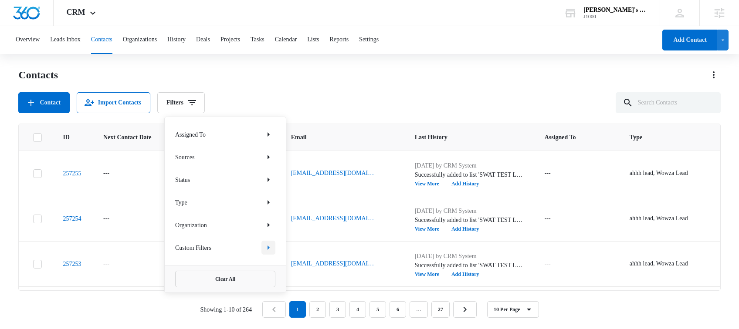
click at [269, 249] on icon "Show Custom Filters filters" at bounding box center [268, 248] width 10 height 10
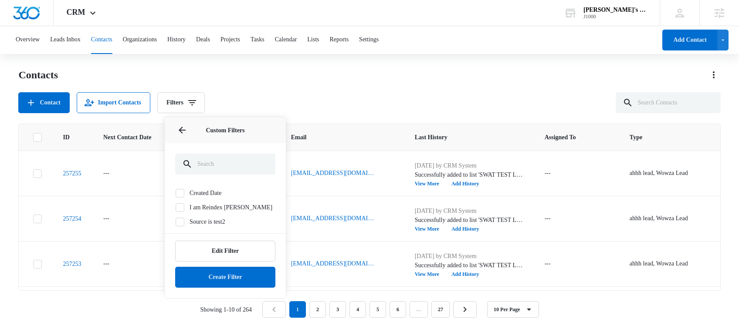
click at [220, 209] on label "I am Reindex [PERSON_NAME]" at bounding box center [225, 207] width 100 height 9
click at [176, 208] on input "I am Reindex [PERSON_NAME]" at bounding box center [175, 207] width 0 height 0
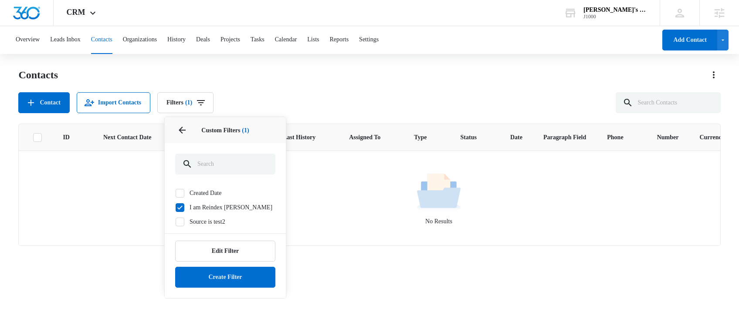
click at [213, 206] on label "I am Reindex [PERSON_NAME]" at bounding box center [225, 207] width 100 height 9
click at [176, 207] on input "I am Reindex [PERSON_NAME]" at bounding box center [175, 207] width 0 height 0
checkbox input "false"
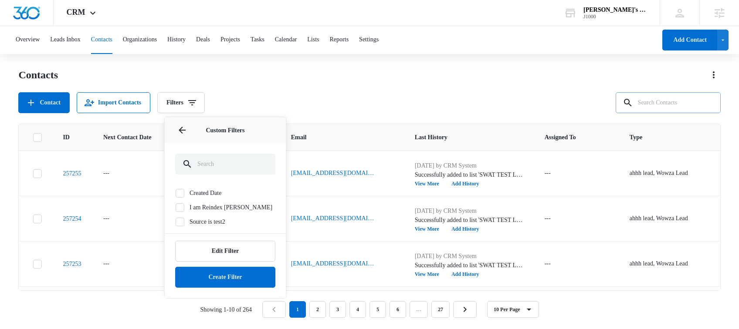
click at [658, 105] on input "text" at bounding box center [667, 102] width 105 height 21
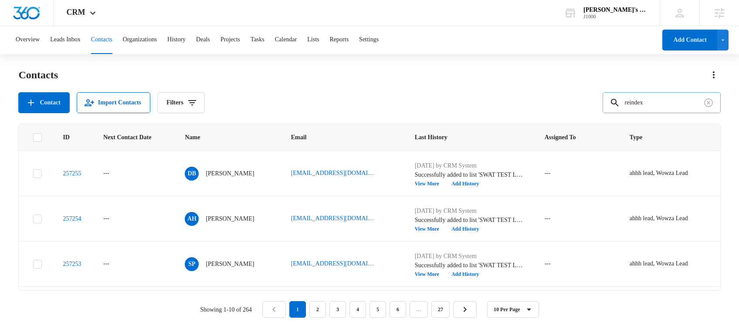
type input "reindex"
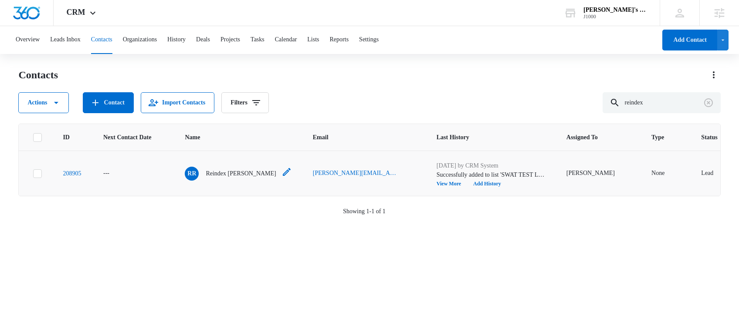
click at [237, 174] on p "Reindex [PERSON_NAME]" at bounding box center [241, 173] width 70 height 9
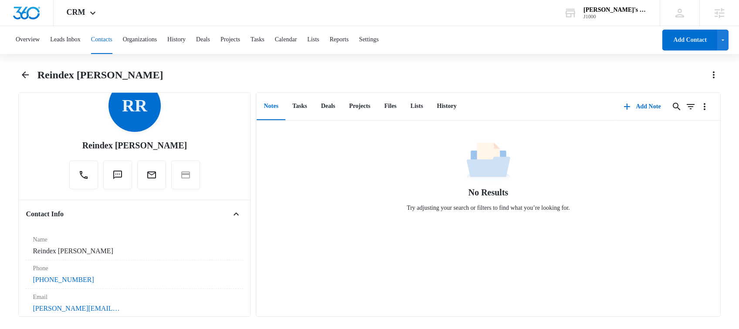
scroll to position [33, 0]
click at [27, 74] on icon "Back" at bounding box center [25, 75] width 10 height 10
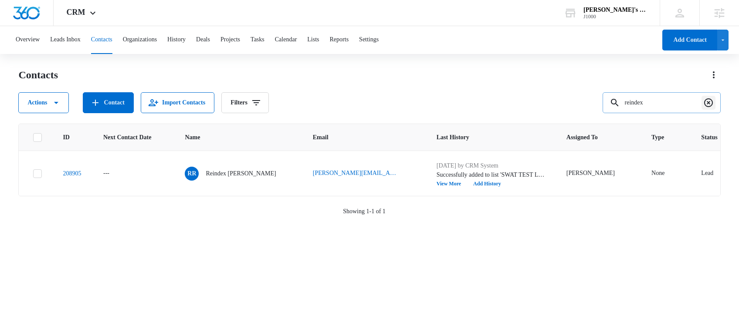
click at [705, 104] on icon "Clear" at bounding box center [708, 103] width 10 height 10
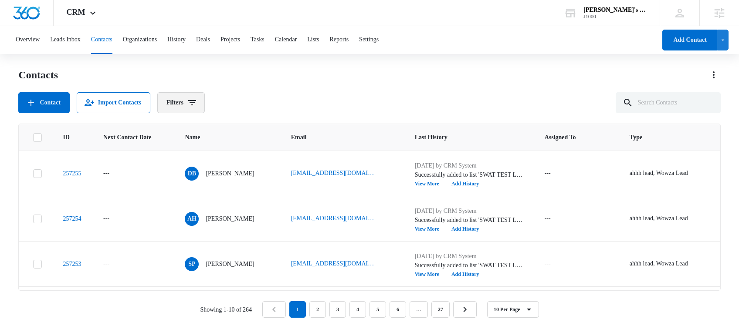
click at [196, 103] on icon "Filters" at bounding box center [192, 103] width 10 height 10
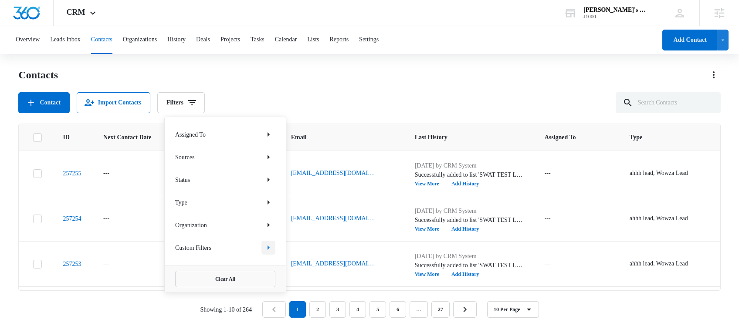
click at [272, 241] on button "Show Custom Filters filters" at bounding box center [268, 248] width 14 height 14
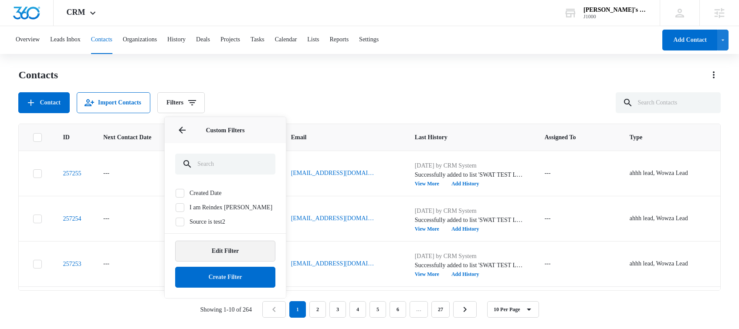
click at [247, 247] on button "Edit Filter" at bounding box center [225, 251] width 100 height 21
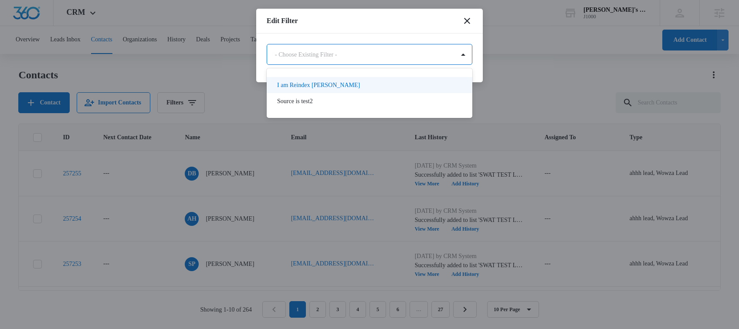
click at [327, 61] on body "CRM Apps Reputation Websites Forms CRM Email Social Shop Payments POS Content A…" at bounding box center [369, 164] width 739 height 328
click at [317, 85] on p "I am Reindex [PERSON_NAME]" at bounding box center [318, 85] width 83 height 9
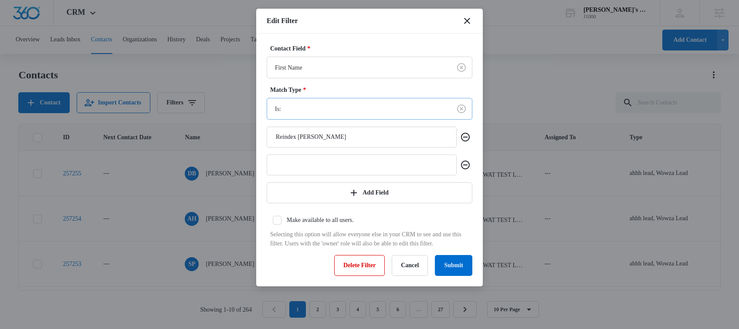
click at [312, 109] on body "CRM Apps Reputation Websites Forms CRM Email Social Shop Payments POS Content A…" at bounding box center [369, 164] width 739 height 328
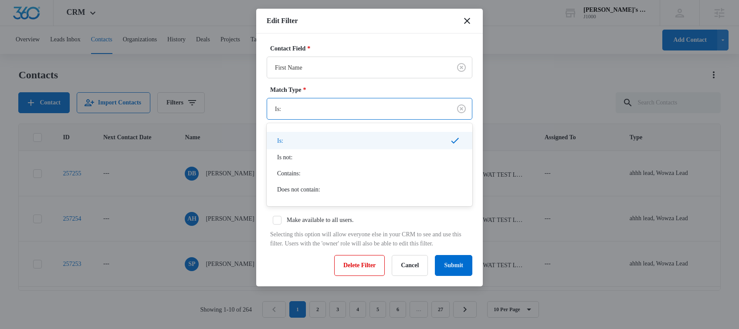
click at [264, 141] on div at bounding box center [369, 164] width 739 height 329
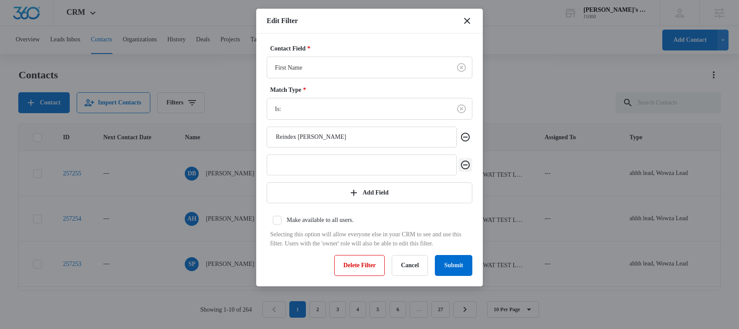
click at [466, 164] on icon "Remove" at bounding box center [465, 165] width 10 height 10
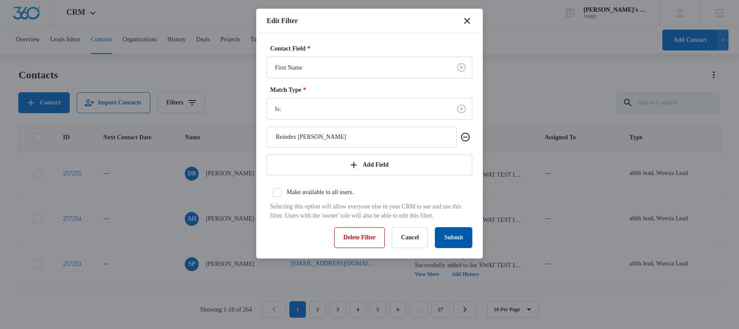
click at [455, 243] on button "Submit" at bounding box center [453, 237] width 37 height 21
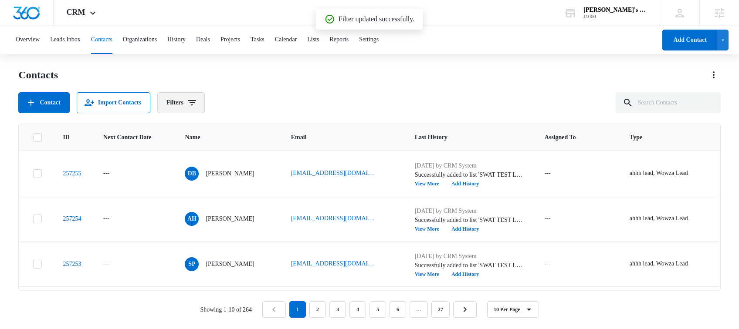
click at [189, 103] on button "Filters" at bounding box center [180, 102] width 47 height 21
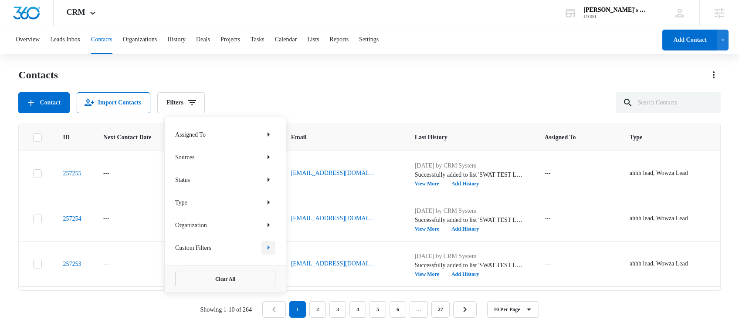
click at [263, 250] on icon "Show Custom Filters filters" at bounding box center [268, 248] width 10 height 10
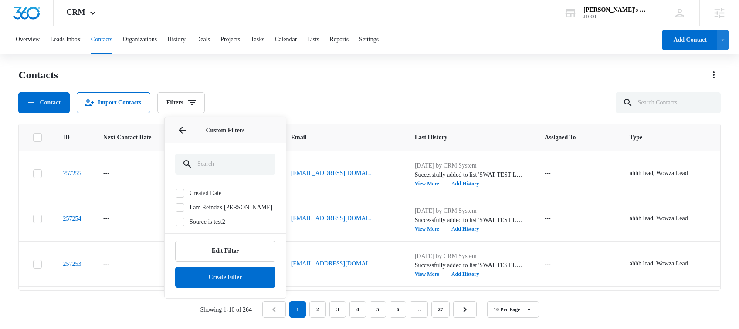
click at [223, 207] on label "I am Reindex [PERSON_NAME]" at bounding box center [225, 207] width 100 height 9
click at [176, 207] on input "I am Reindex [PERSON_NAME]" at bounding box center [175, 207] width 0 height 0
checkbox input "true"
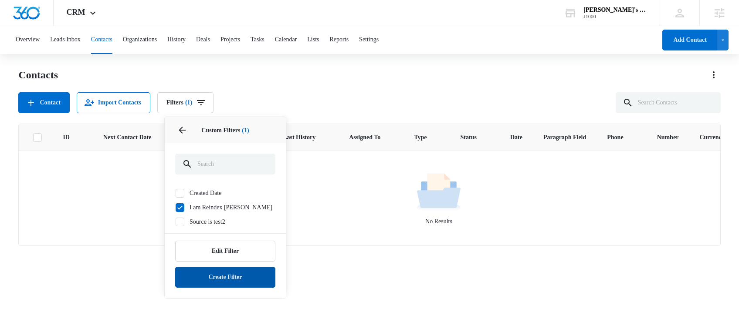
click at [251, 276] on button "Create Filter" at bounding box center [225, 277] width 100 height 21
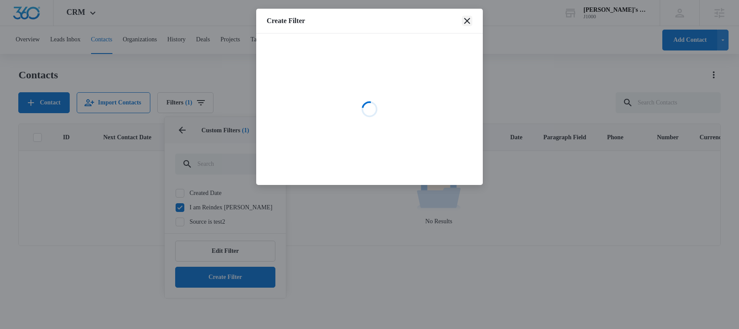
click at [465, 16] on icon "close" at bounding box center [467, 21] width 10 height 10
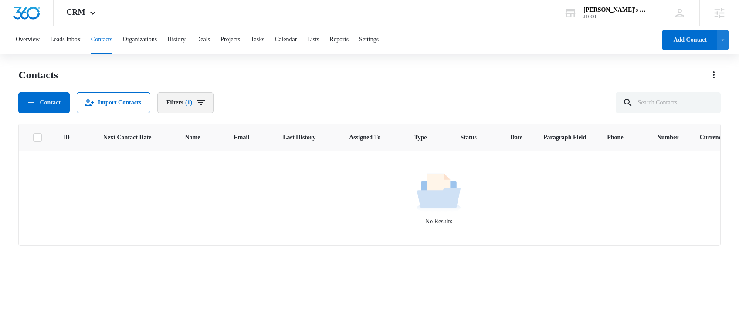
click at [205, 102] on icon "Filters" at bounding box center [201, 102] width 8 height 5
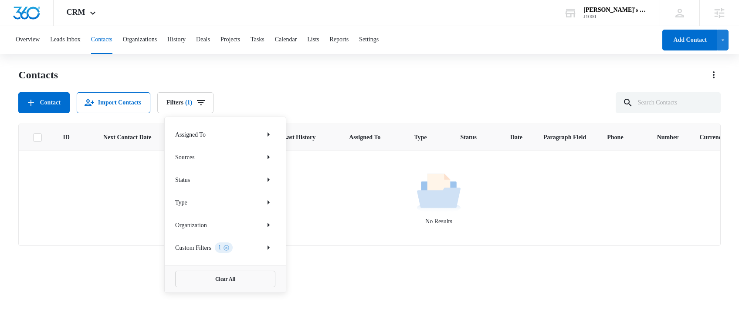
click at [307, 75] on div "Contacts" at bounding box center [369, 75] width 702 height 14
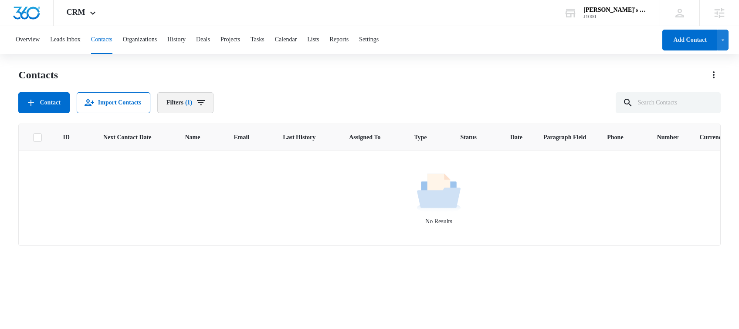
click at [204, 105] on icon "Filters" at bounding box center [201, 103] width 10 height 10
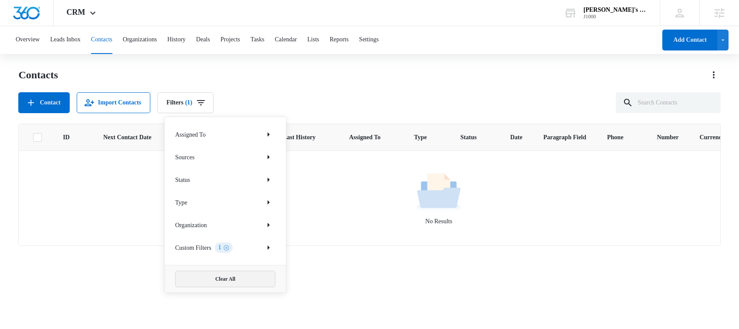
click at [230, 276] on button "Clear All" at bounding box center [225, 279] width 100 height 17
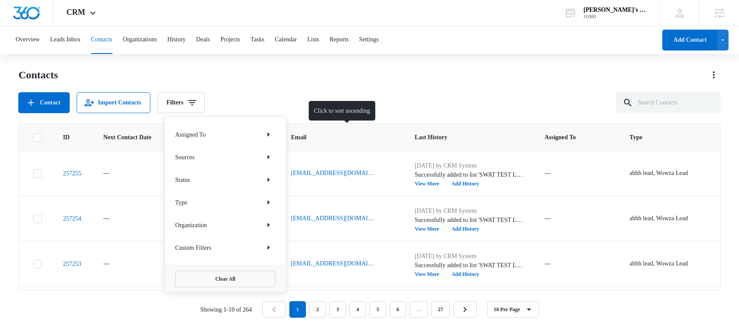
click at [323, 135] on span "Email" at bounding box center [336, 137] width 90 height 9
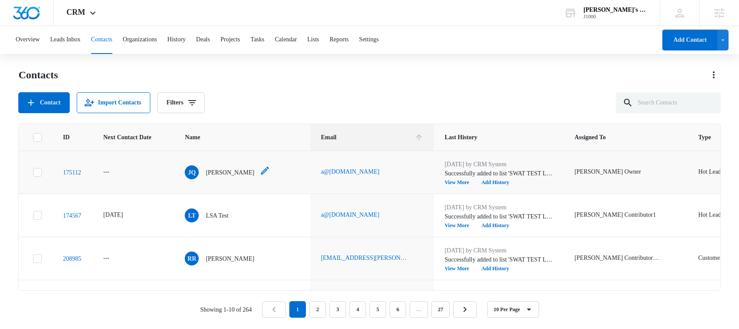
click at [227, 172] on p "[PERSON_NAME]" at bounding box center [230, 172] width 48 height 9
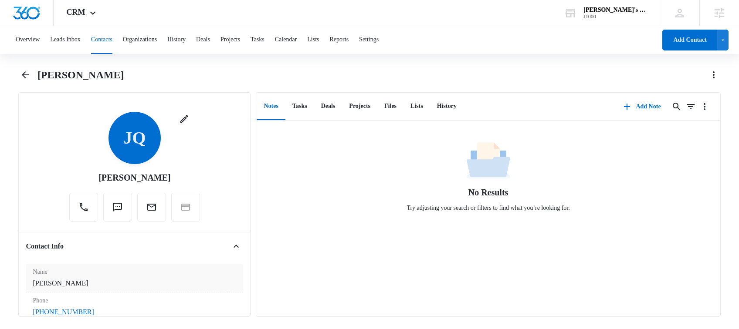
click at [84, 285] on dd "Cancel Save Changes [PERSON_NAME]" at bounding box center [134, 283] width 203 height 10
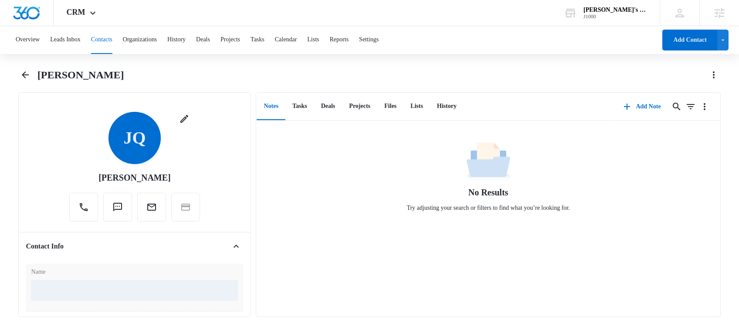
click at [84, 285] on div at bounding box center [134, 290] width 207 height 21
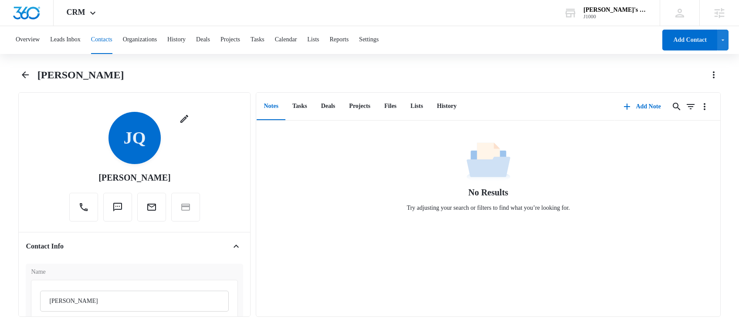
click at [96, 266] on div "Name [PERSON_NAME] Cancel Save Changes" at bounding box center [134, 327] width 217 height 126
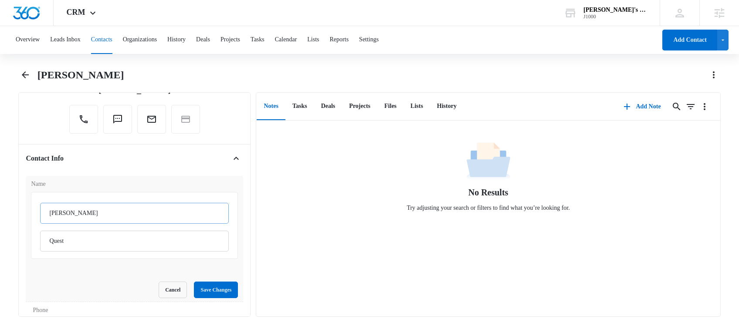
scroll to position [81, 0]
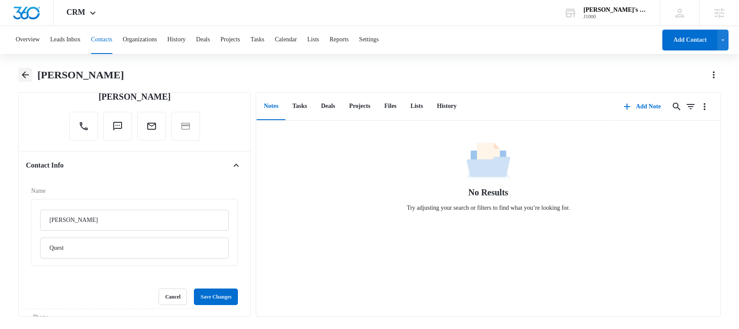
click at [23, 73] on icon "Back" at bounding box center [25, 75] width 10 height 10
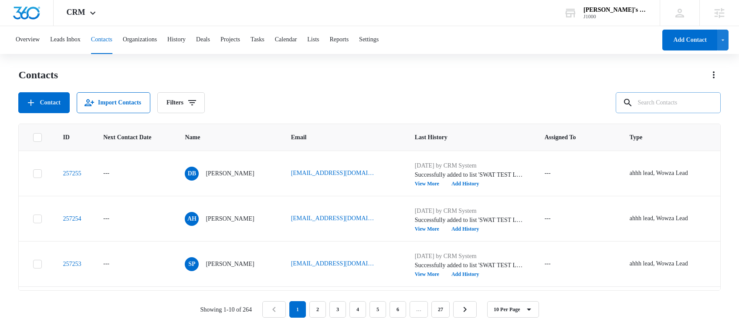
click at [690, 108] on input "text" at bounding box center [667, 102] width 105 height 21
type input "reindex [PERSON_NAME]"
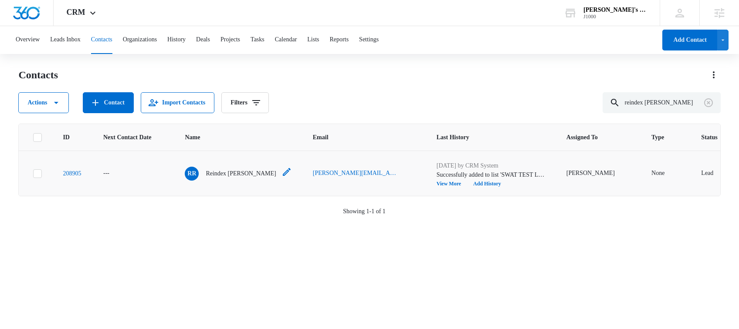
click at [233, 174] on p "Reindex [PERSON_NAME]" at bounding box center [241, 173] width 70 height 9
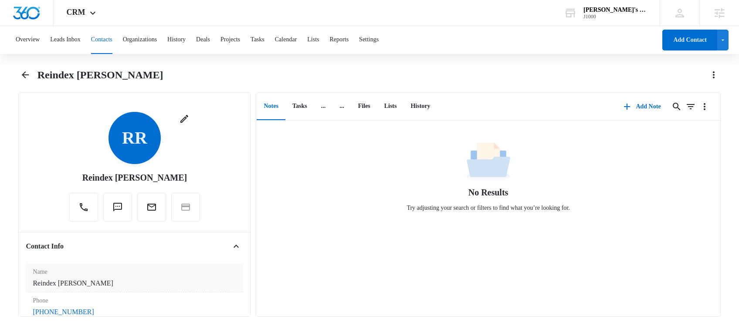
click at [96, 284] on dd "Cancel Save Changes Reindex [PERSON_NAME]" at bounding box center [134, 283] width 203 height 10
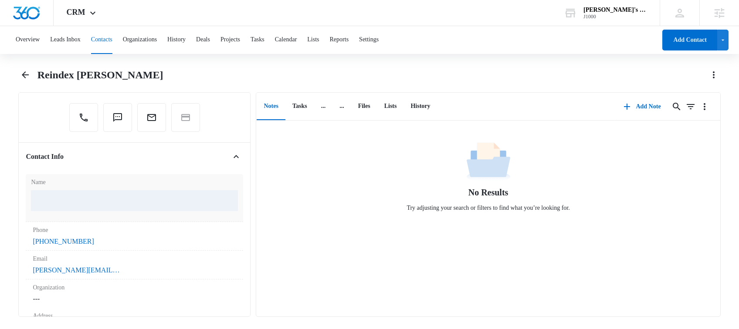
scroll to position [115, 0]
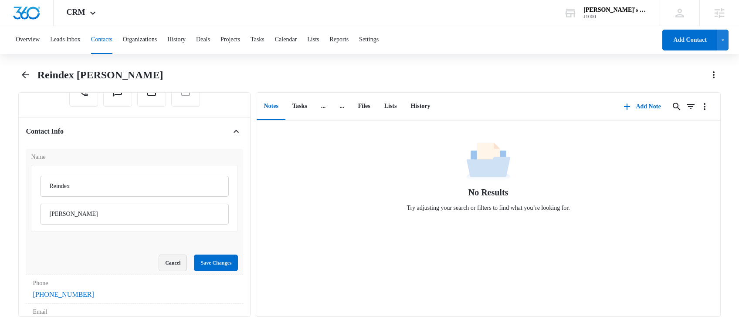
click at [170, 255] on button "Cancel" at bounding box center [173, 263] width 28 height 17
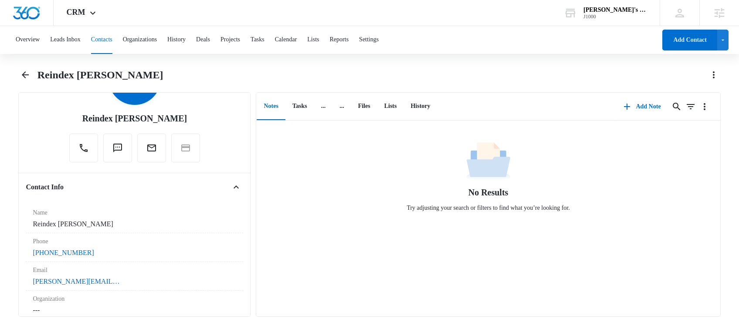
scroll to position [27, 0]
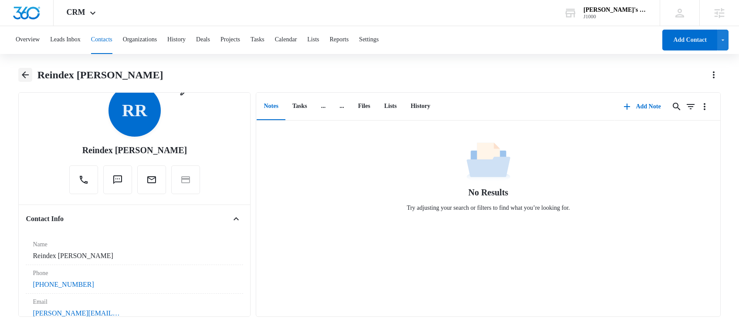
click at [23, 74] on icon "Back" at bounding box center [25, 74] width 7 height 7
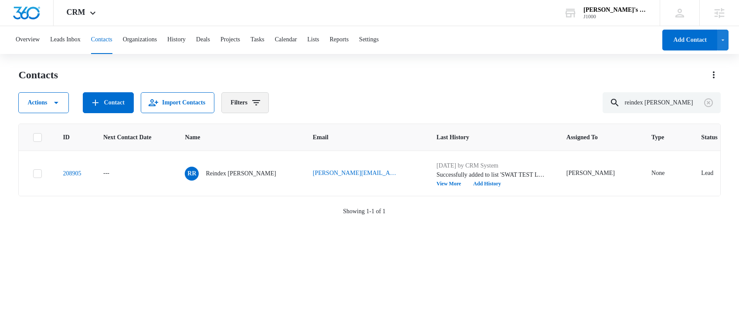
click at [264, 97] on button "Filters" at bounding box center [244, 102] width 47 height 21
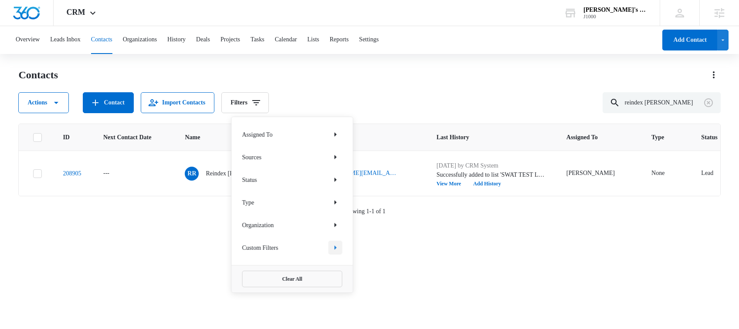
click at [335, 245] on icon "Show Custom Filters filters" at bounding box center [335, 248] width 10 height 10
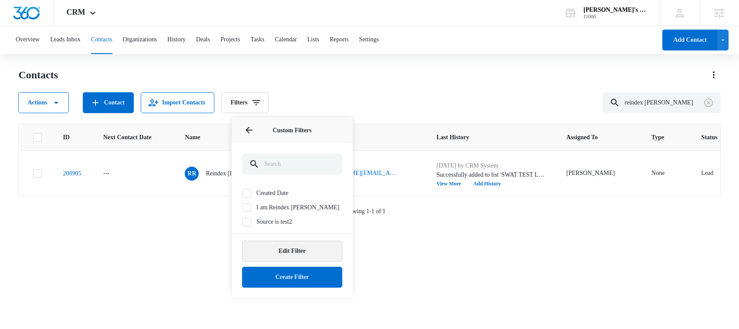
click at [287, 253] on button "Edit Filter" at bounding box center [292, 251] width 100 height 21
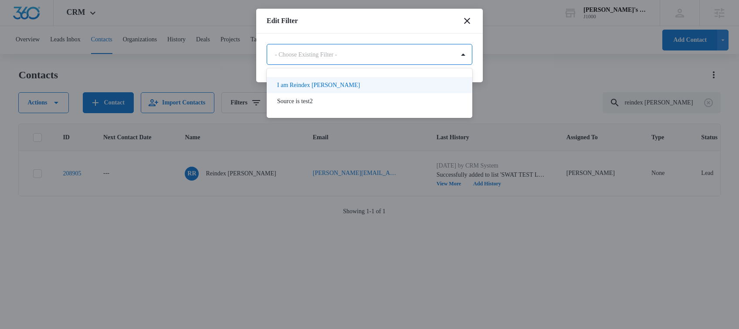
click at [324, 57] on body "CRM Apps Reputation Websites Forms CRM Email Social Shop Payments POS Content A…" at bounding box center [369, 164] width 739 height 328
click at [313, 81] on p "I am Reindex [PERSON_NAME]" at bounding box center [318, 85] width 83 height 9
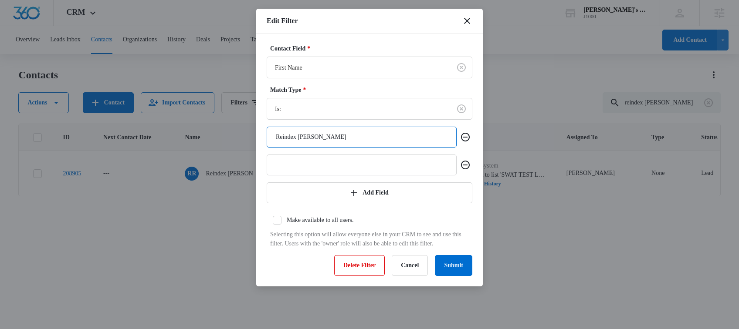
click at [344, 137] on input "Reindex [PERSON_NAME]" at bounding box center [362, 137] width 190 height 21
type input "Reindex"
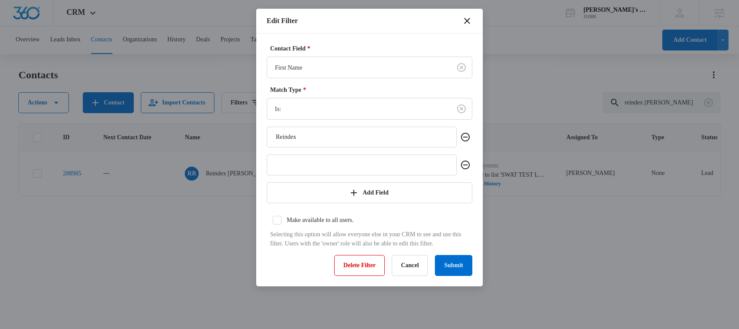
click at [475, 122] on div "Contact Field * First Name Match Type * Is: Reindex Add Field Make available to…" at bounding box center [369, 160] width 226 height 253
click at [463, 163] on icon "Remove" at bounding box center [465, 165] width 10 height 10
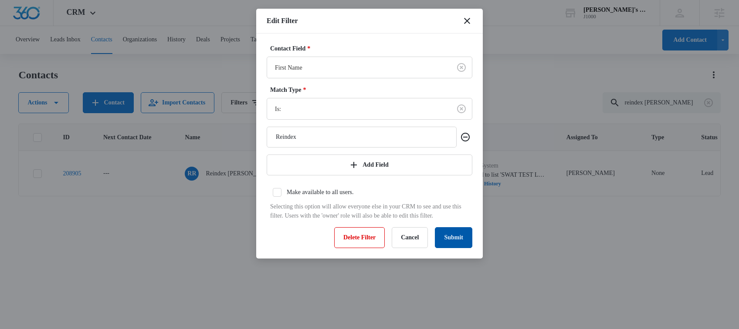
click at [457, 244] on button "Submit" at bounding box center [453, 237] width 37 height 21
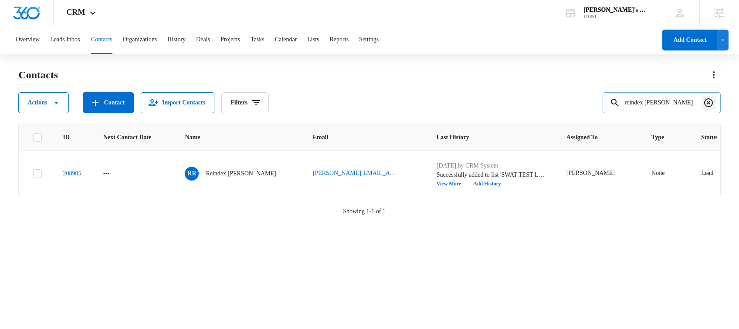
click at [710, 105] on icon "Clear" at bounding box center [708, 102] width 9 height 9
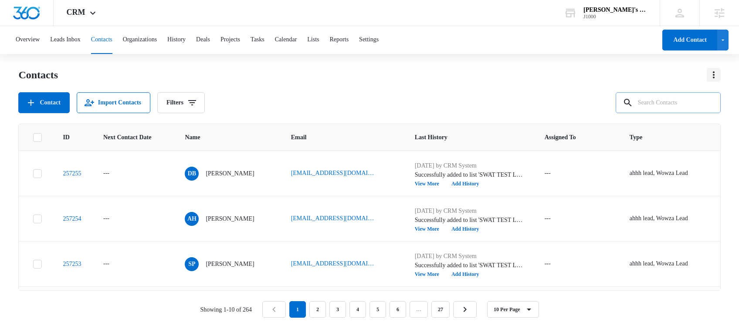
click at [708, 72] on icon "Actions" at bounding box center [713, 75] width 10 height 10
click at [667, 126] on div "Export All Contacts" at bounding box center [674, 125] width 49 height 6
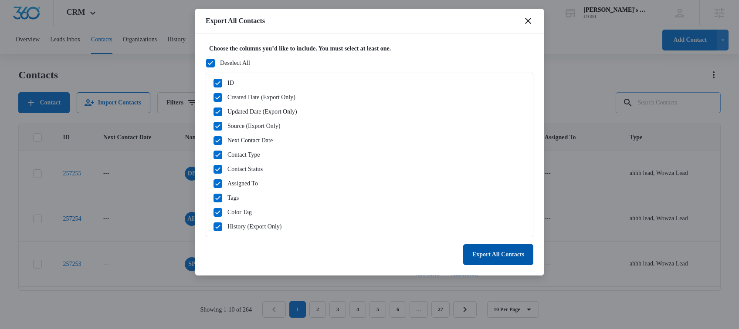
click at [499, 256] on button "Export All Contacts" at bounding box center [498, 254] width 70 height 21
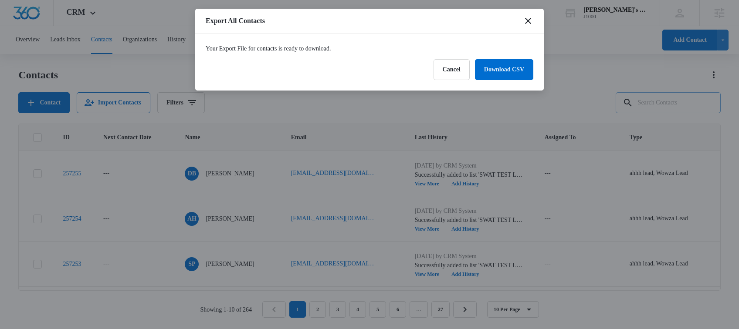
click at [526, 26] on div "Export All Contacts" at bounding box center [369, 21] width 348 height 25
click at [528, 21] on icon "close" at bounding box center [528, 21] width 6 height 6
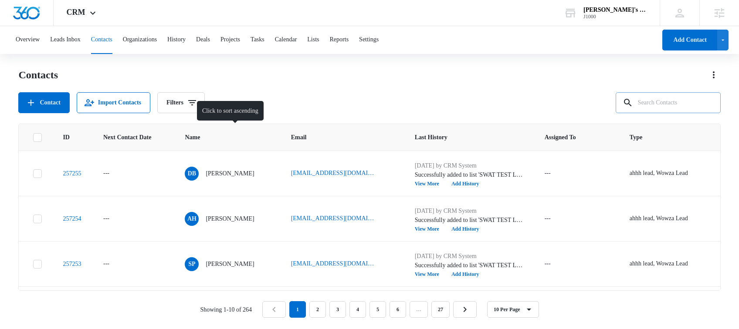
click at [227, 139] on span "Name" at bounding box center [221, 137] width 72 height 9
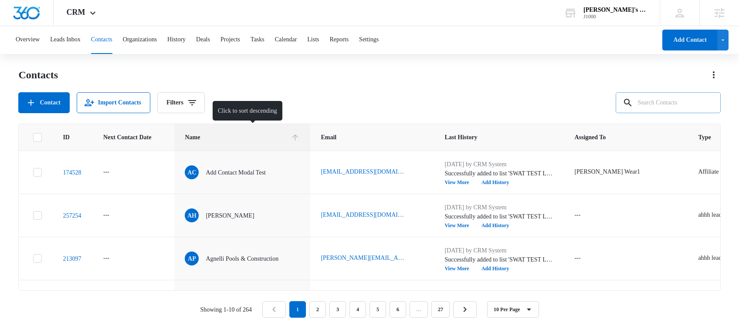
click at [232, 139] on span "Name" at bounding box center [236, 137] width 102 height 9
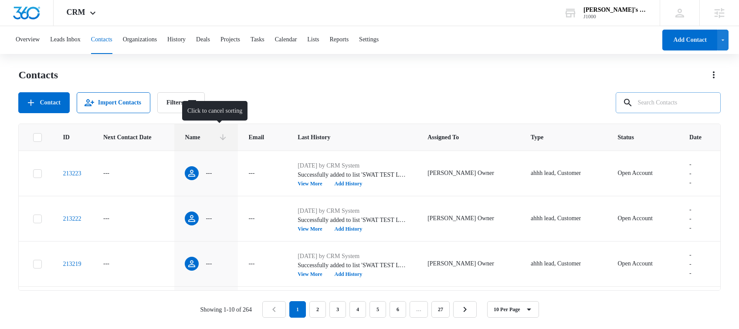
click at [227, 139] on div "Name" at bounding box center [206, 137] width 43 height 9
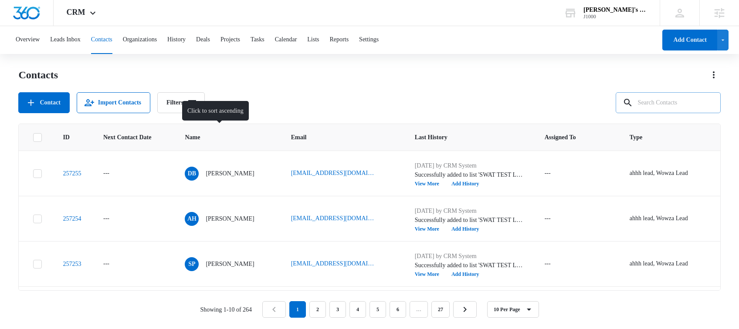
click at [232, 139] on span "Name" at bounding box center [221, 137] width 72 height 9
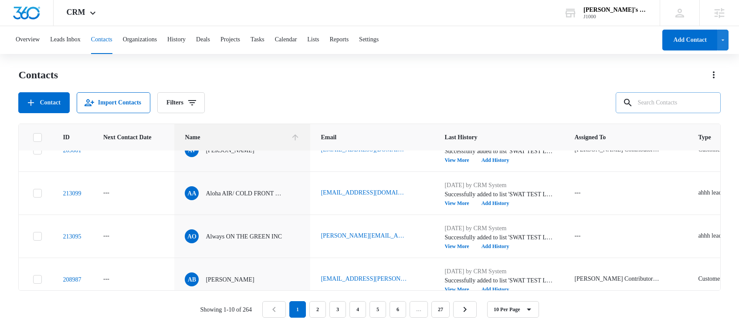
scroll to position [291, 0]
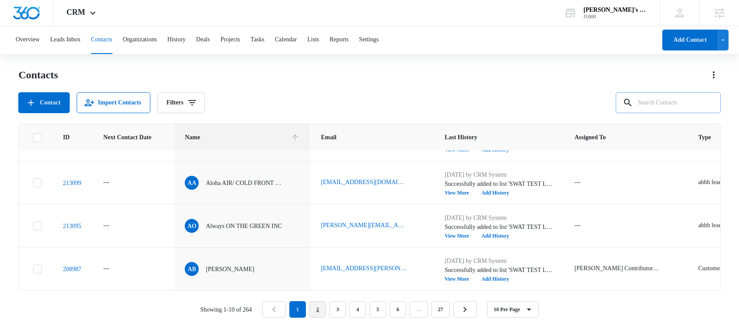
click at [321, 310] on link "2" at bounding box center [317, 309] width 17 height 17
click at [344, 311] on link "3" at bounding box center [339, 309] width 17 height 17
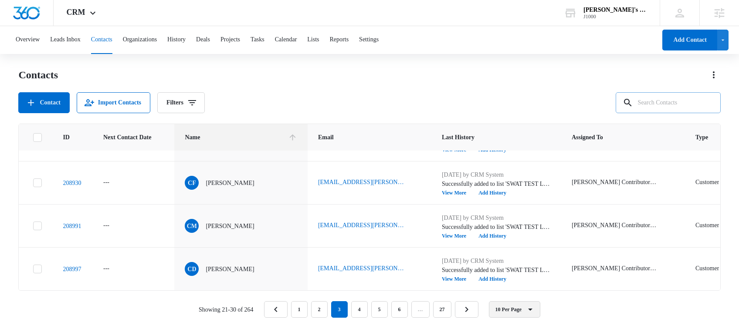
click at [520, 310] on button "10 Per Page" at bounding box center [514, 309] width 51 height 17
click at [522, 288] on button "50 Per Page" at bounding box center [524, 283] width 61 height 13
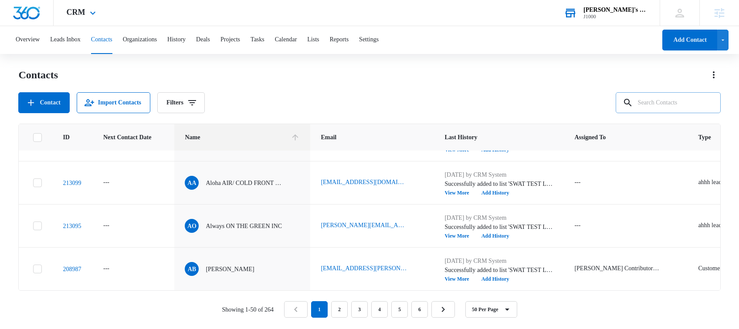
scroll to position [0, 0]
